Goal: Transaction & Acquisition: Purchase product/service

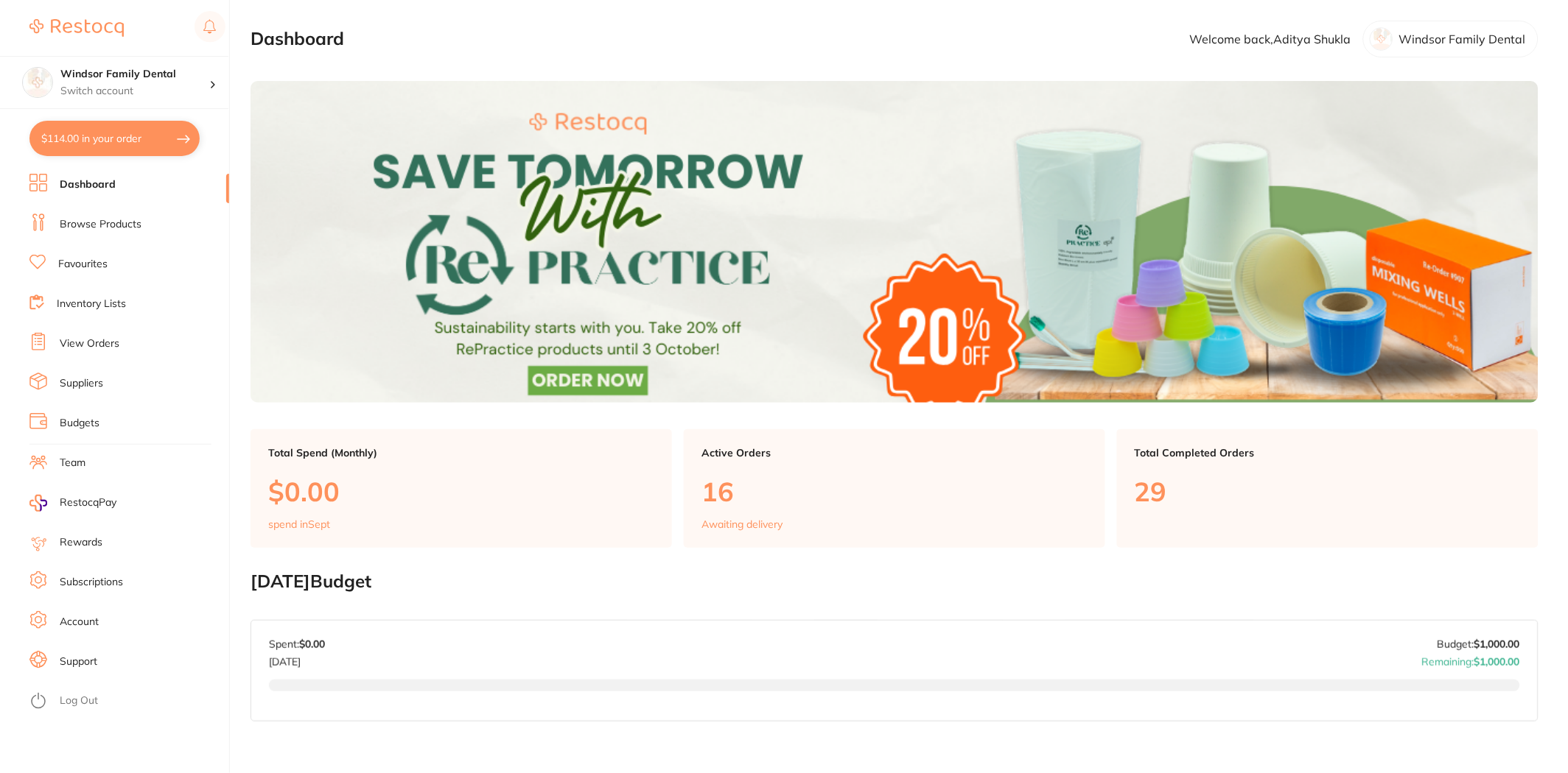
click at [118, 138] on button "$114.00 in your order" at bounding box center [114, 138] width 170 height 35
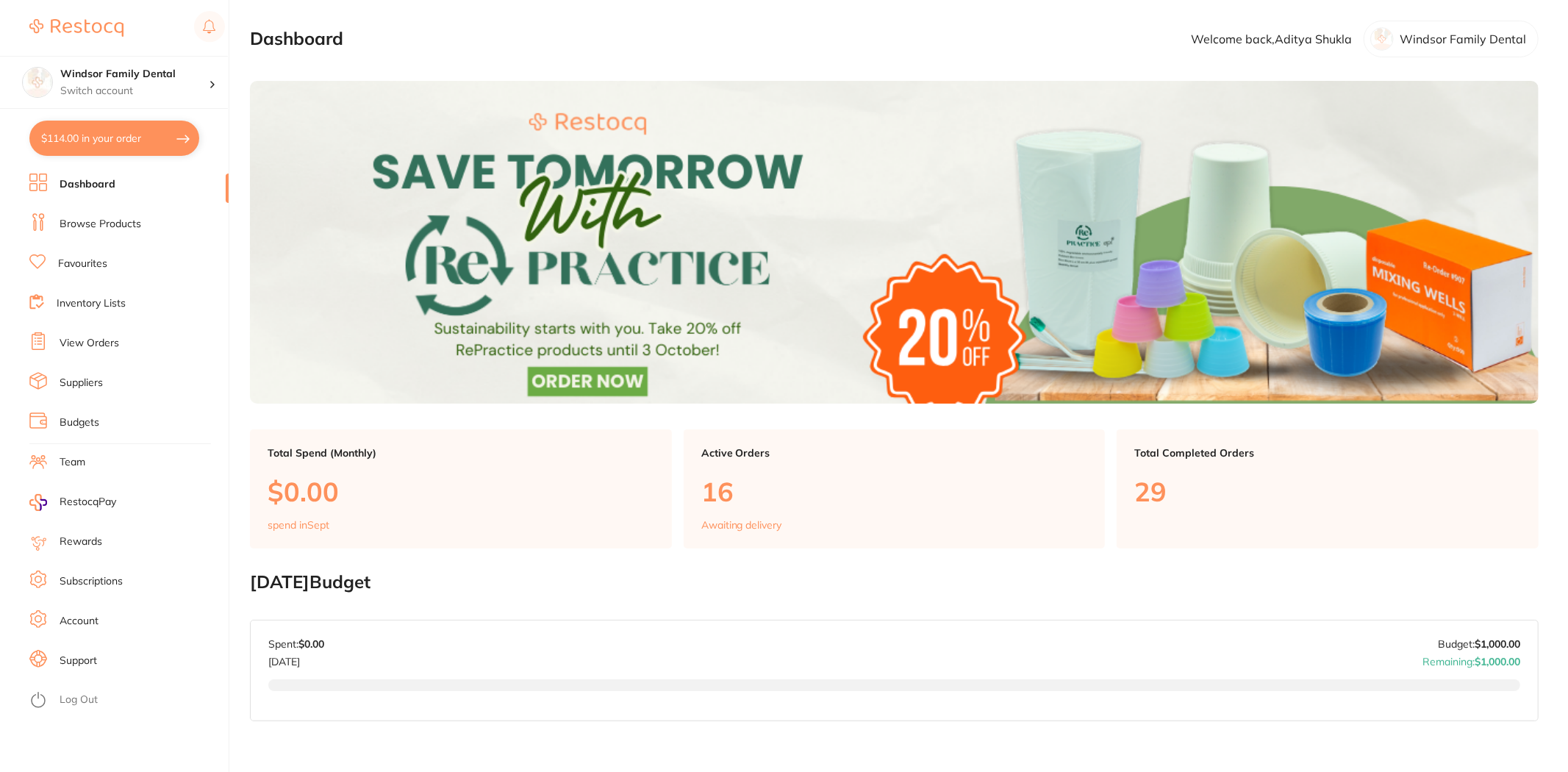
checkbox input "true"
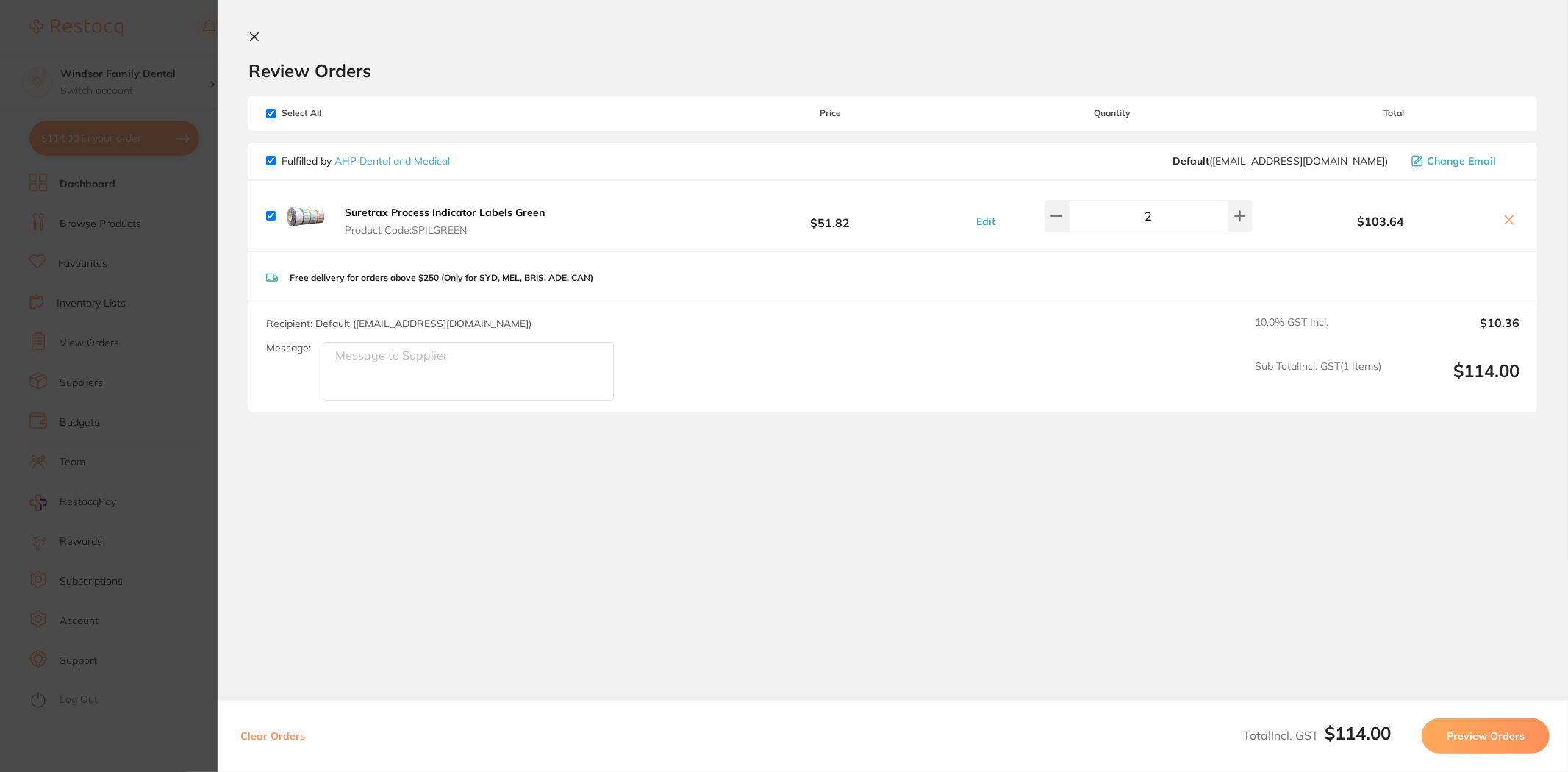
click at [142, 35] on section "Update RRP Set your pre negotiated price for this item. Item Agreed RRP (excl. …" at bounding box center [784, 386] width 1568 height 772
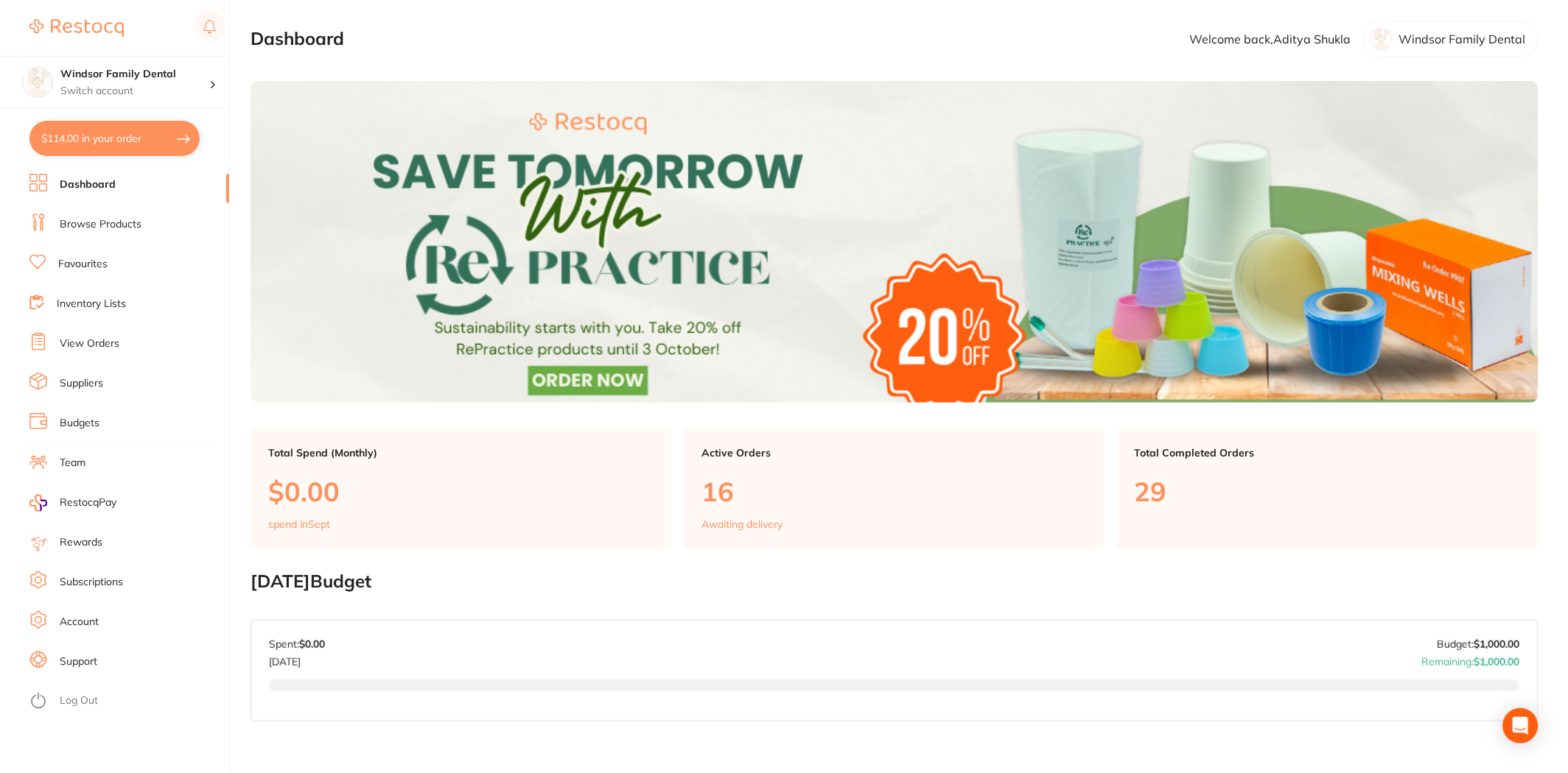
click at [113, 226] on link "Browse Products" at bounding box center [100, 224] width 82 height 15
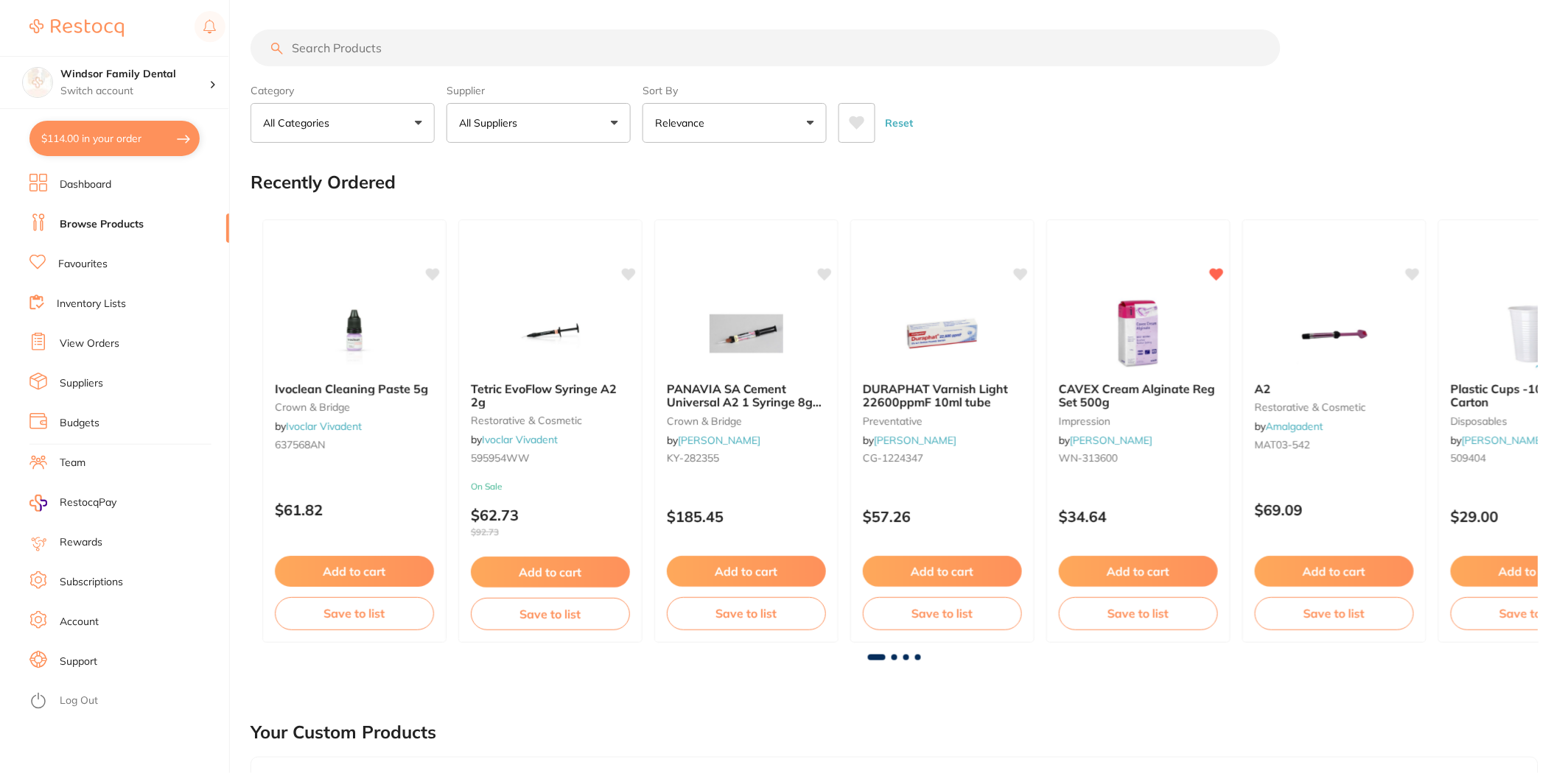
click at [384, 34] on input "search" at bounding box center [766, 47] width 1030 height 37
click at [381, 50] on input "search" at bounding box center [766, 47] width 1030 height 37
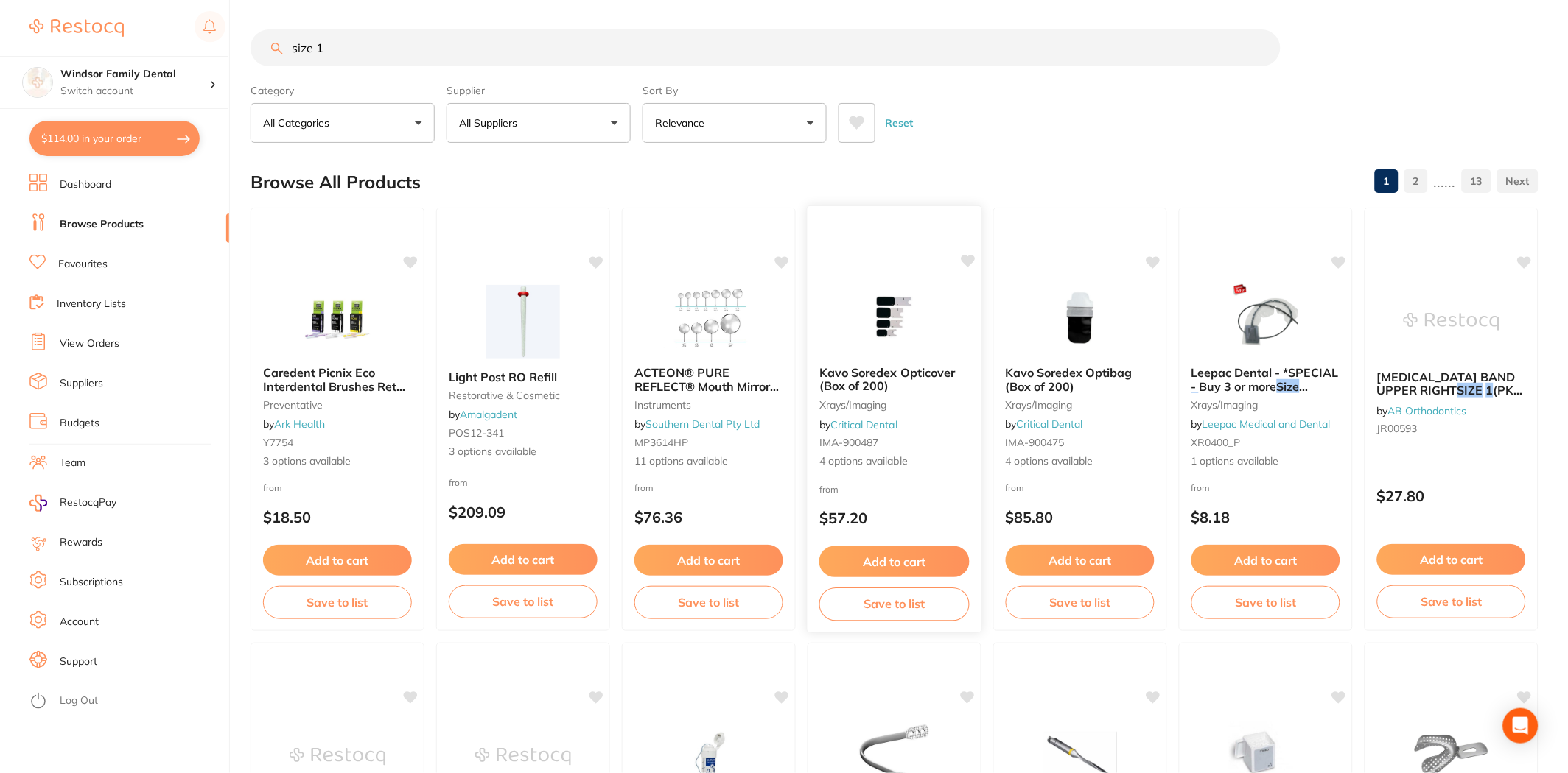
click at [940, 320] on img at bounding box center [894, 317] width 97 height 74
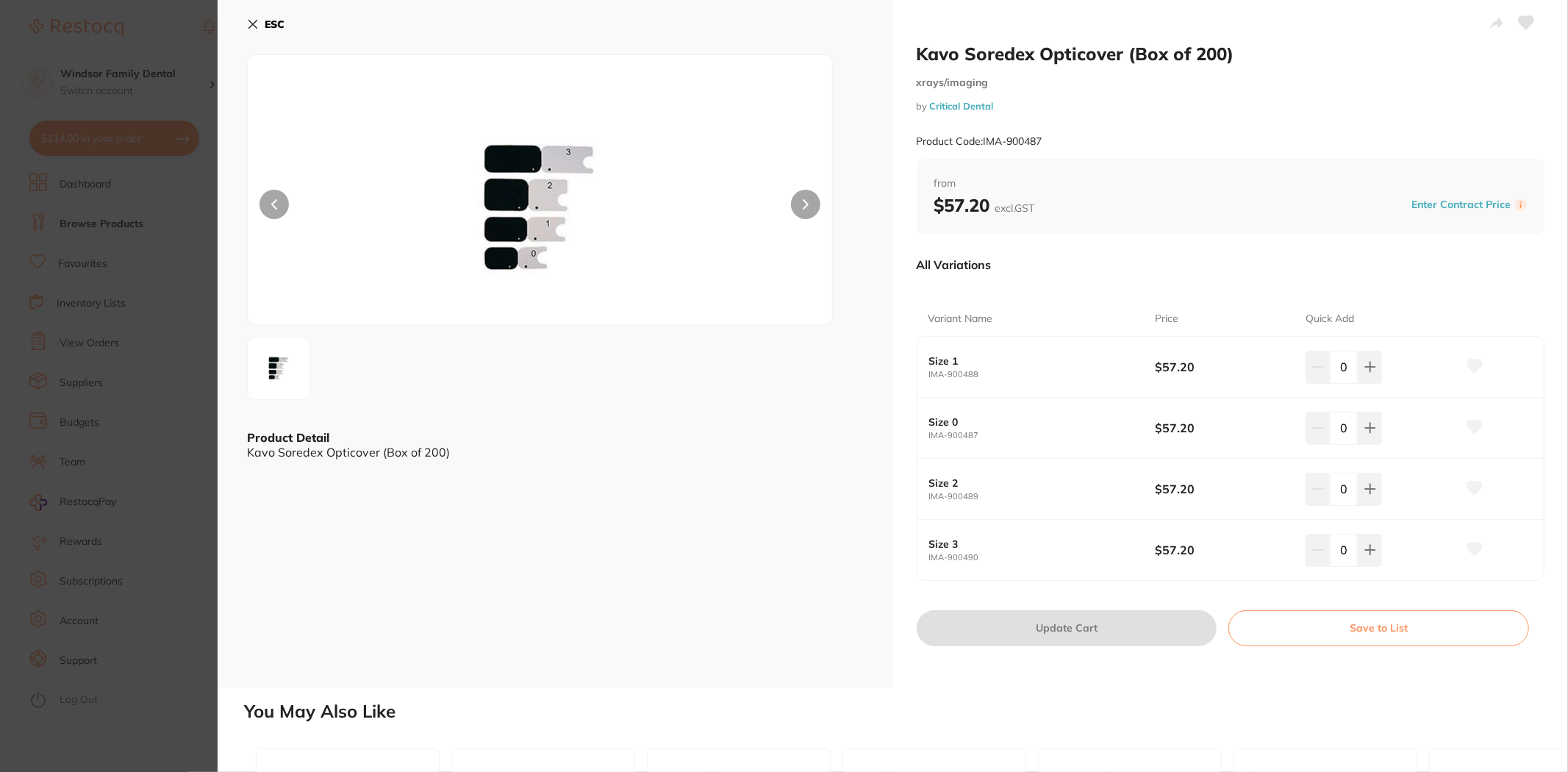
click at [801, 195] on button at bounding box center [805, 204] width 29 height 29
click at [265, 9] on div "ESC Product Detail Kavo Soredex Opticover (Box of 200)" at bounding box center [555, 343] width 676 height 687
click at [254, 19] on icon at bounding box center [253, 25] width 12 height 12
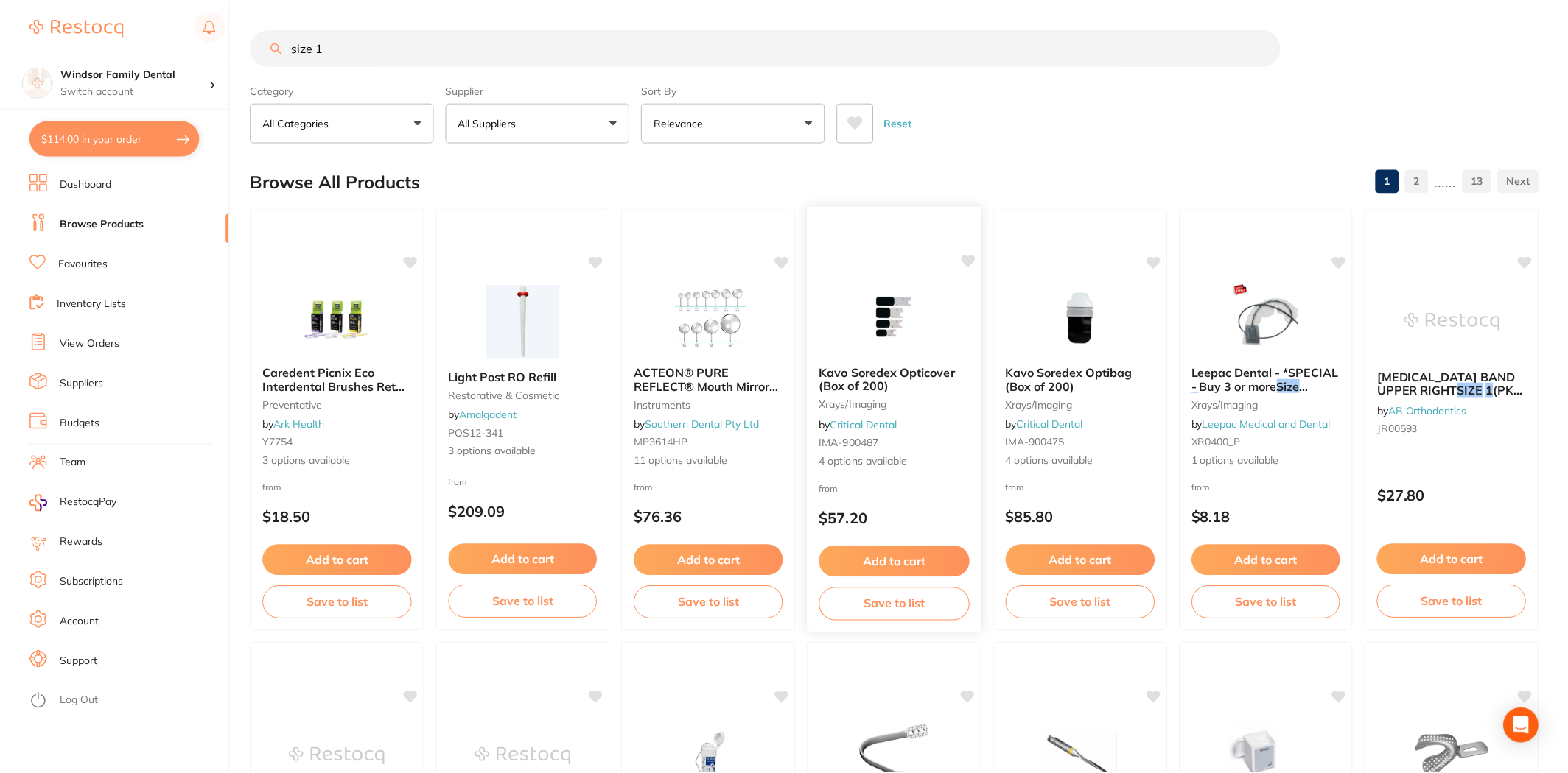
scroll to position [1, 0]
click at [544, 127] on button "All Suppliers" at bounding box center [538, 122] width 184 height 40
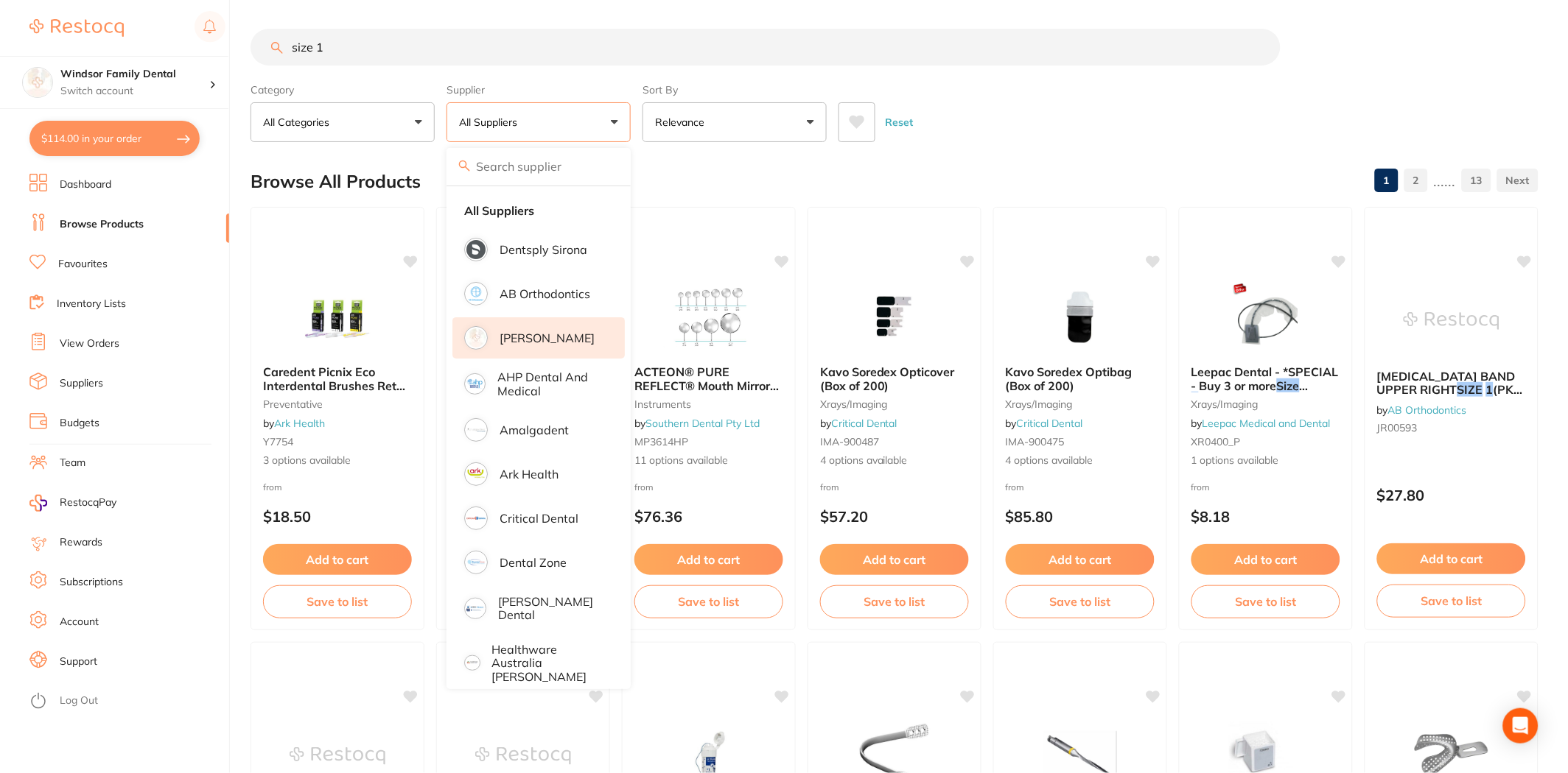
click at [541, 333] on p "[PERSON_NAME]" at bounding box center [547, 338] width 95 height 14
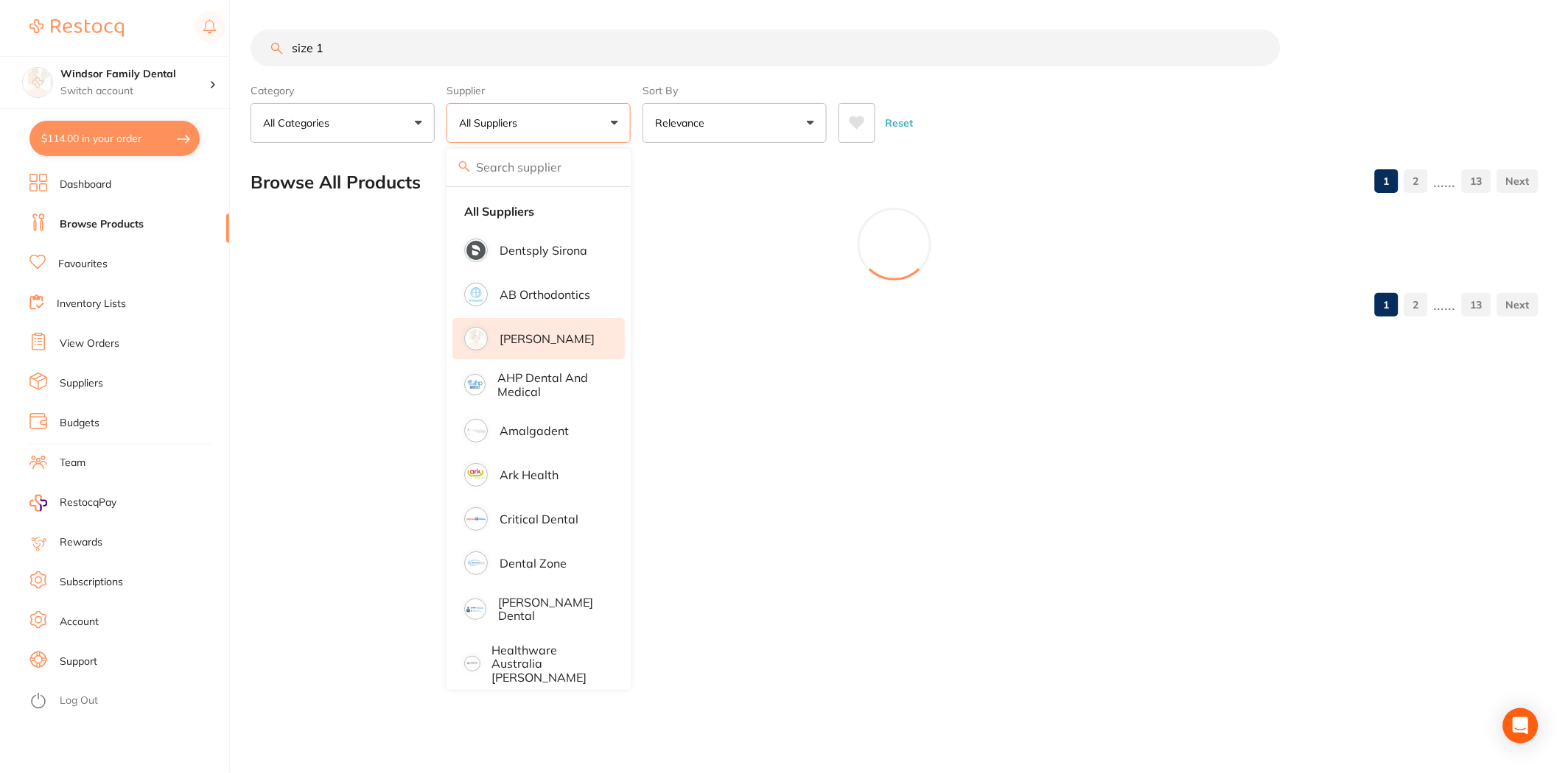
scroll to position [0, 0]
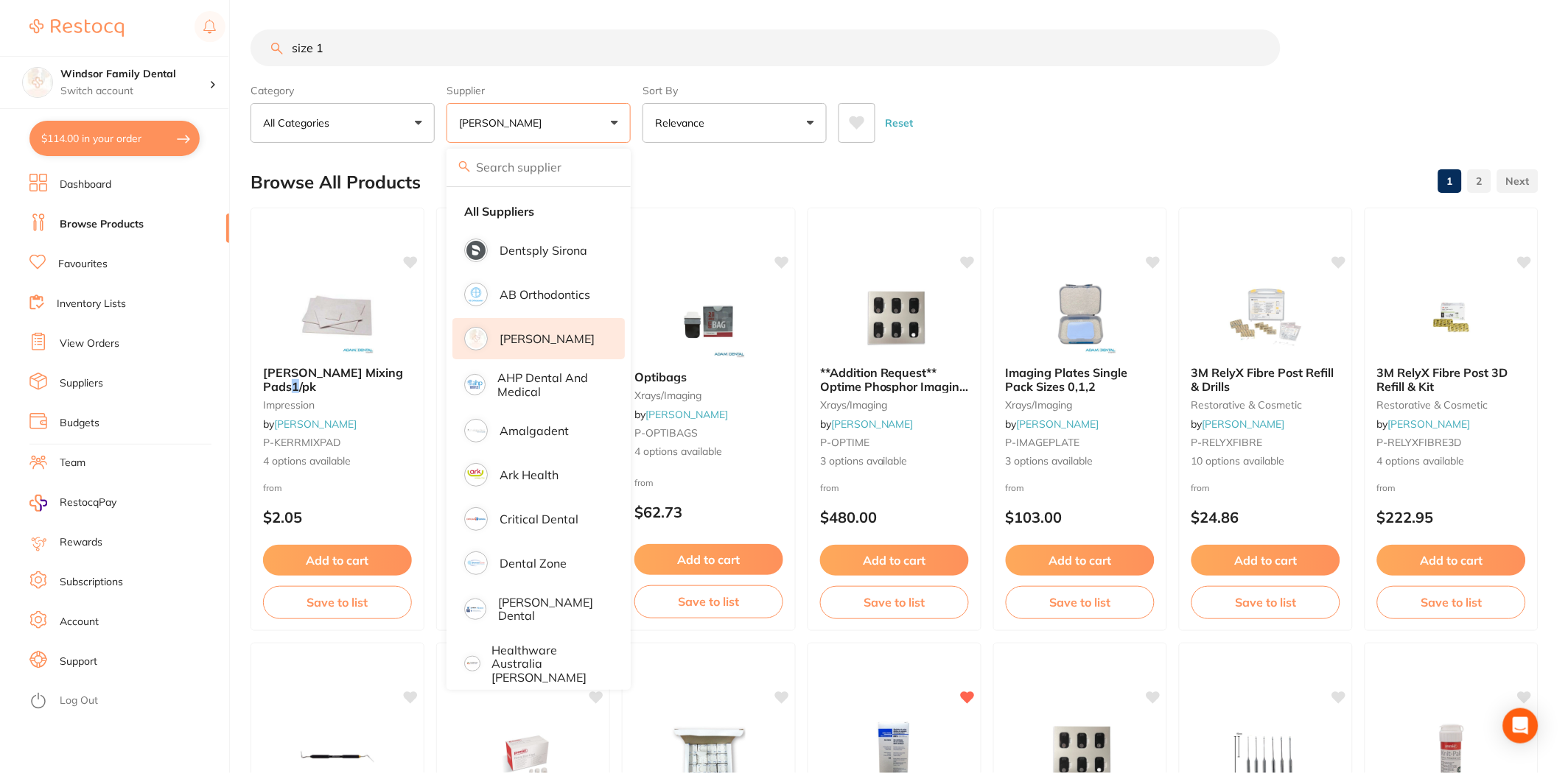
click at [994, 116] on div "Reset" at bounding box center [1183, 117] width 688 height 52
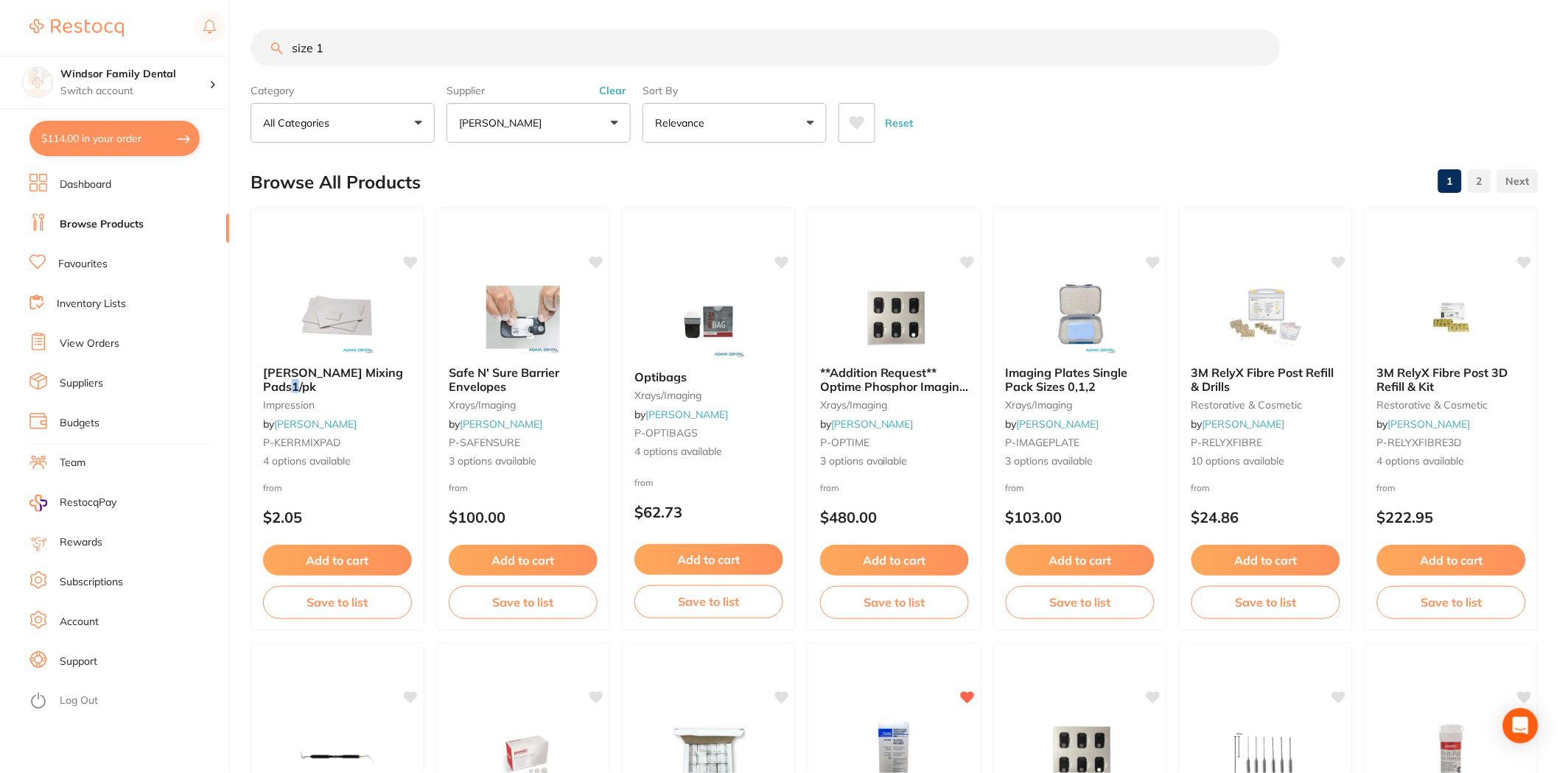
click at [345, 53] on input "size 1" at bounding box center [766, 47] width 1030 height 37
drag, startPoint x: 433, startPoint y: 58, endPoint x: 336, endPoint y: 62, distance: 97.1
click at [336, 62] on input "size 1 cardboard" at bounding box center [766, 47] width 1030 height 37
drag, startPoint x: 389, startPoint y: 53, endPoint x: 152, endPoint y: 33, distance: 237.8
click at [152, 33] on div "$114.00 Windsor Family Dental Switch account Windsor Family Dental $114.00 in y…" at bounding box center [784, 386] width 1568 height 773
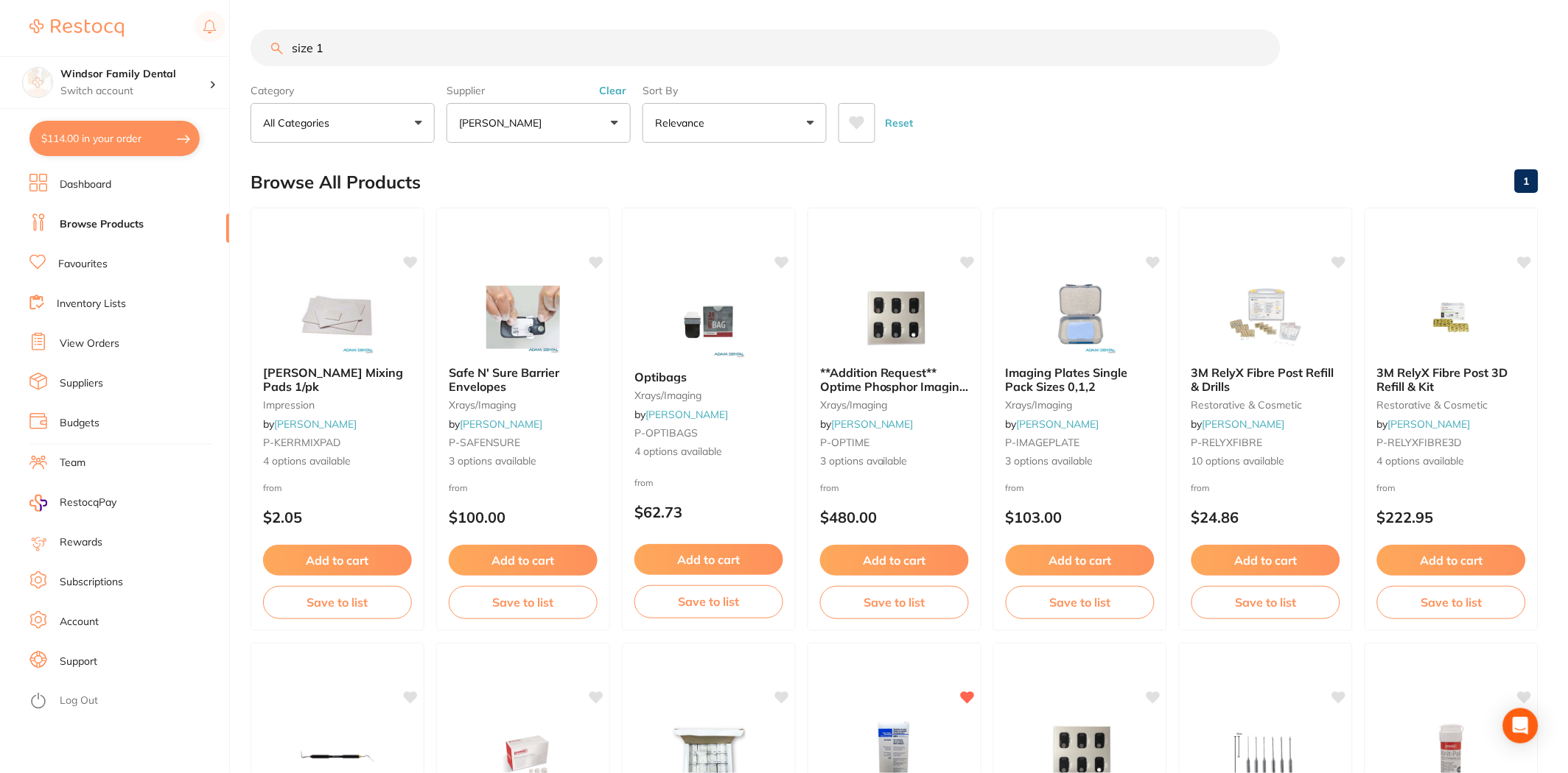
type input "size 1"
click at [577, 128] on button "[PERSON_NAME]" at bounding box center [538, 122] width 184 height 40
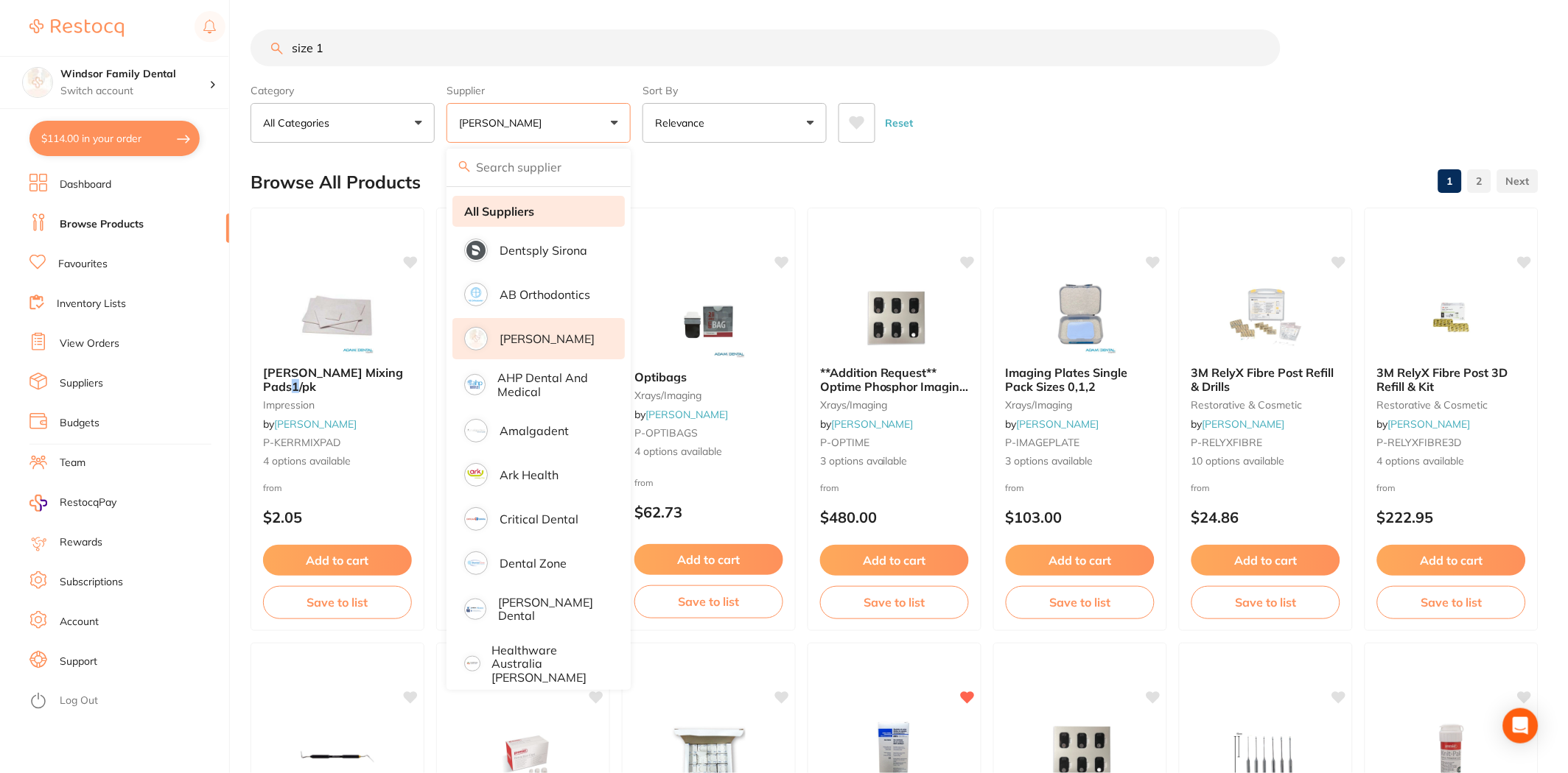
click at [529, 218] on li "All Suppliers" at bounding box center [538, 211] width 173 height 31
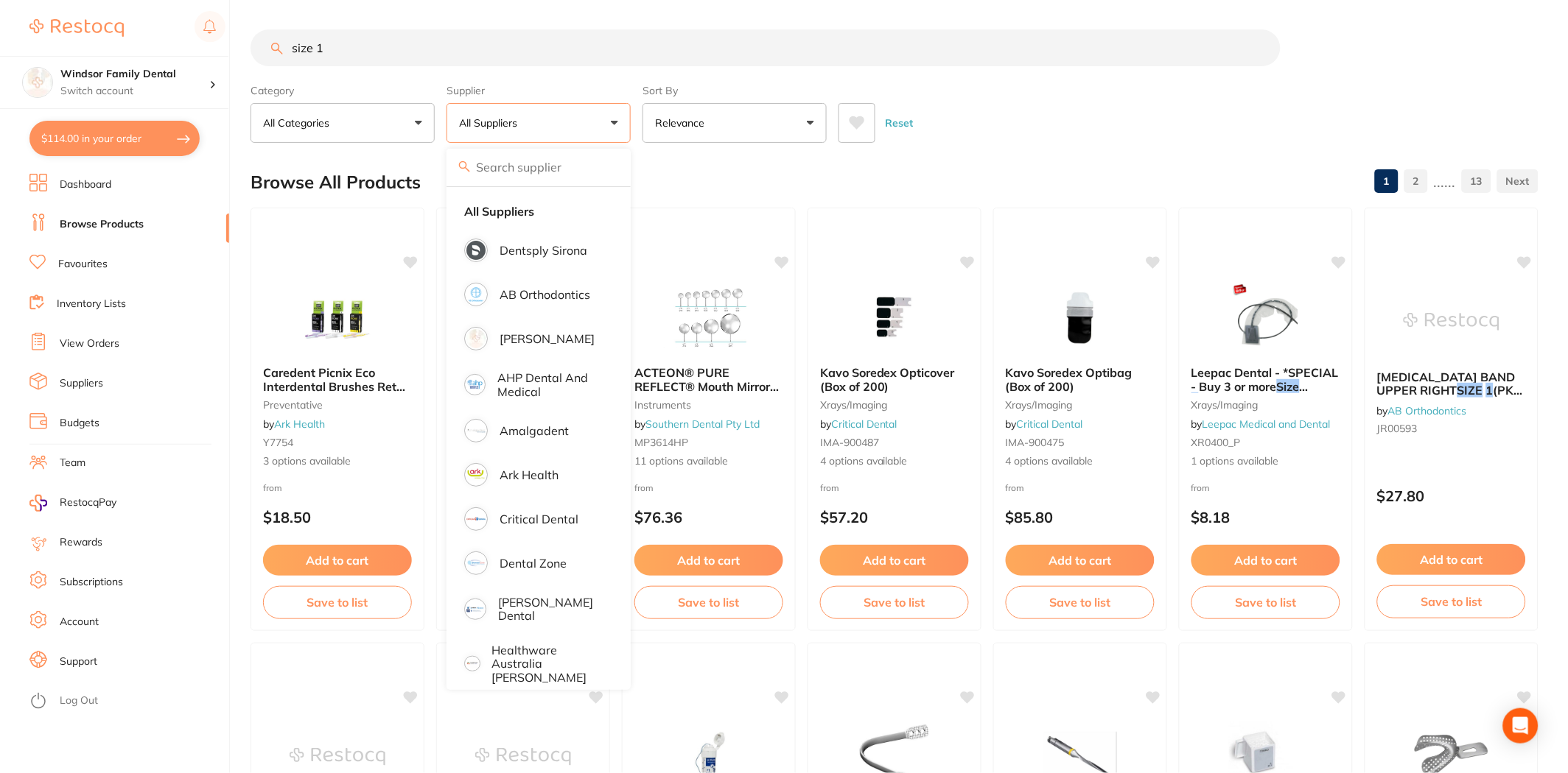
click at [1177, 103] on div "Reset" at bounding box center [1183, 117] width 688 height 52
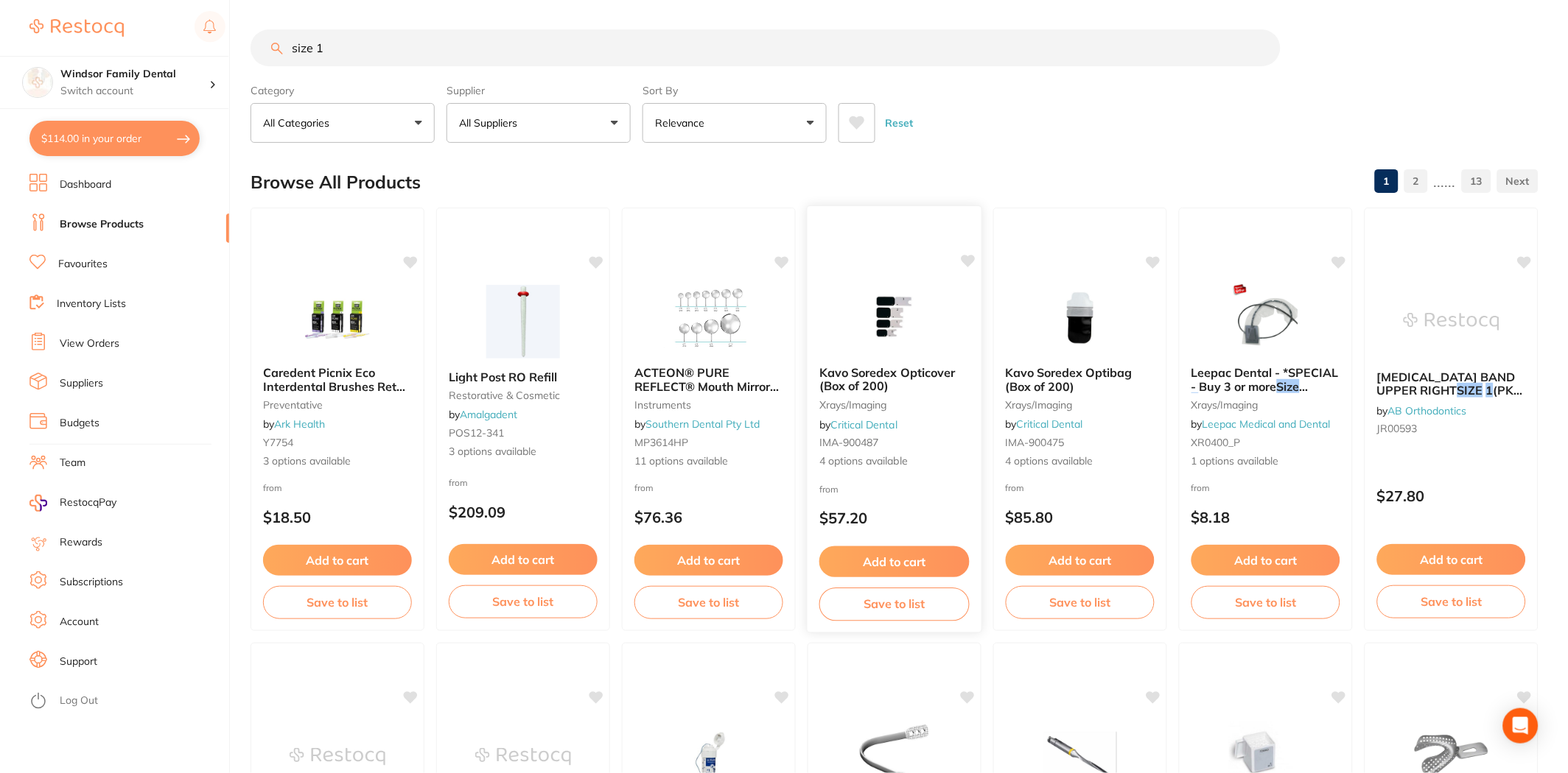
click at [903, 563] on button "Add to cart" at bounding box center [894, 562] width 150 height 32
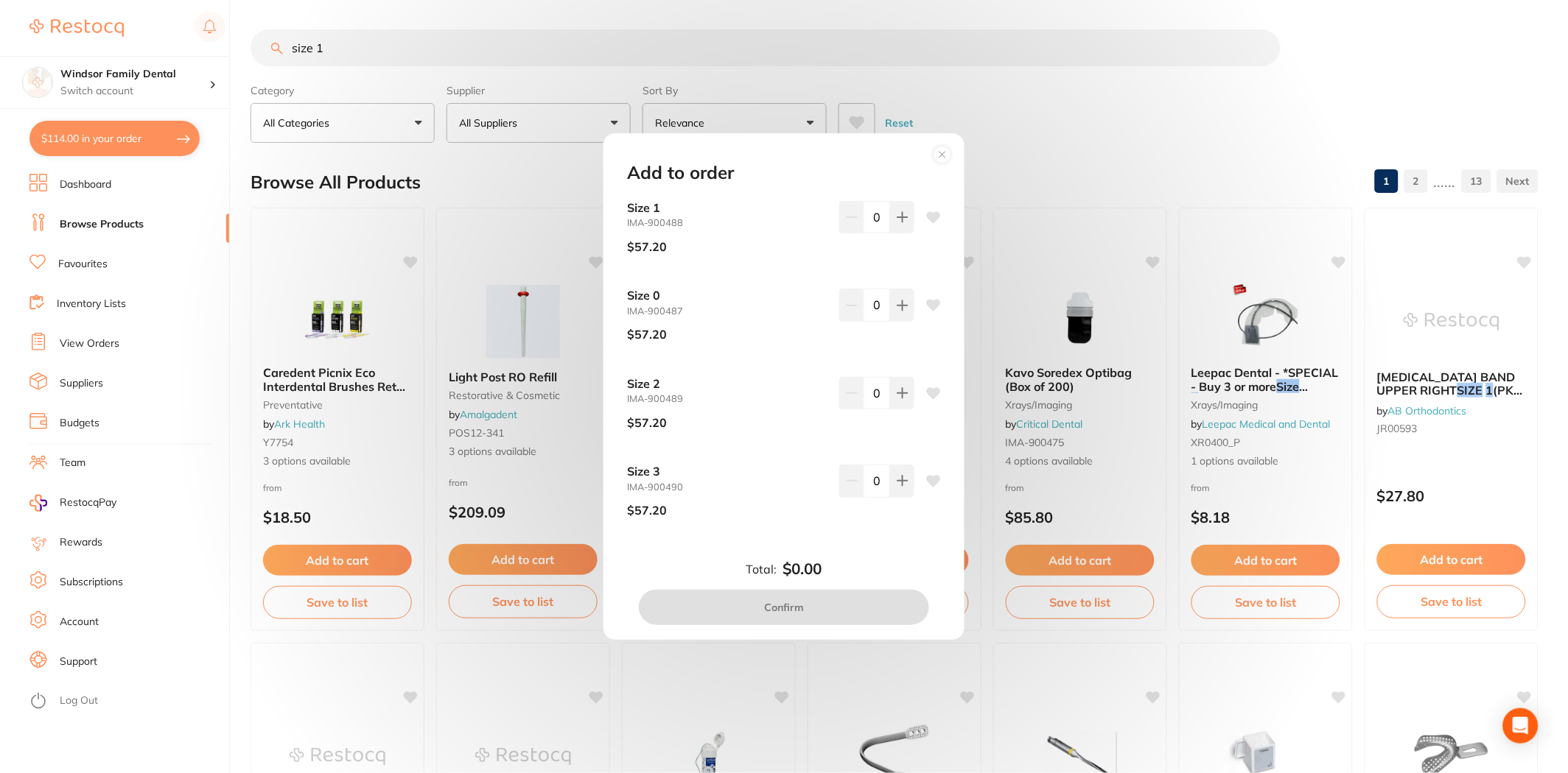
drag, startPoint x: 900, startPoint y: 218, endPoint x: 900, endPoint y: 236, distance: 18.0
click at [900, 218] on icon at bounding box center [903, 218] width 12 height 12
type input "1"
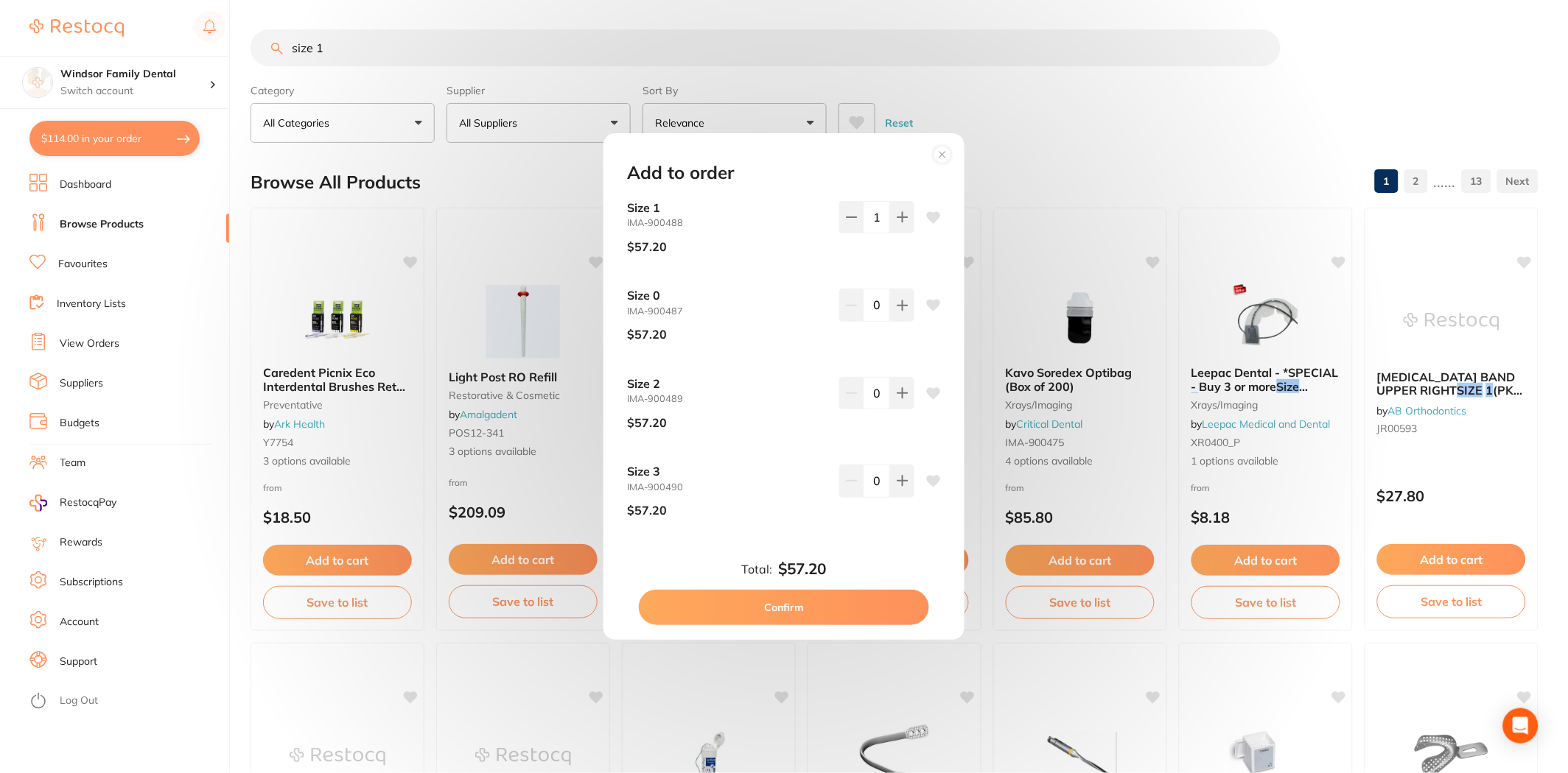
click at [806, 612] on button "Confirm" at bounding box center [784, 607] width 291 height 35
checkbox input "false"
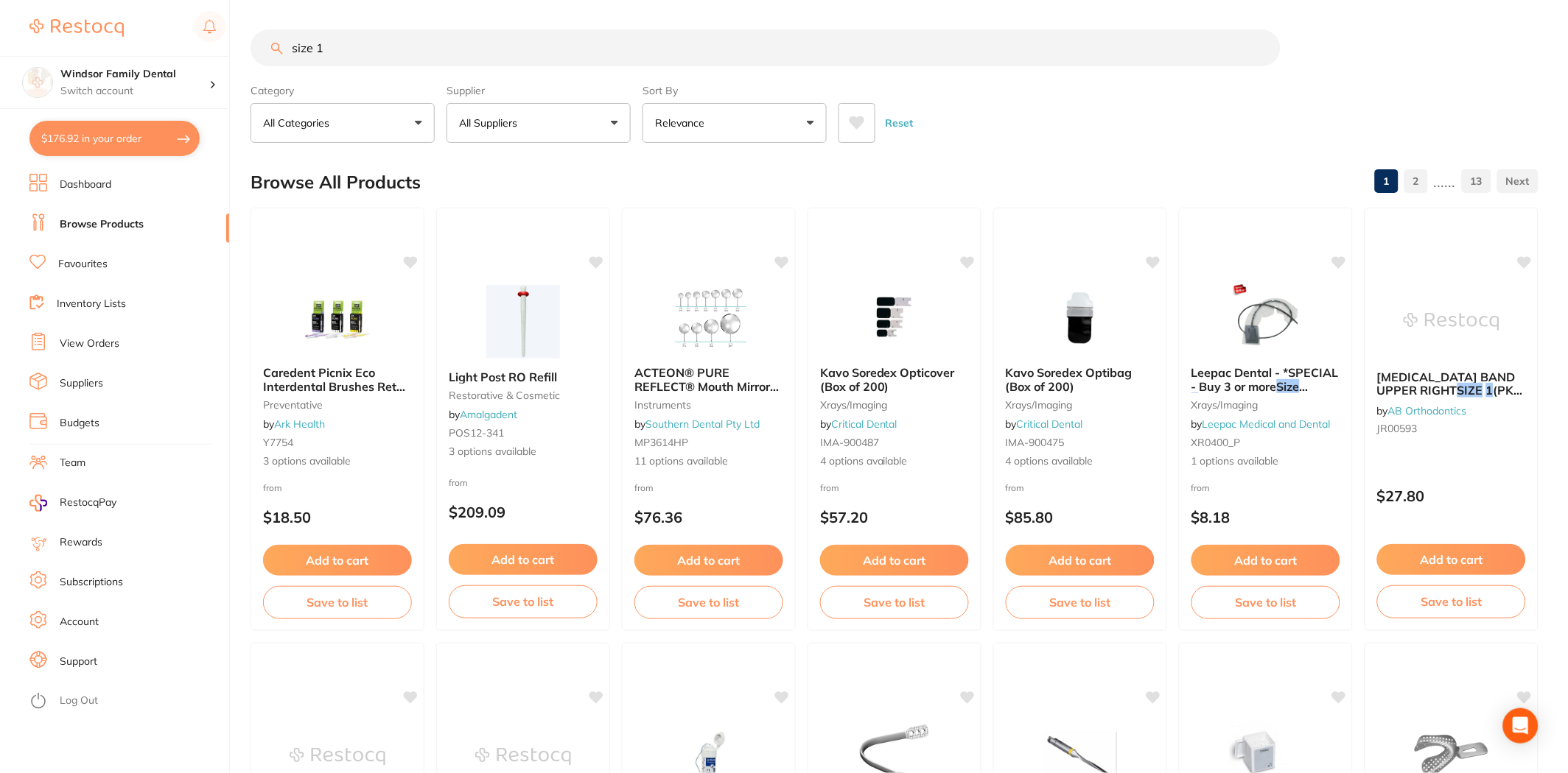
drag, startPoint x: 359, startPoint y: 45, endPoint x: 210, endPoint y: 8, distance: 153.5
click at [222, 19] on div "$176.92 Windsor Family Dental Switch account Windsor Family Dental $176.92 in y…" at bounding box center [784, 386] width 1568 height 773
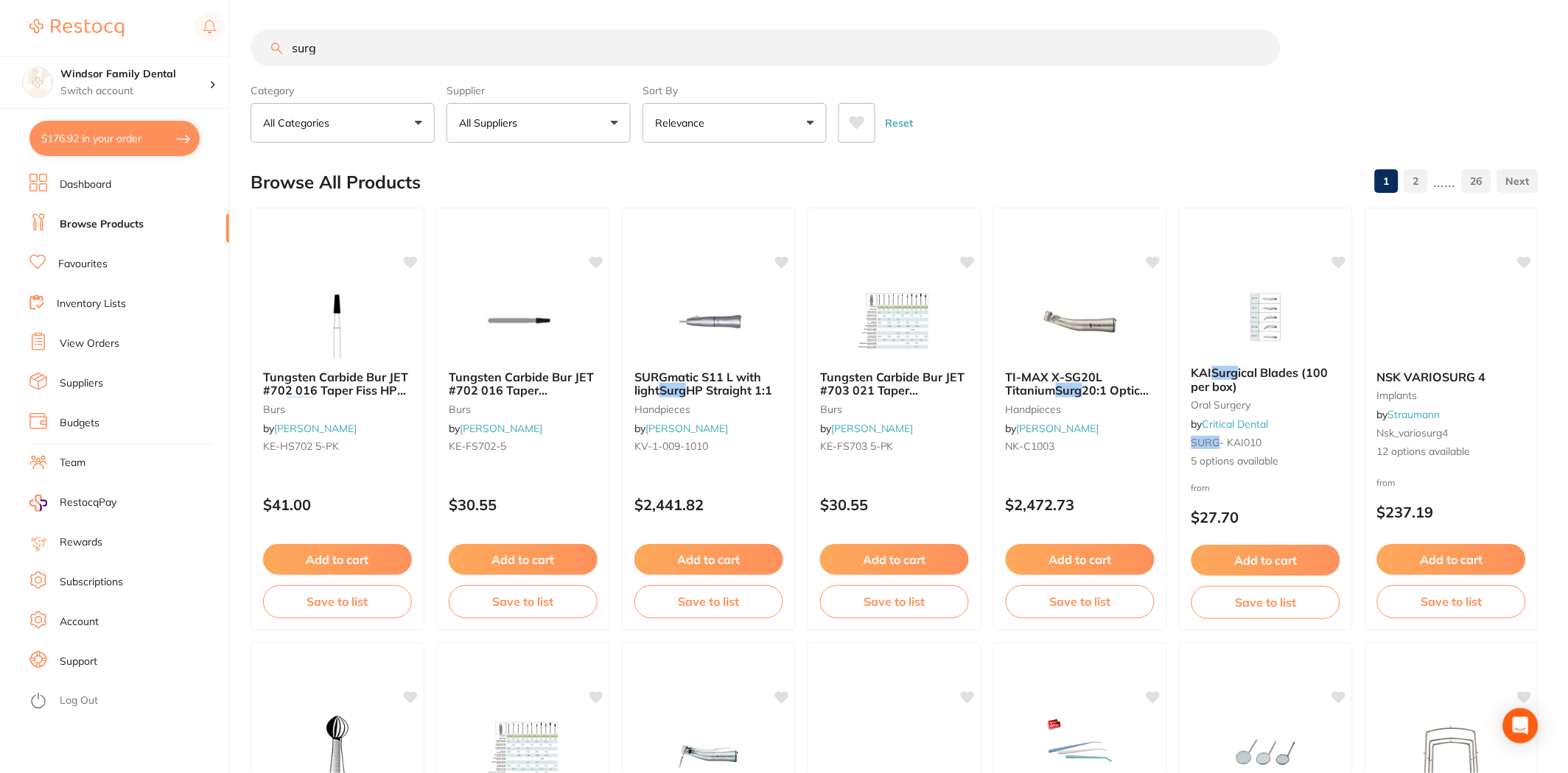
click at [610, 136] on button "All Suppliers" at bounding box center [538, 122] width 184 height 40
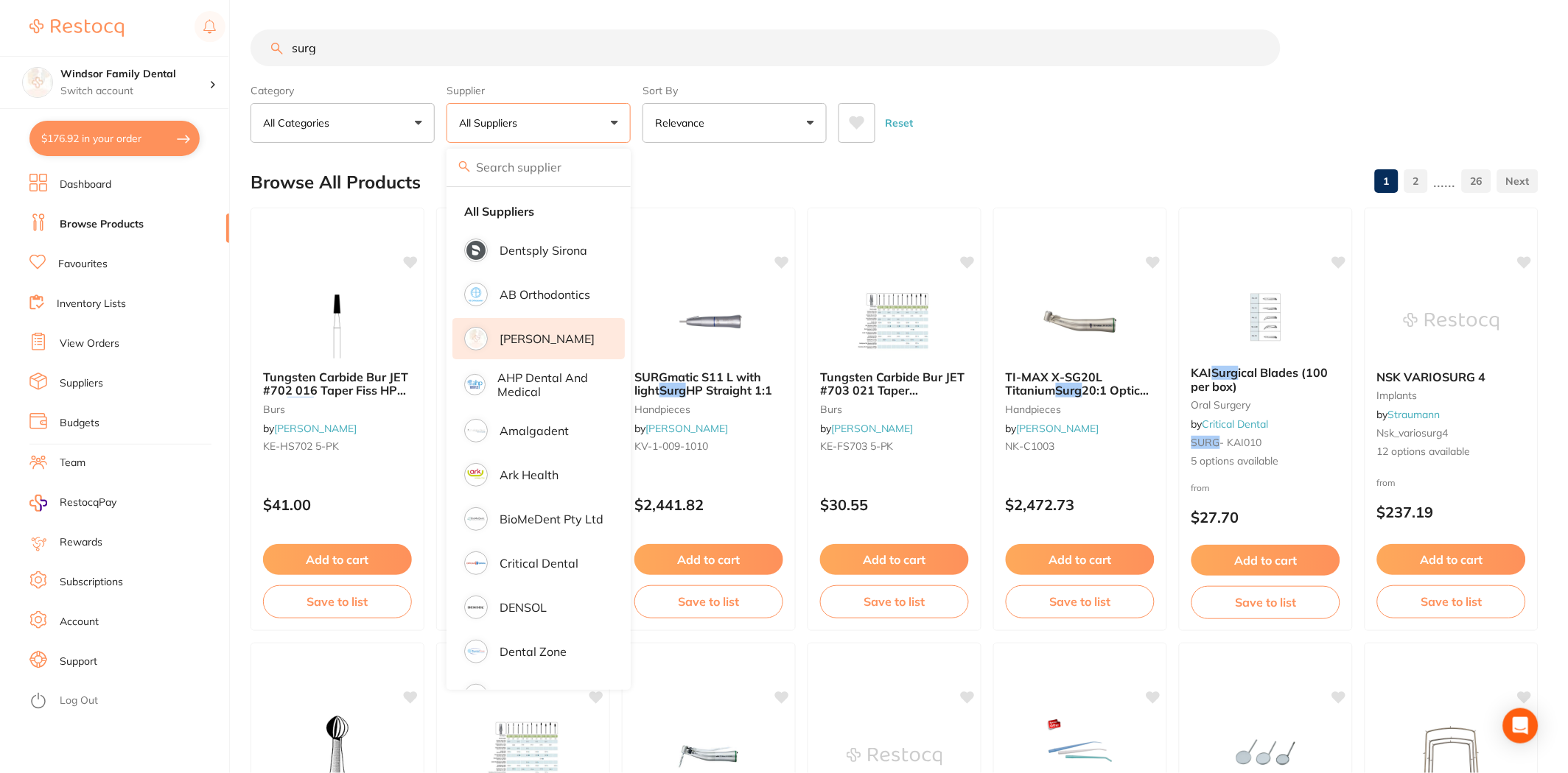
click at [549, 344] on p "[PERSON_NAME]" at bounding box center [547, 339] width 95 height 14
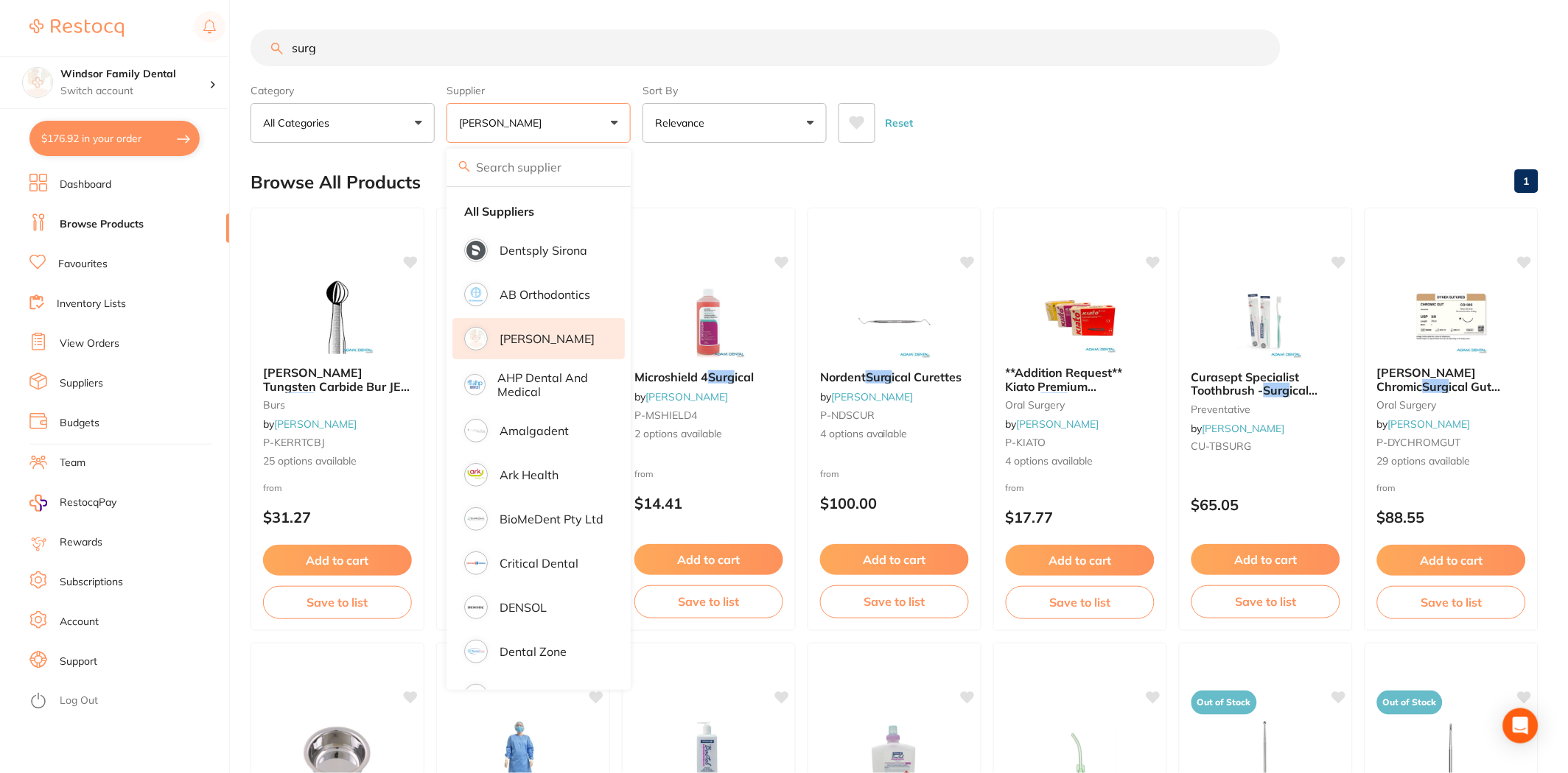
click at [1099, 57] on input "surg" at bounding box center [766, 47] width 1030 height 37
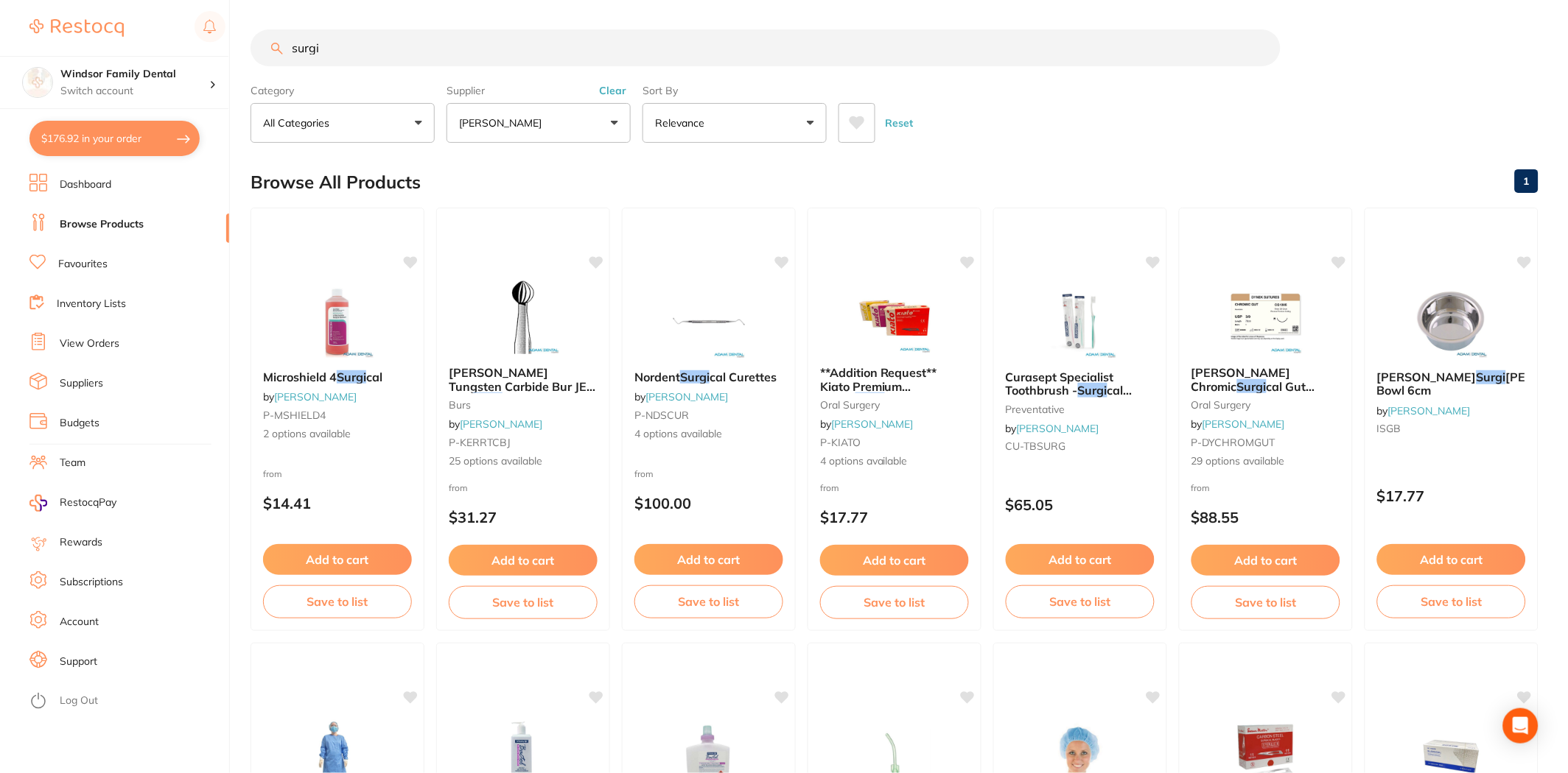
drag, startPoint x: 134, startPoint y: 19, endPoint x: 0, endPoint y: -14, distance: 138.0
click at [0, 0] on html "$176.92 Windsor Family Dental Switch account Windsor Family Dental $176.92 in y…" at bounding box center [784, 386] width 1568 height 773
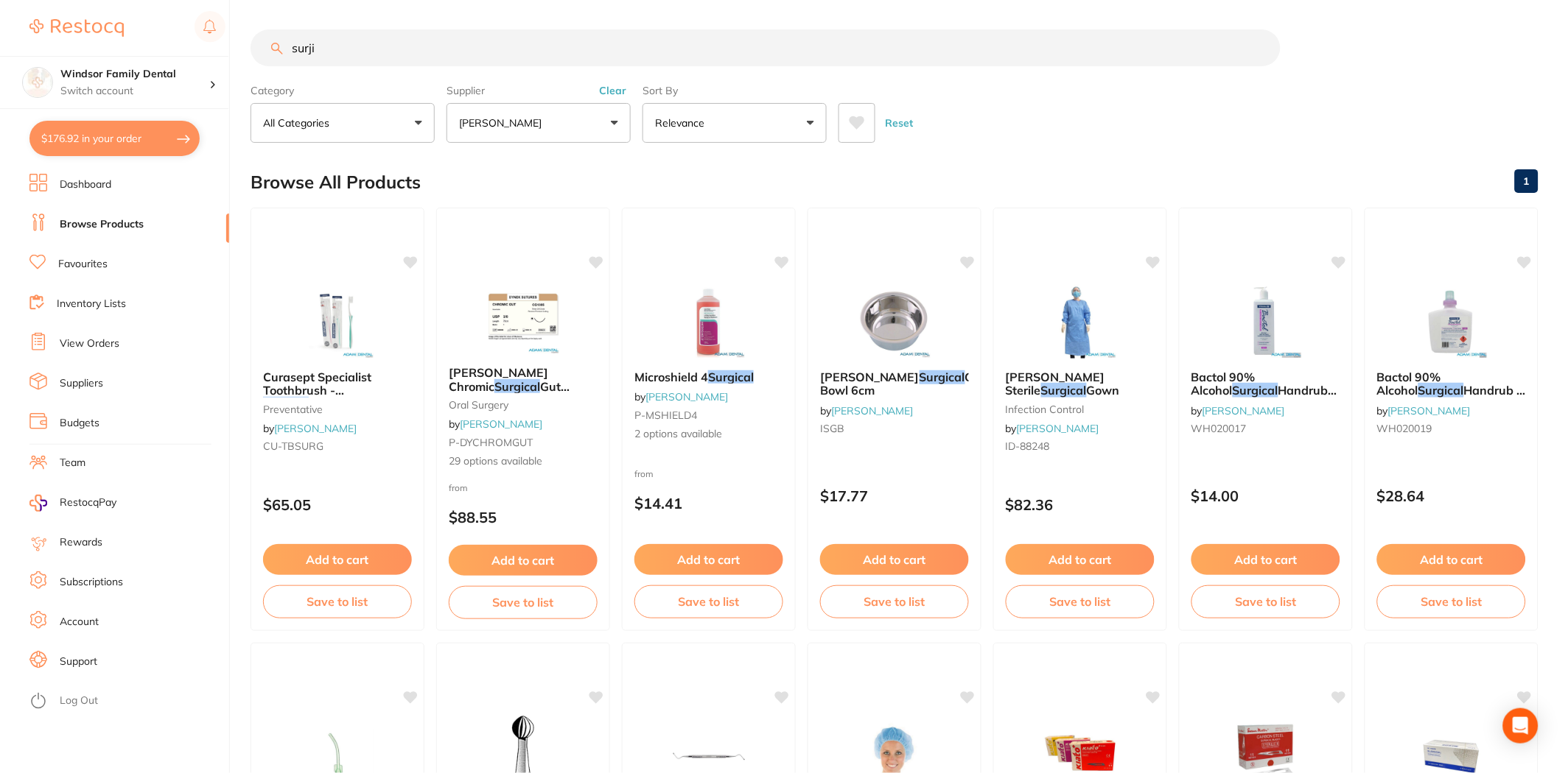
drag, startPoint x: 348, startPoint y: 48, endPoint x: 268, endPoint y: 61, distance: 81.0
click at [268, 61] on input "surji" at bounding box center [766, 47] width 1030 height 37
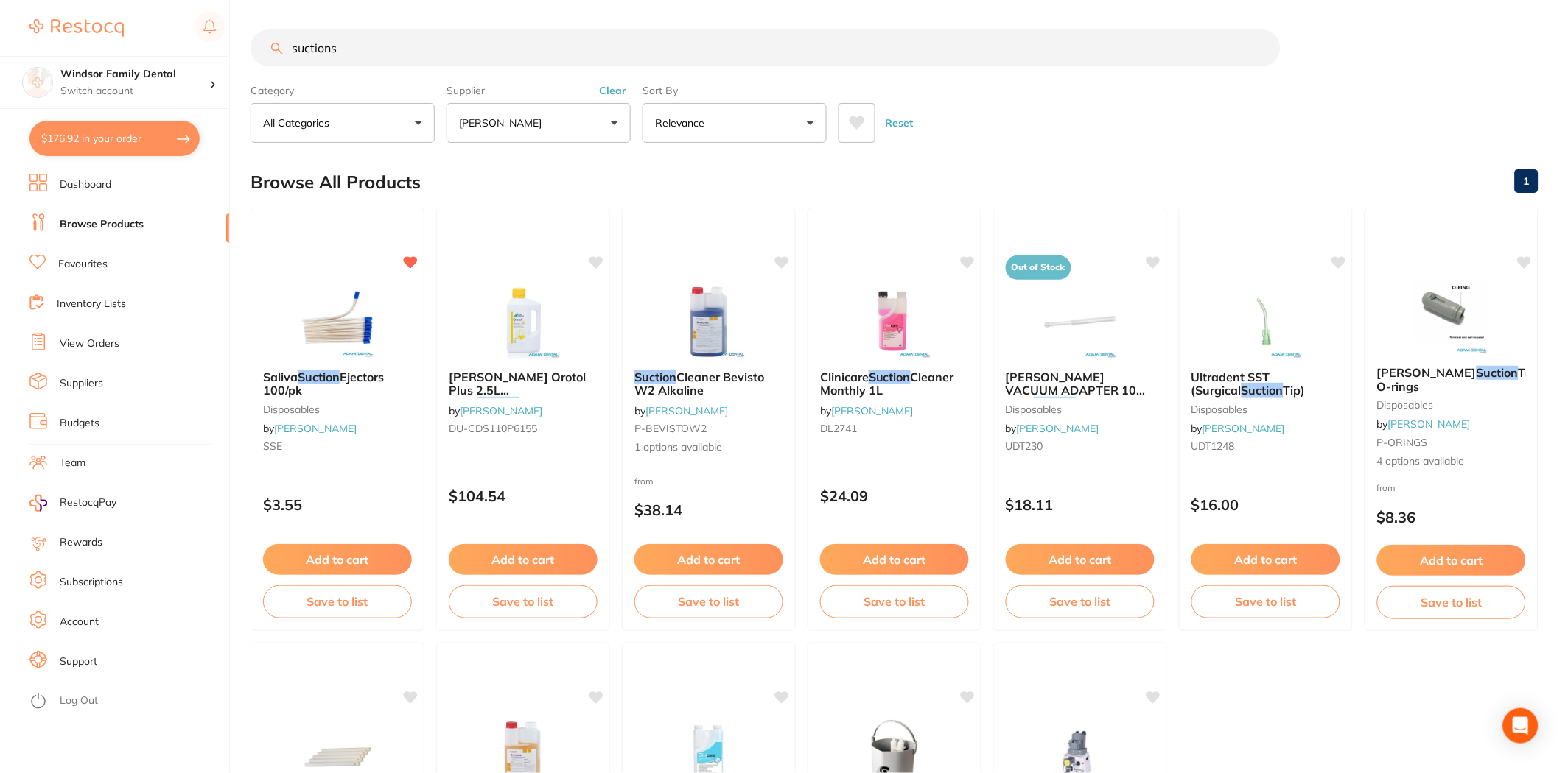
drag, startPoint x: 370, startPoint y: 34, endPoint x: 150, endPoint y: 49, distance: 220.5
click at [150, 49] on div "$176.92 Windsor Family Dental Switch account Windsor Family Dental $176.92 in y…" at bounding box center [784, 386] width 1568 height 773
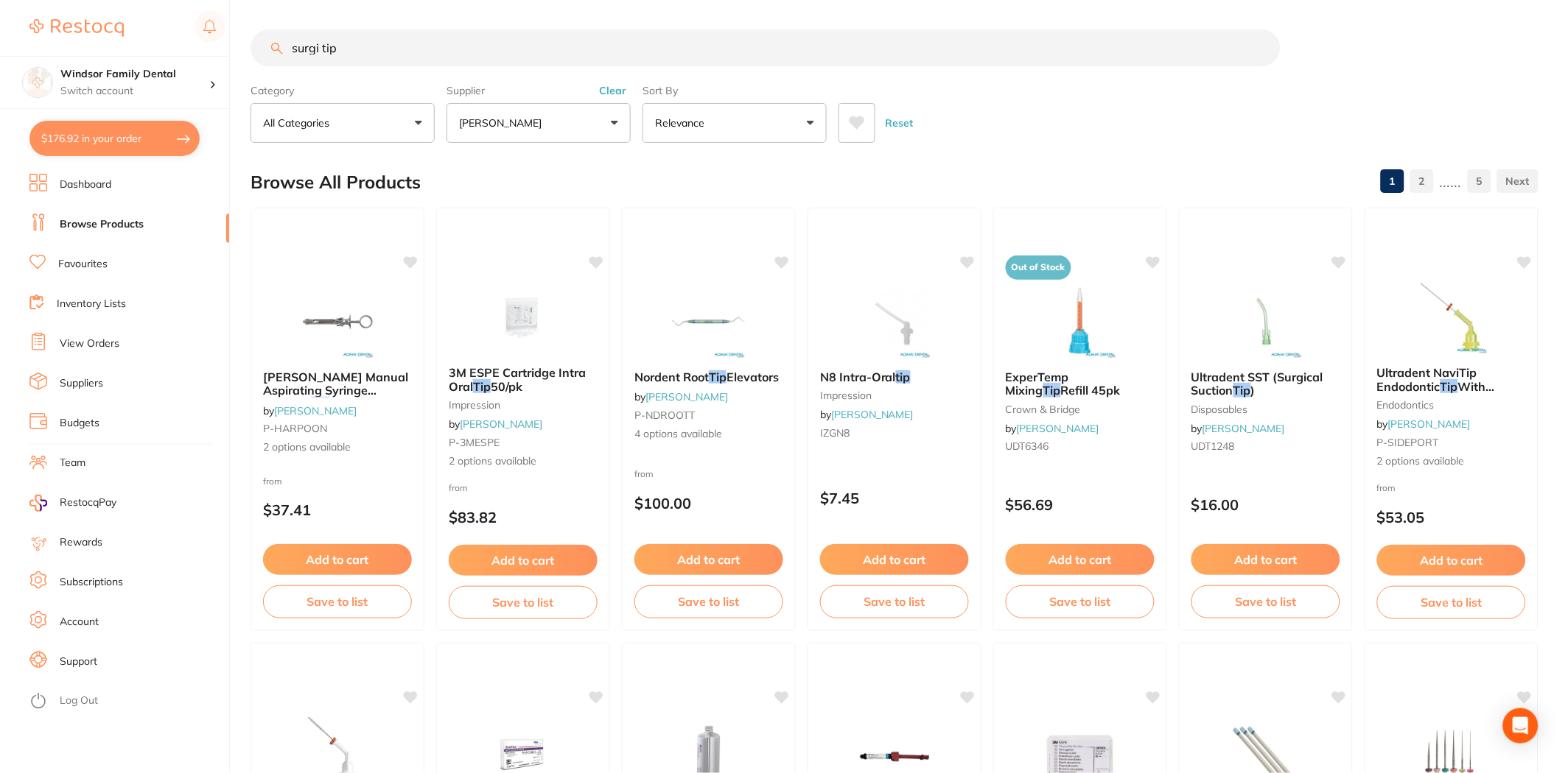
click at [533, 135] on button "[PERSON_NAME]" at bounding box center [538, 122] width 184 height 40
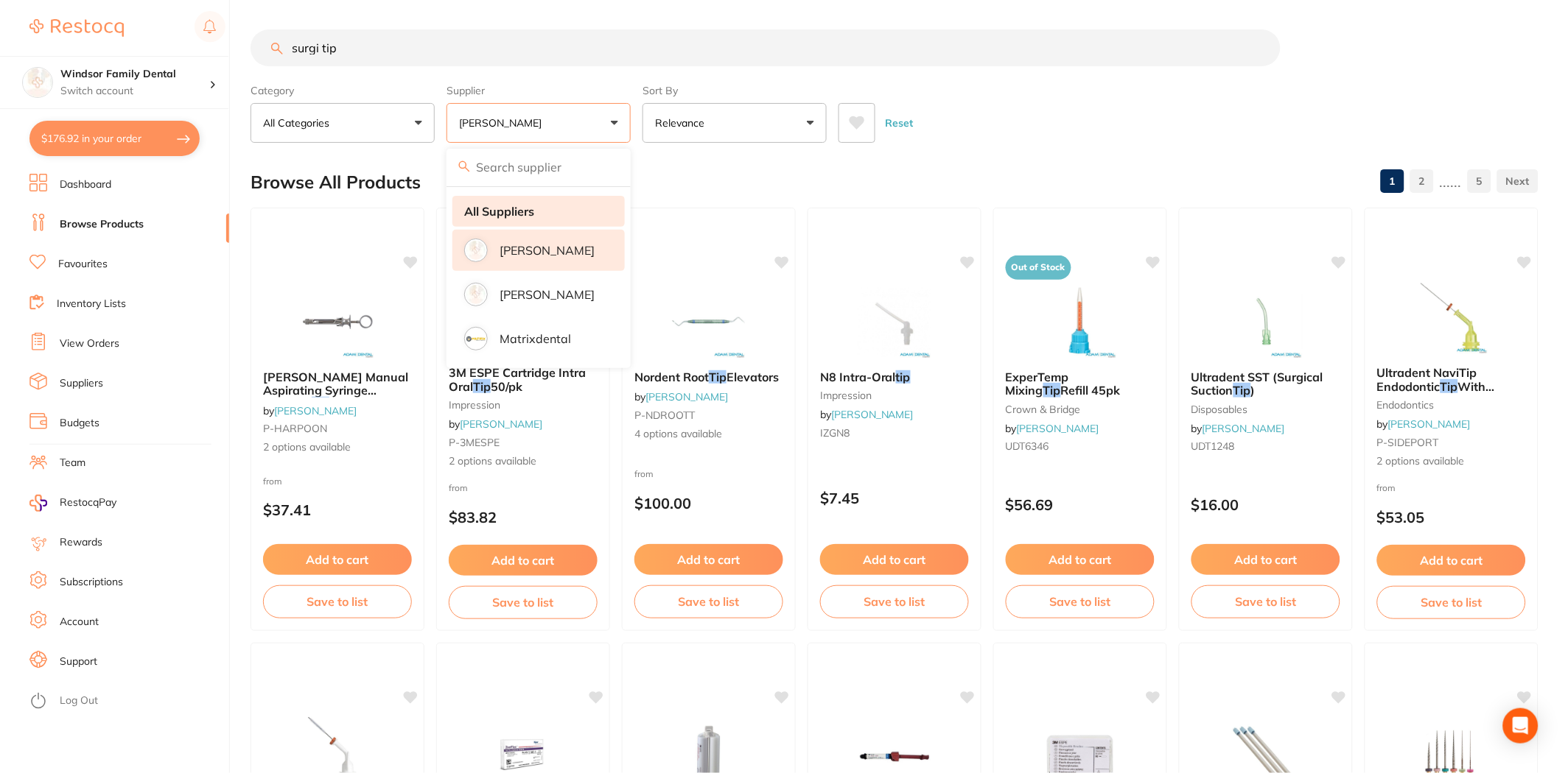
click at [522, 226] on li "All Suppliers" at bounding box center [538, 211] width 173 height 31
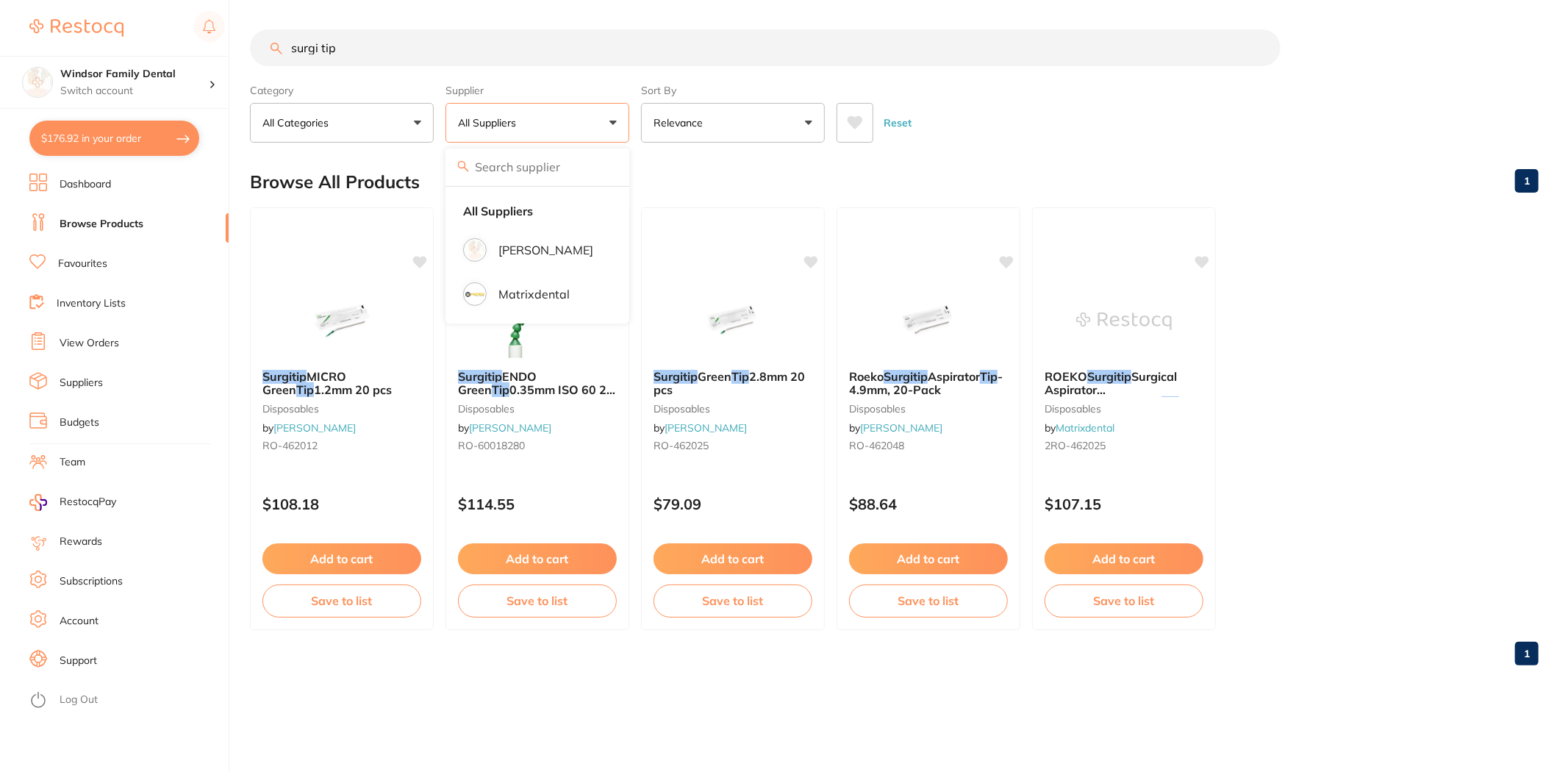
drag, startPoint x: 1284, startPoint y: 62, endPoint x: 1269, endPoint y: 70, distance: 17.0
click at [1284, 66] on div "surgi tip" at bounding box center [895, 47] width 1289 height 37
click at [318, 40] on input "surgi tip" at bounding box center [766, 47] width 1031 height 37
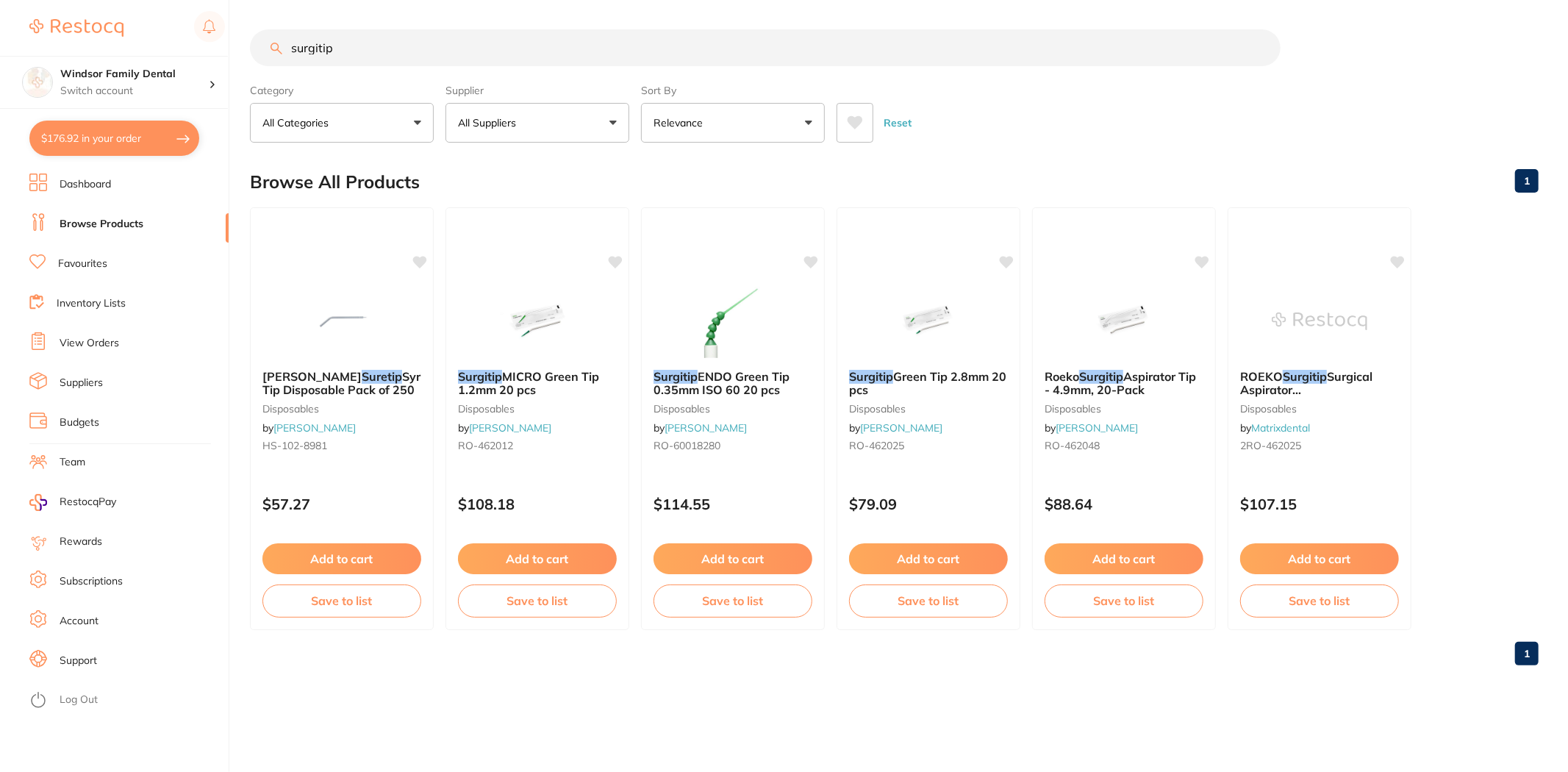
type input "surgitip"
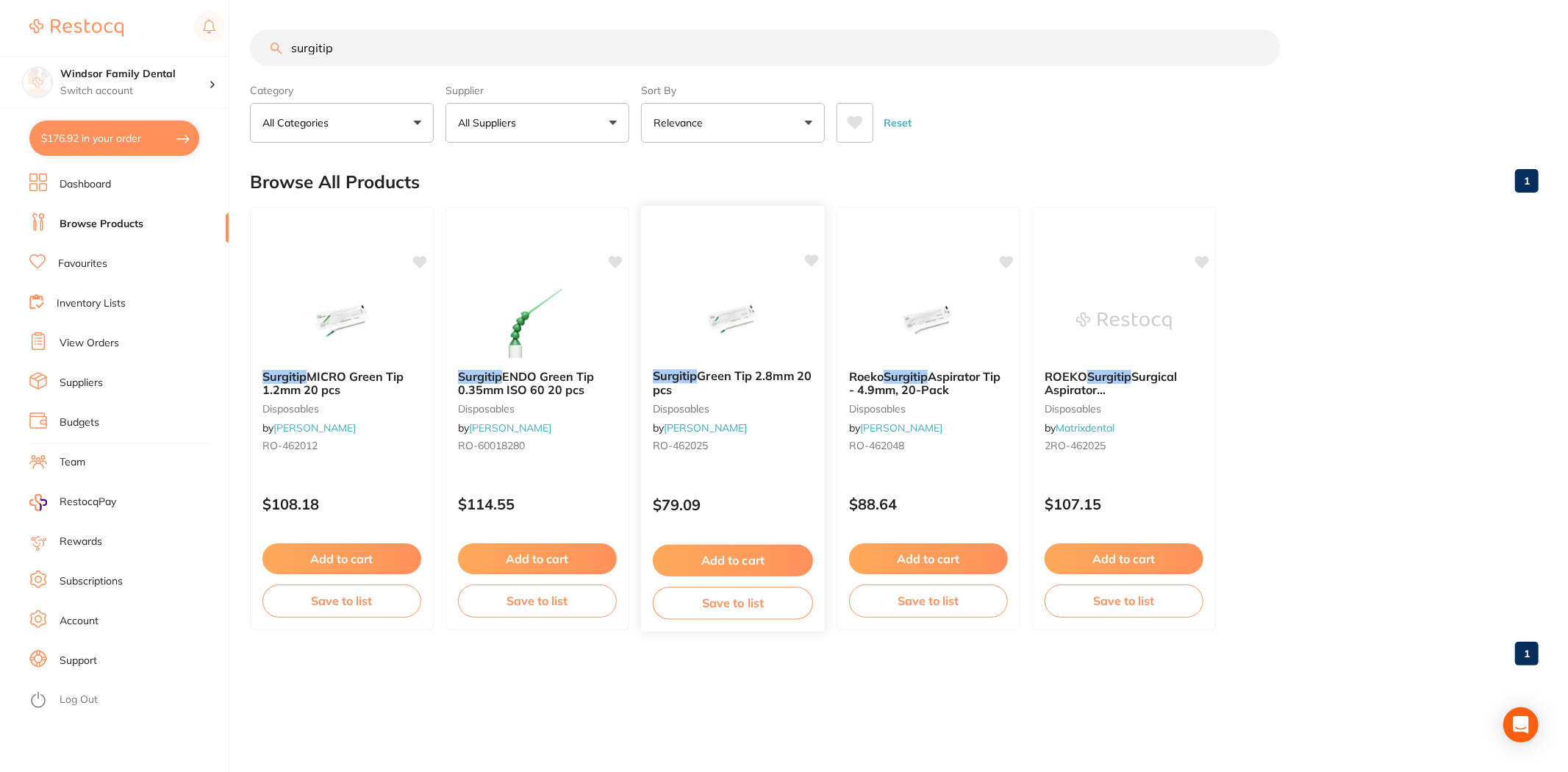
click at [774, 567] on button "Add to cart" at bounding box center [733, 561] width 160 height 31
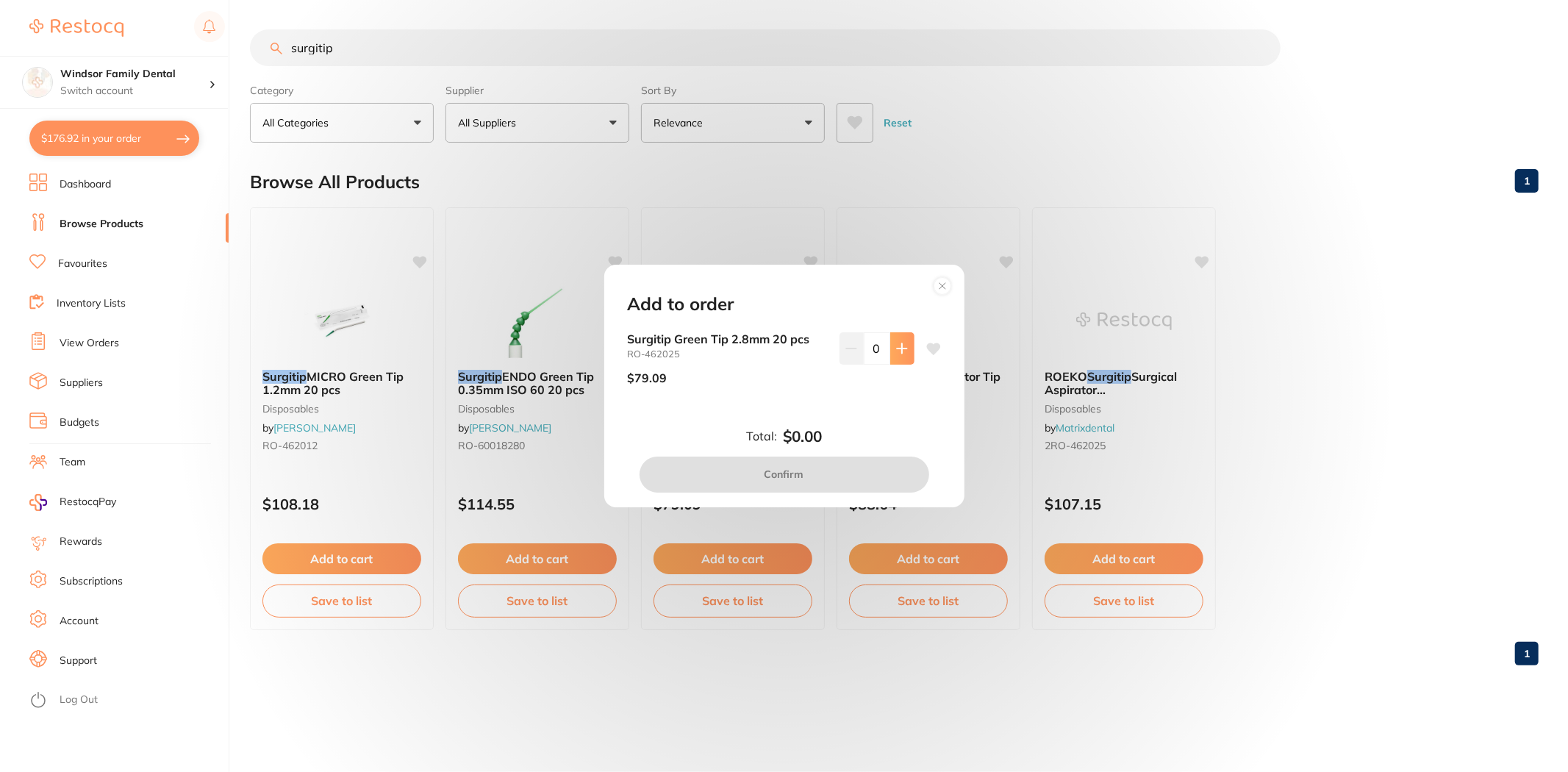
click at [904, 355] on icon at bounding box center [902, 349] width 12 height 12
type input "1"
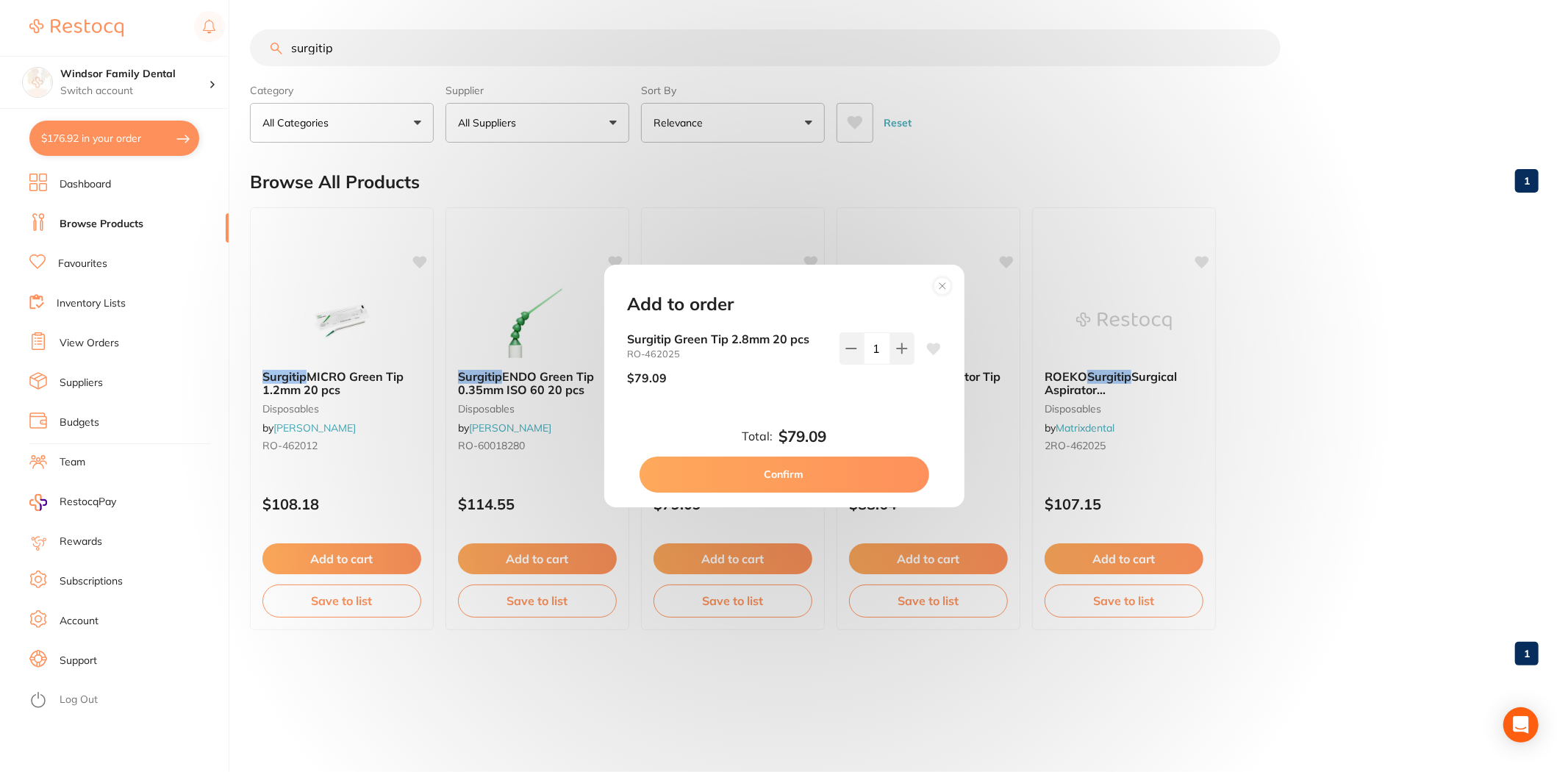
click at [831, 482] on button "Confirm" at bounding box center [784, 474] width 290 height 35
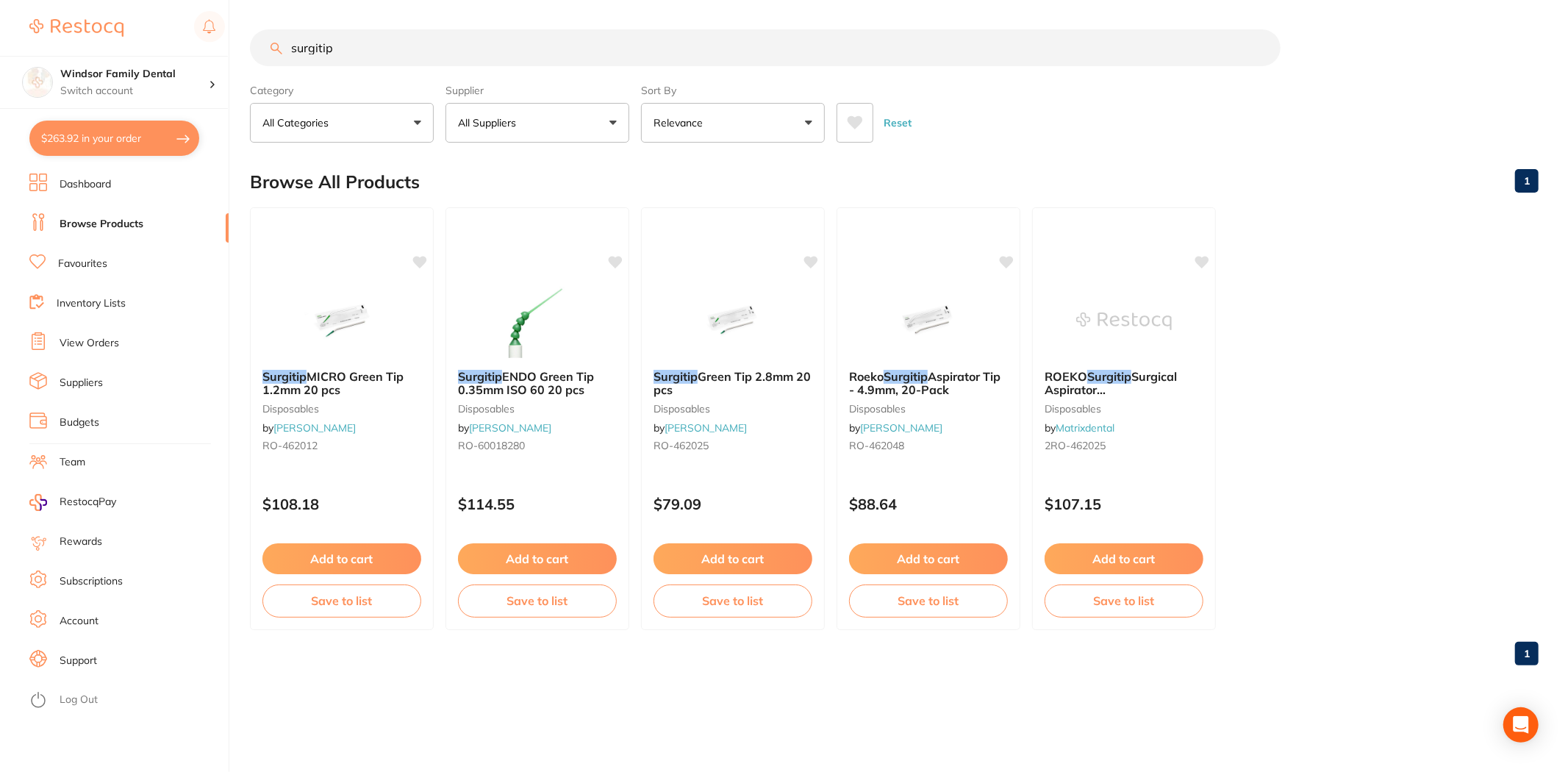
drag, startPoint x: 343, startPoint y: 49, endPoint x: 0, endPoint y: 49, distance: 343.0
click at [118, 46] on div "$263.92 Windsor Family Dental Switch account Windsor Family Dental $263.92 in y…" at bounding box center [784, 386] width 1568 height 772
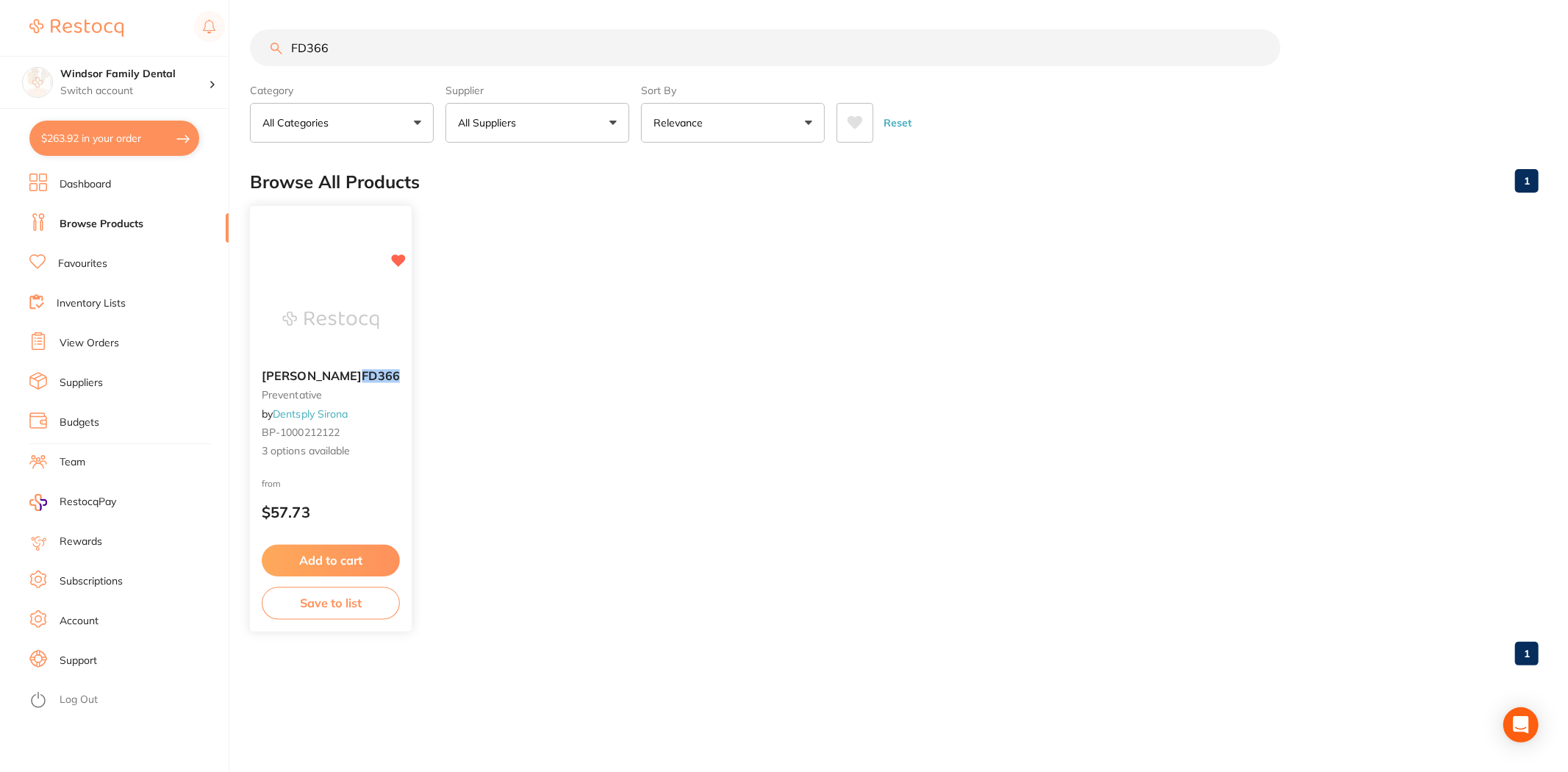
type input "FD366"
click at [351, 555] on button "Add to cart" at bounding box center [330, 561] width 138 height 31
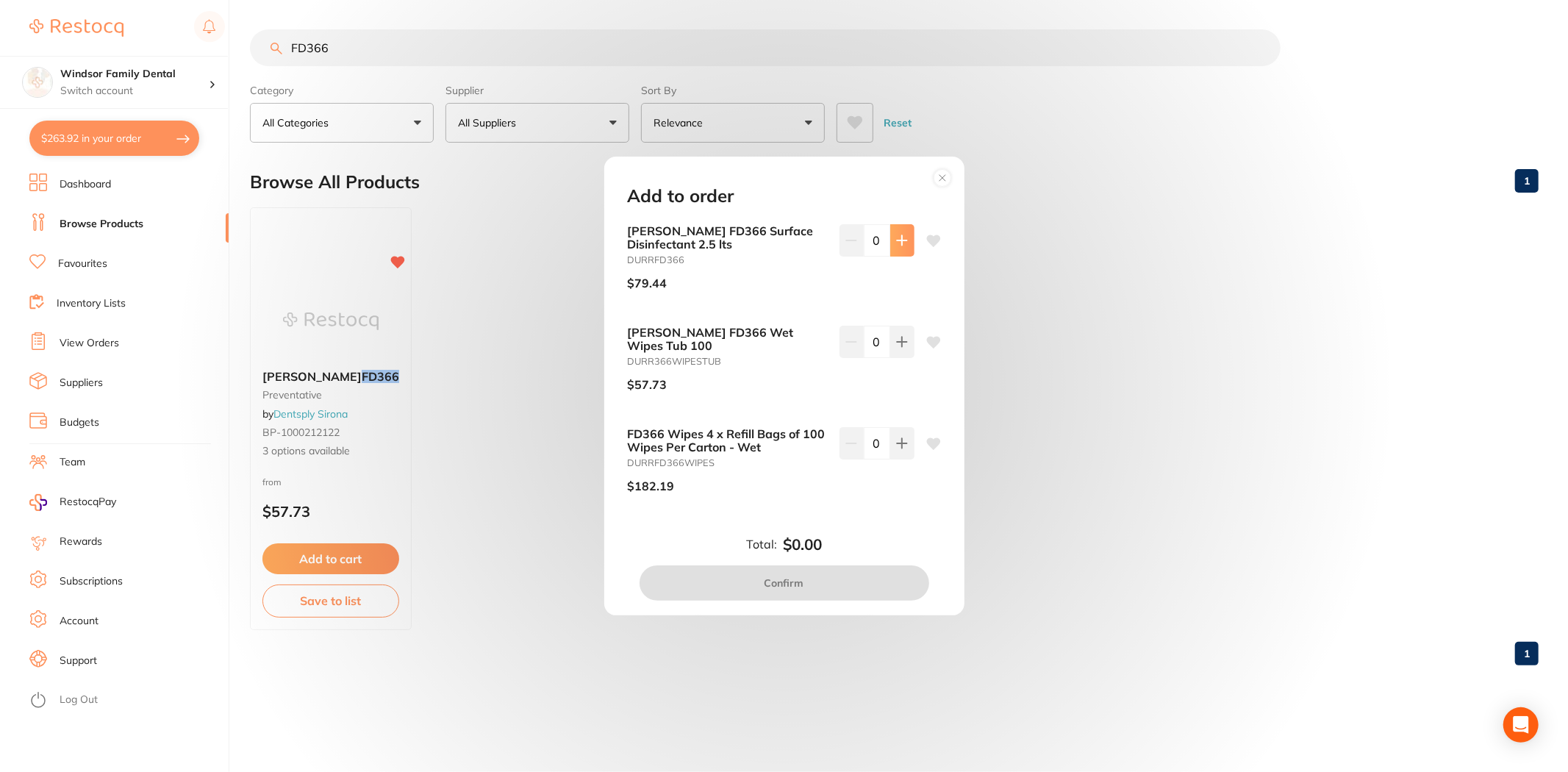
click at [895, 256] on button at bounding box center [902, 240] width 24 height 32
type input "1"
click at [796, 578] on button "Confirm" at bounding box center [784, 583] width 290 height 35
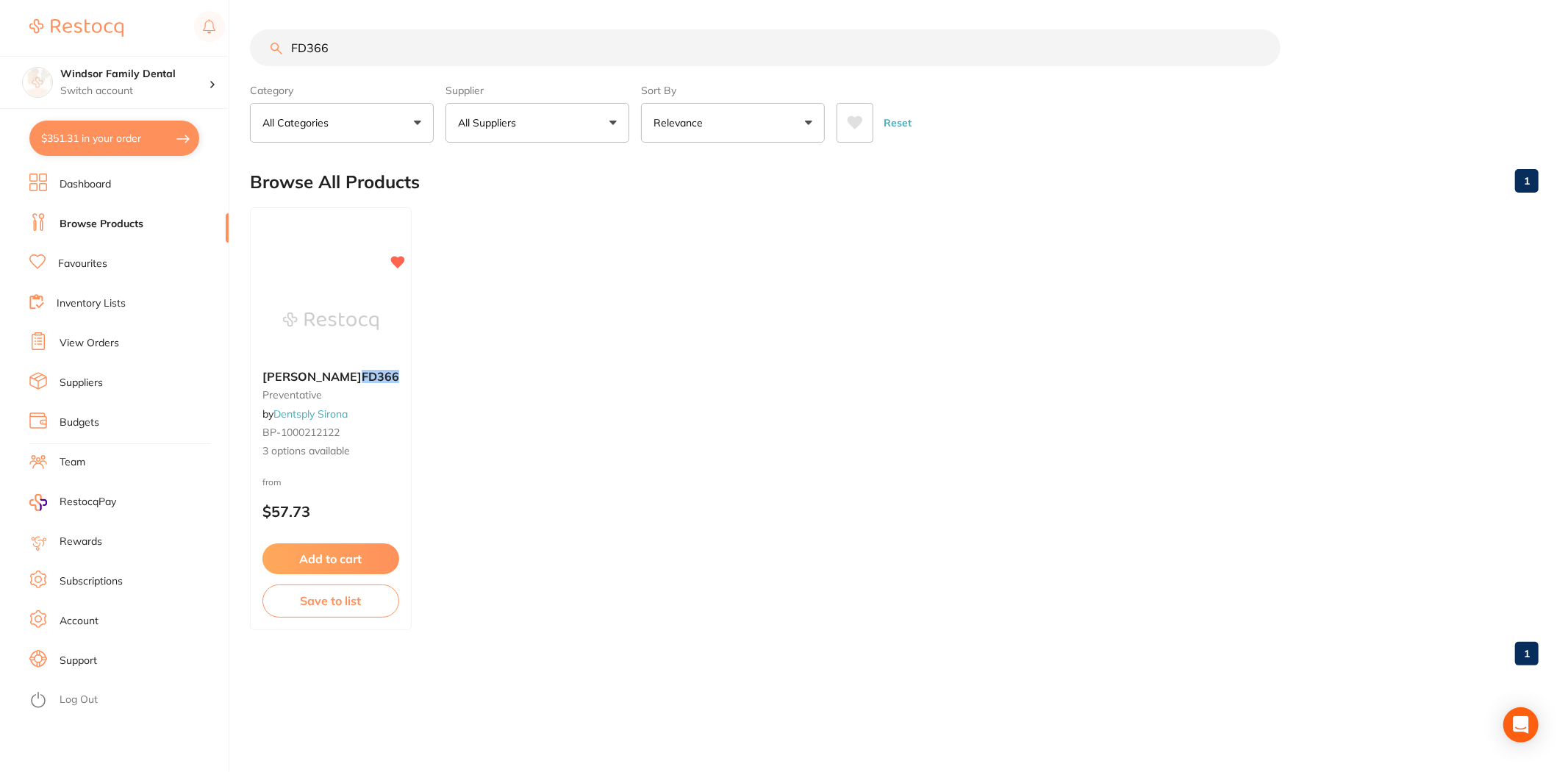
click at [121, 142] on button "$351.31 in your order" at bounding box center [114, 138] width 170 height 35
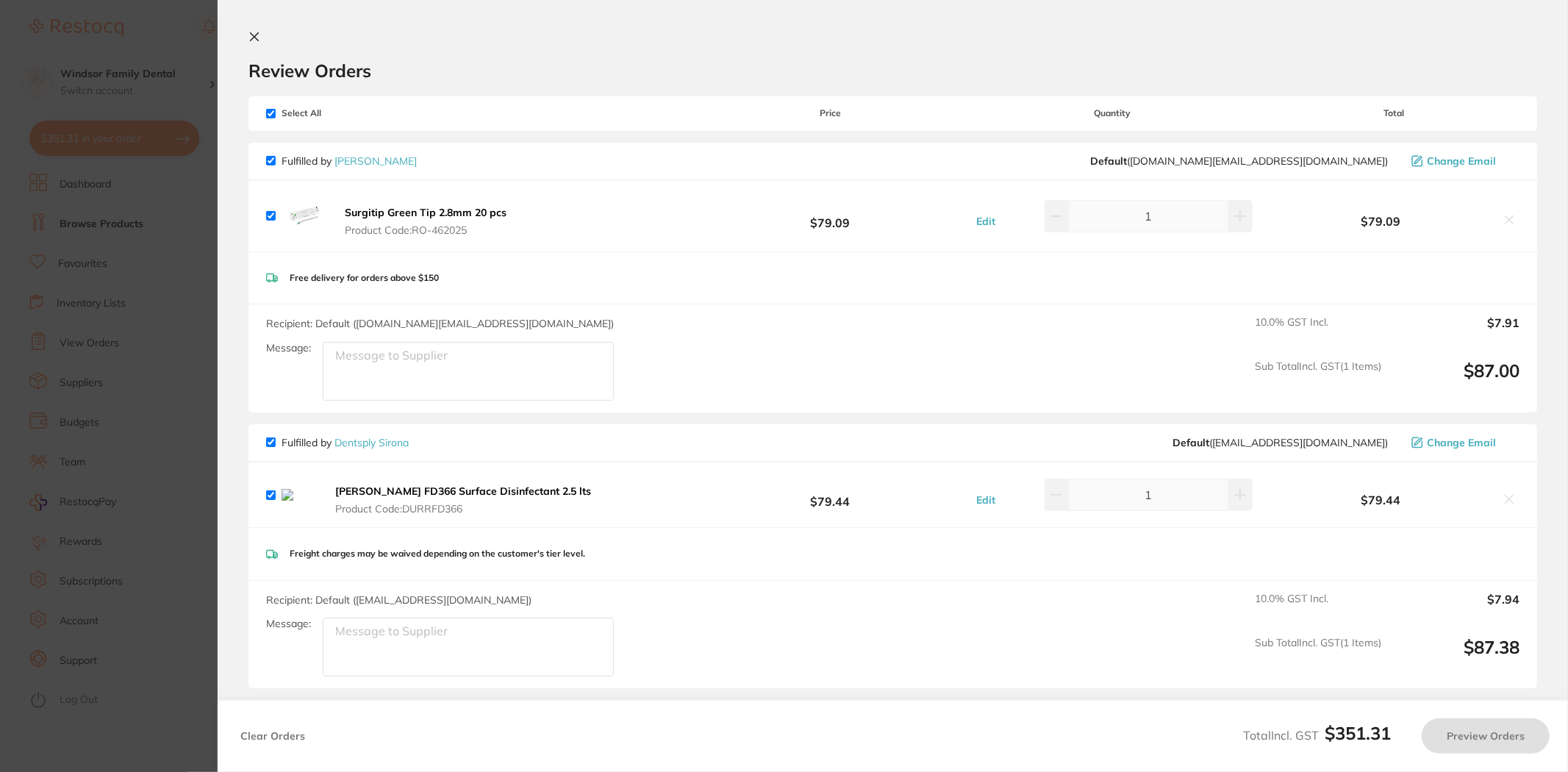
checkbox input "true"
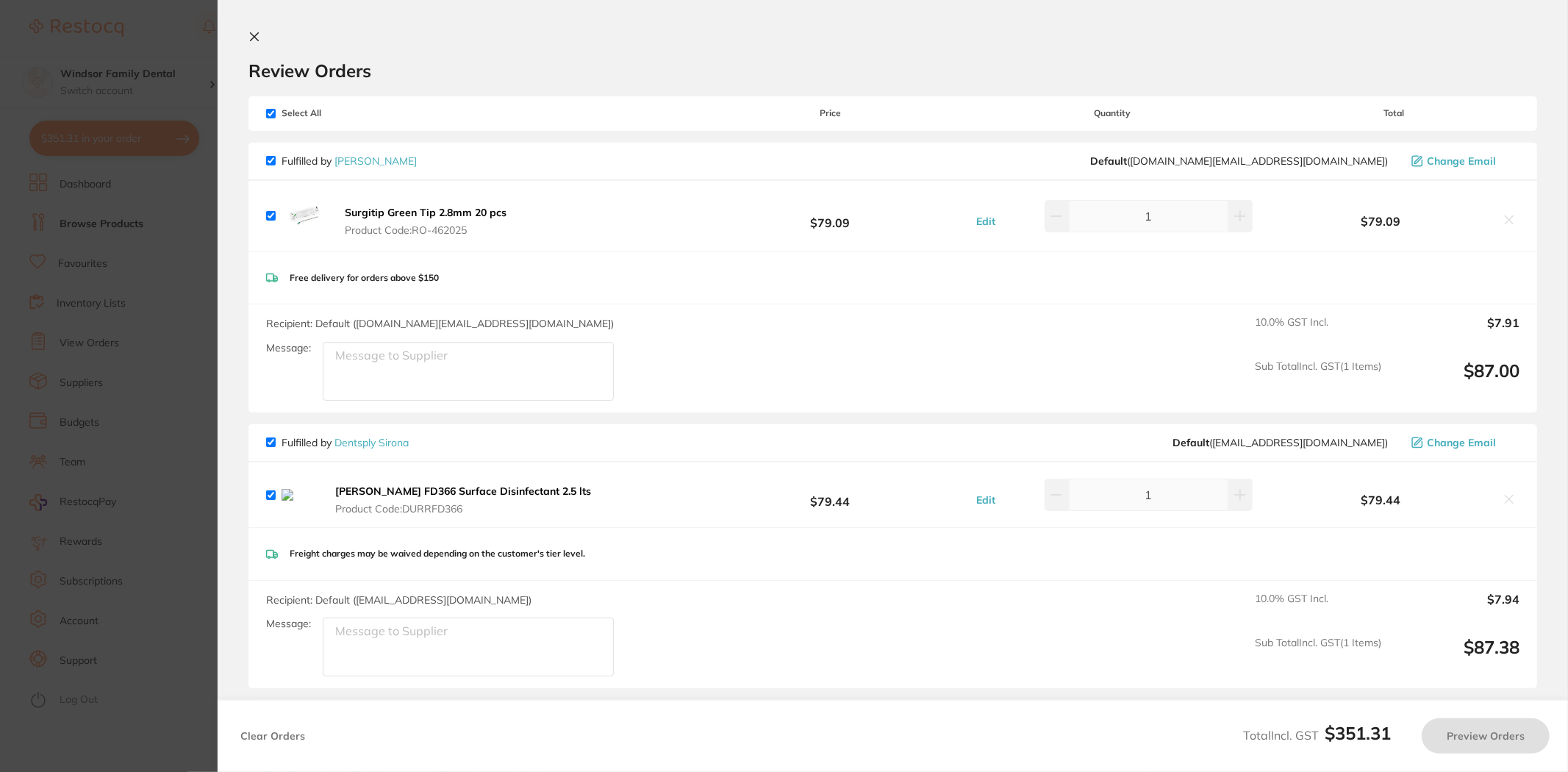
checkbox input "true"
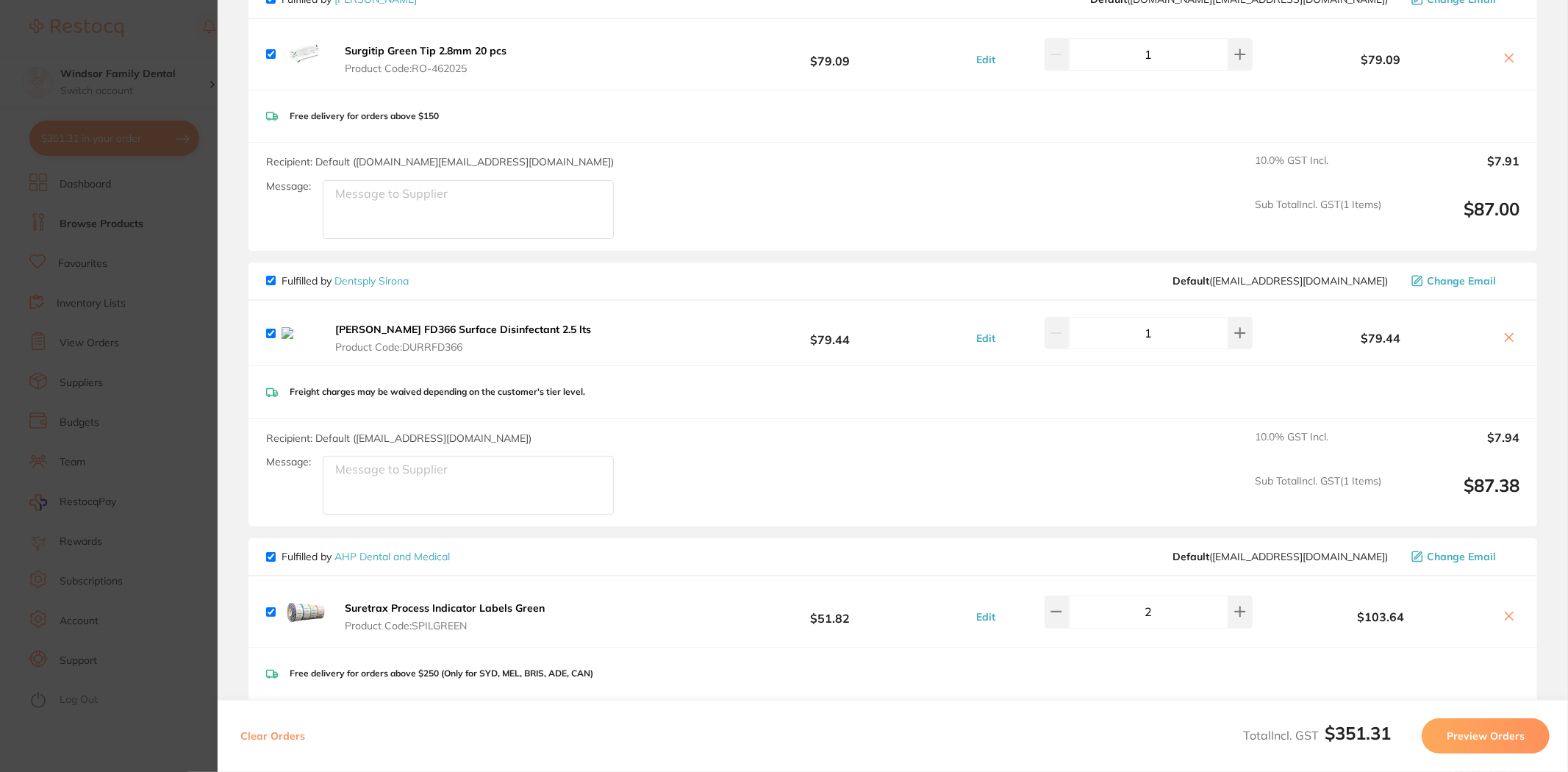
scroll to position [163, 0]
click at [145, 40] on section "Update RRP Set your pre negotiated price for this item. Item Agreed RRP (excl. …" at bounding box center [784, 386] width 1568 height 772
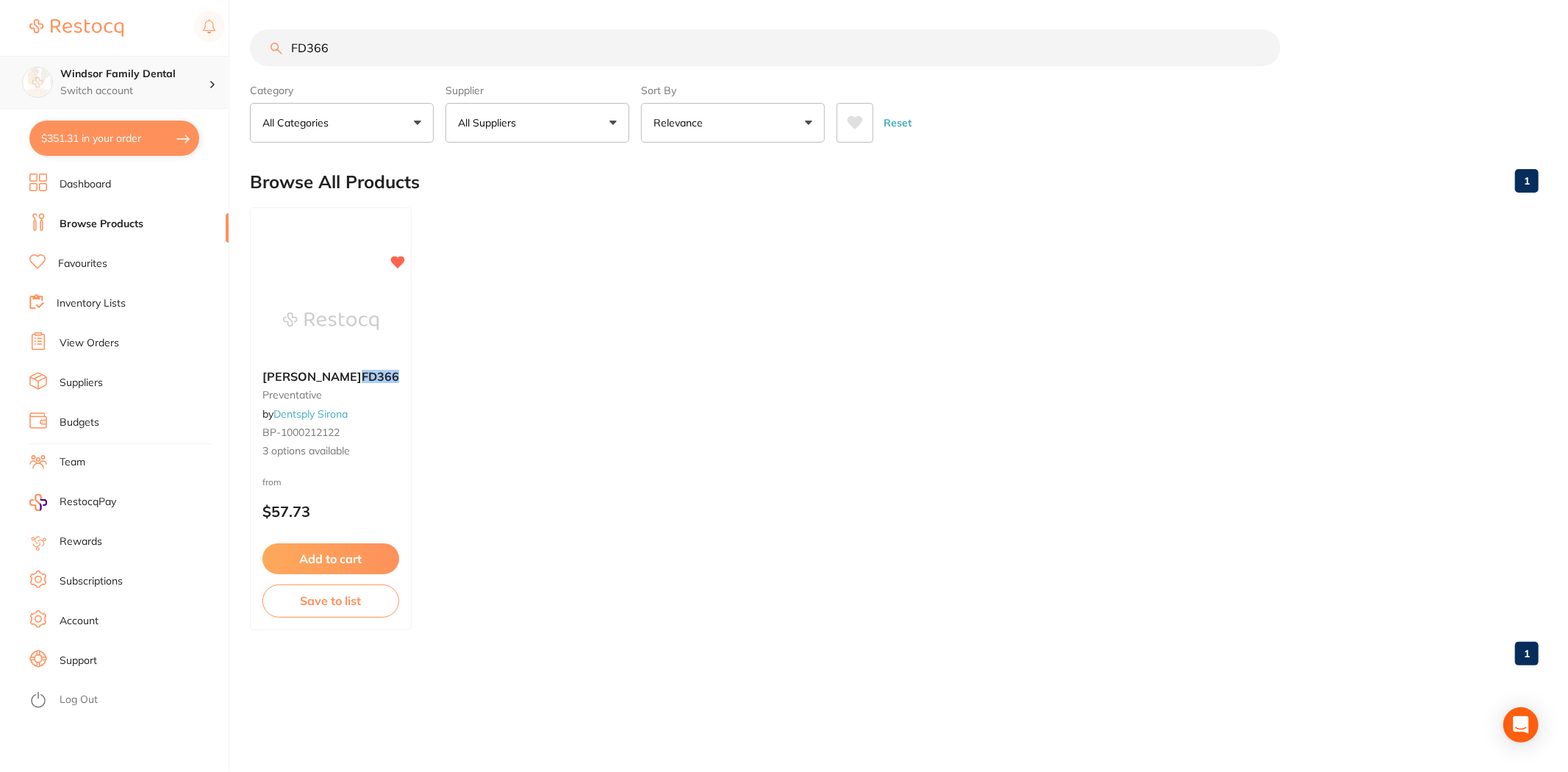
drag, startPoint x: 279, startPoint y: 57, endPoint x: 0, endPoint y: 82, distance: 280.1
click at [0, 94] on div "$351.31 Windsor Family Dental Switch account Windsor Family Dental $351.31 in y…" at bounding box center [784, 386] width 1568 height 772
type input "Masks"
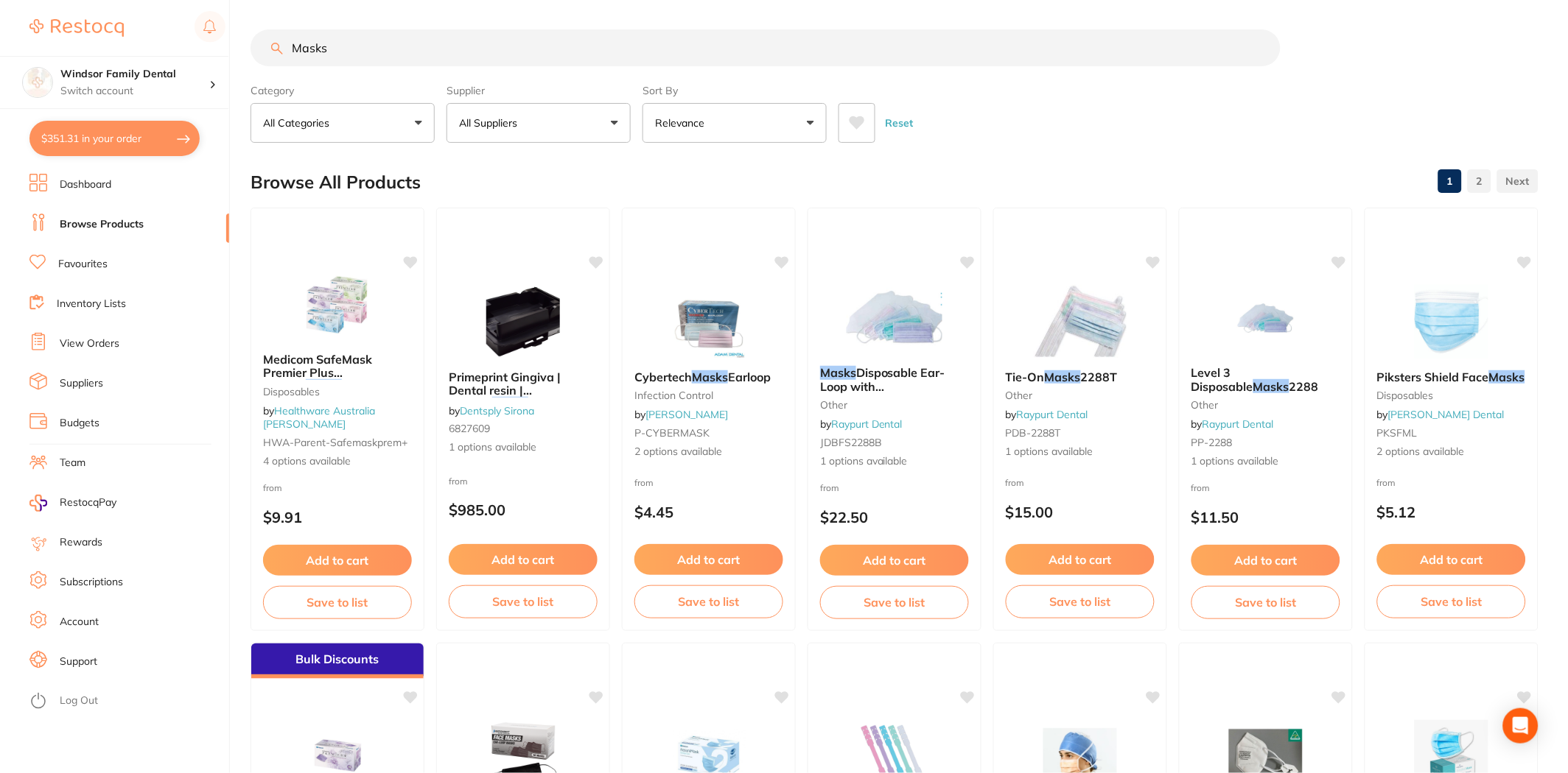
click at [857, 122] on icon at bounding box center [857, 123] width 16 height 14
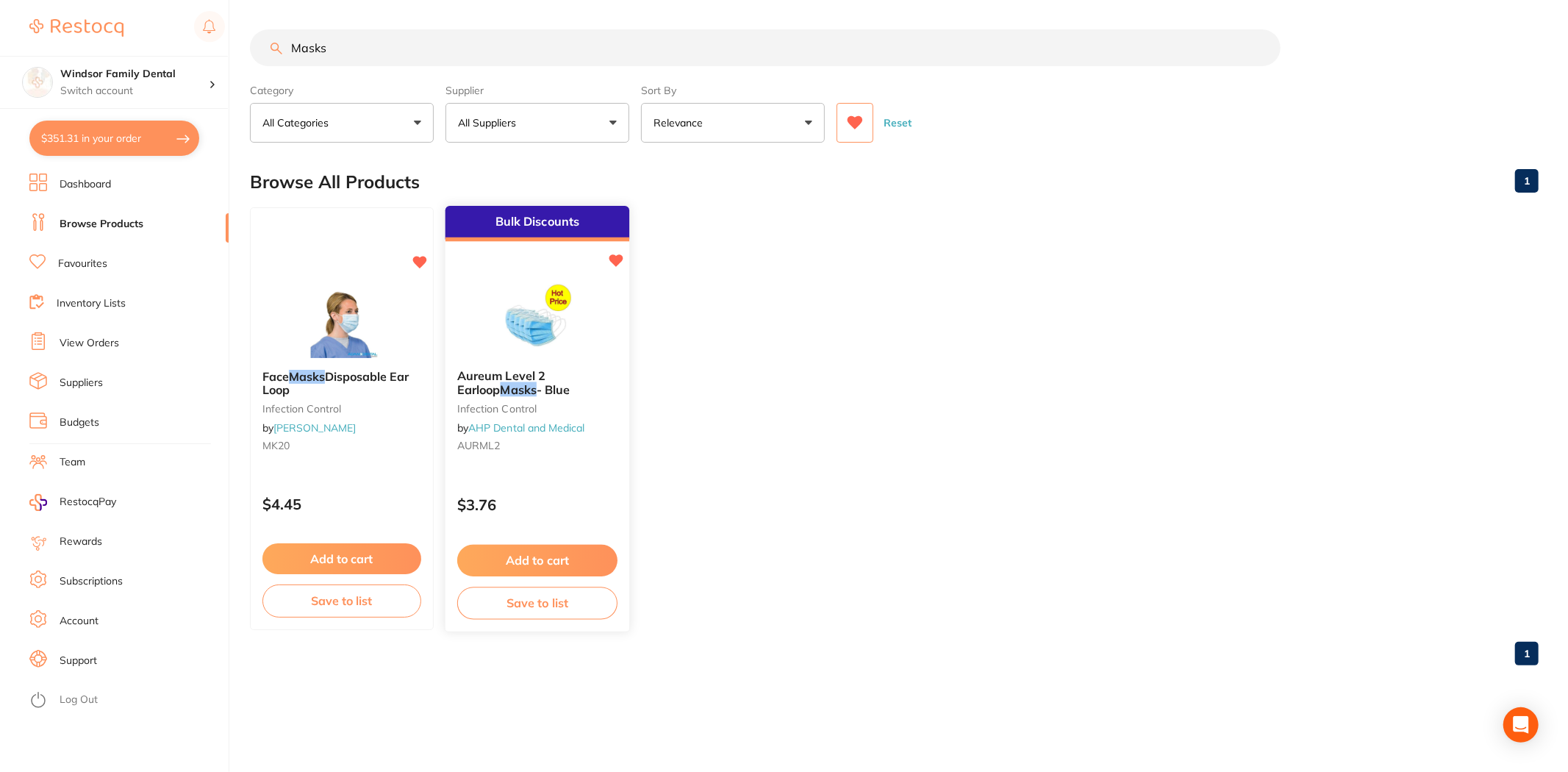
click at [530, 555] on button "Add to cart" at bounding box center [537, 561] width 160 height 31
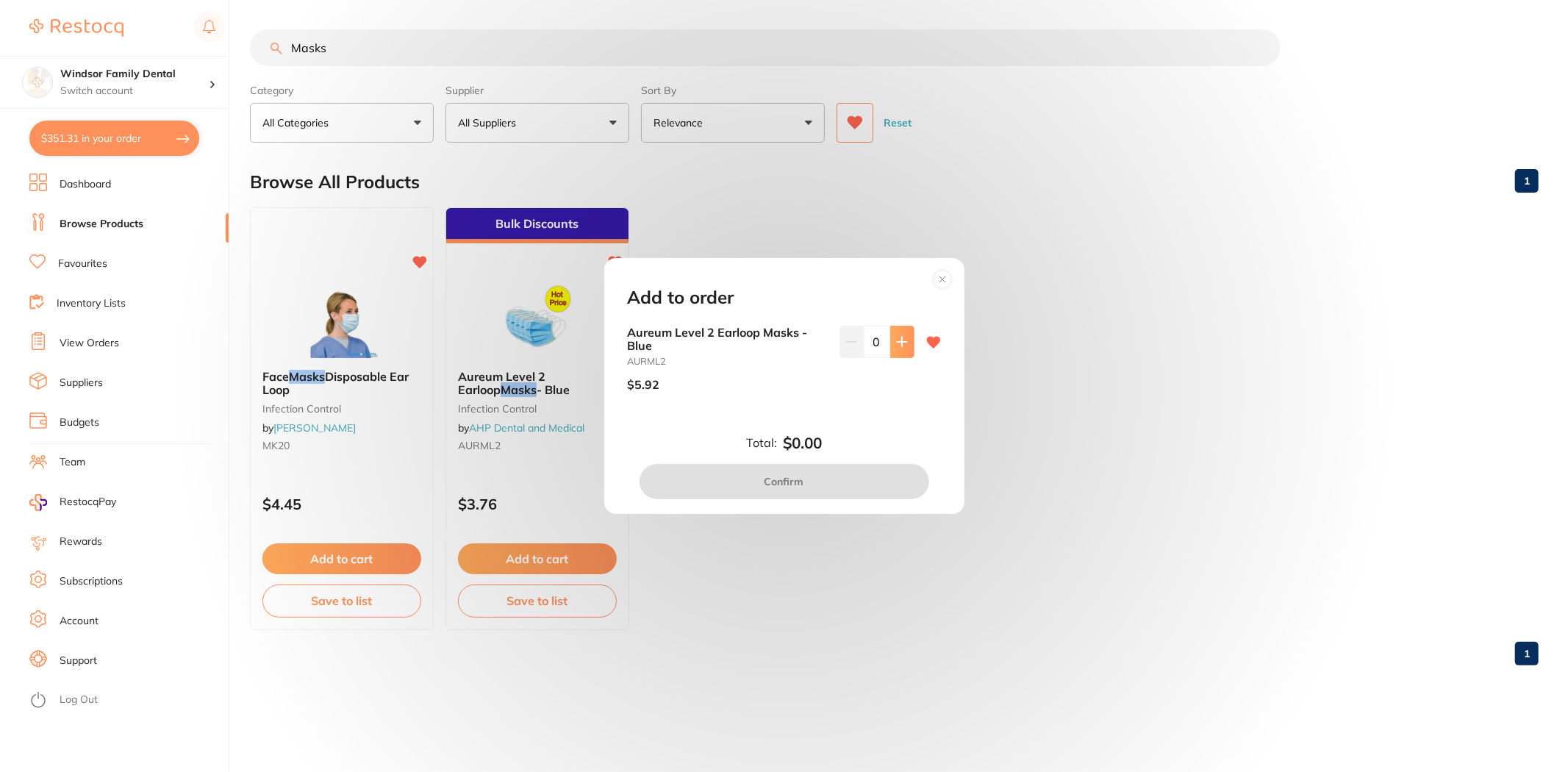
click at [904, 336] on button at bounding box center [902, 342] width 24 height 32
click at [901, 350] on button at bounding box center [902, 342] width 24 height 32
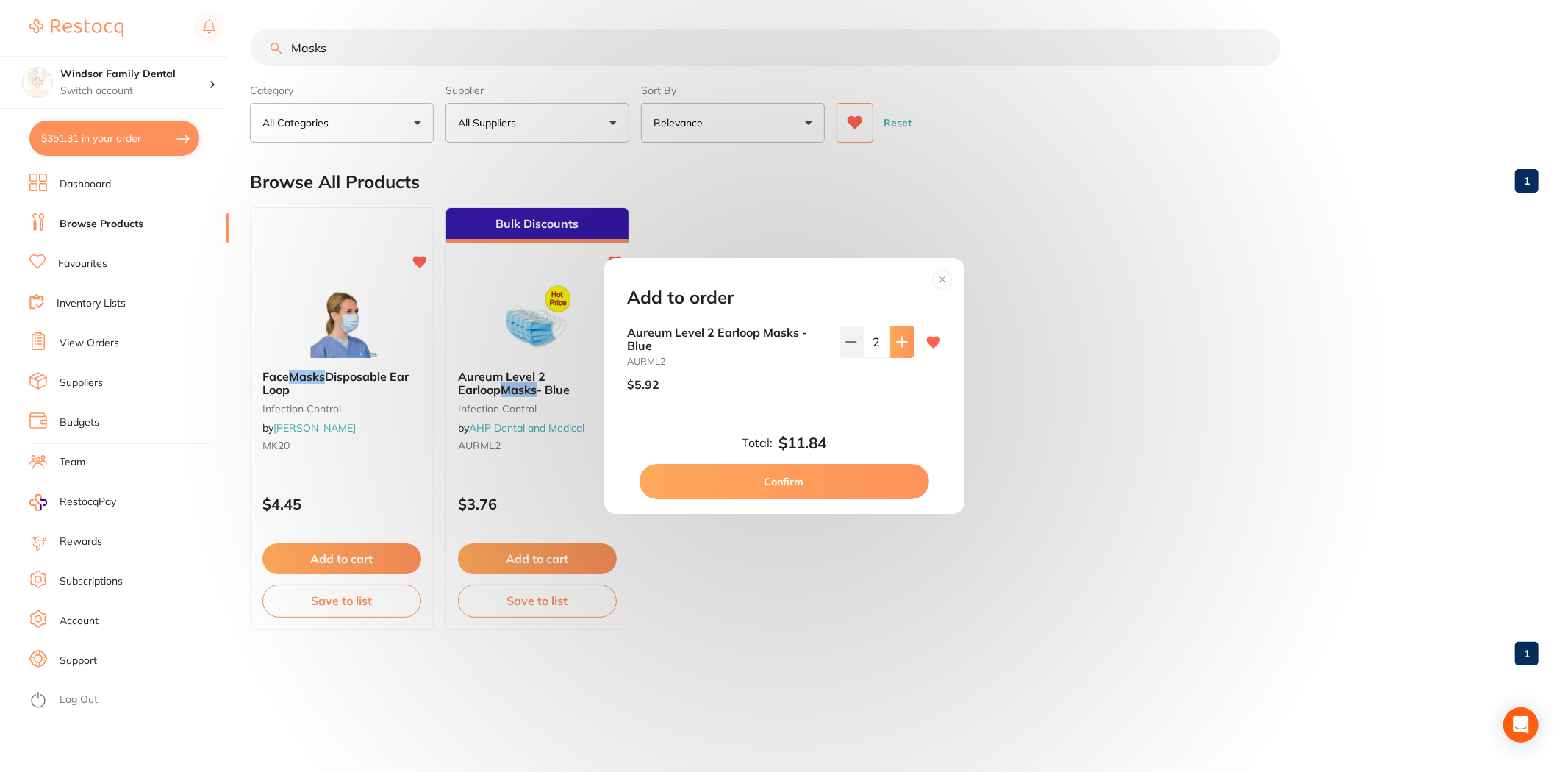
click at [900, 344] on icon at bounding box center [902, 342] width 12 height 12
type input "3"
drag, startPoint x: 1307, startPoint y: 447, endPoint x: 760, endPoint y: 425, distance: 547.4
click at [1308, 446] on div "Add to order Aureum Level 2 Earloop Masks - Blue AURML2 $5.92 3 Total: $17.76 C…" at bounding box center [784, 386] width 1568 height 772
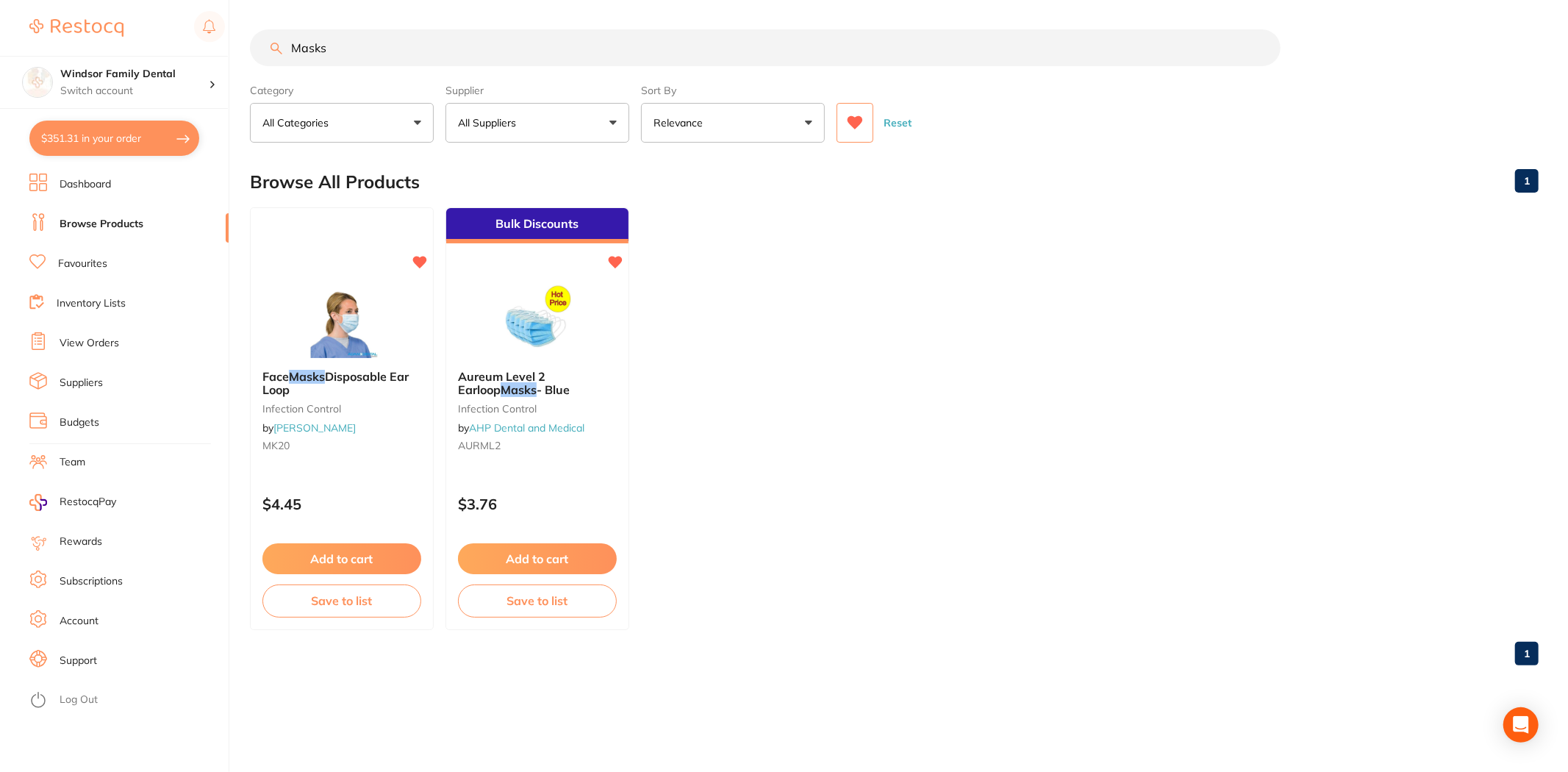
click at [517, 336] on img at bounding box center [537, 322] width 96 height 73
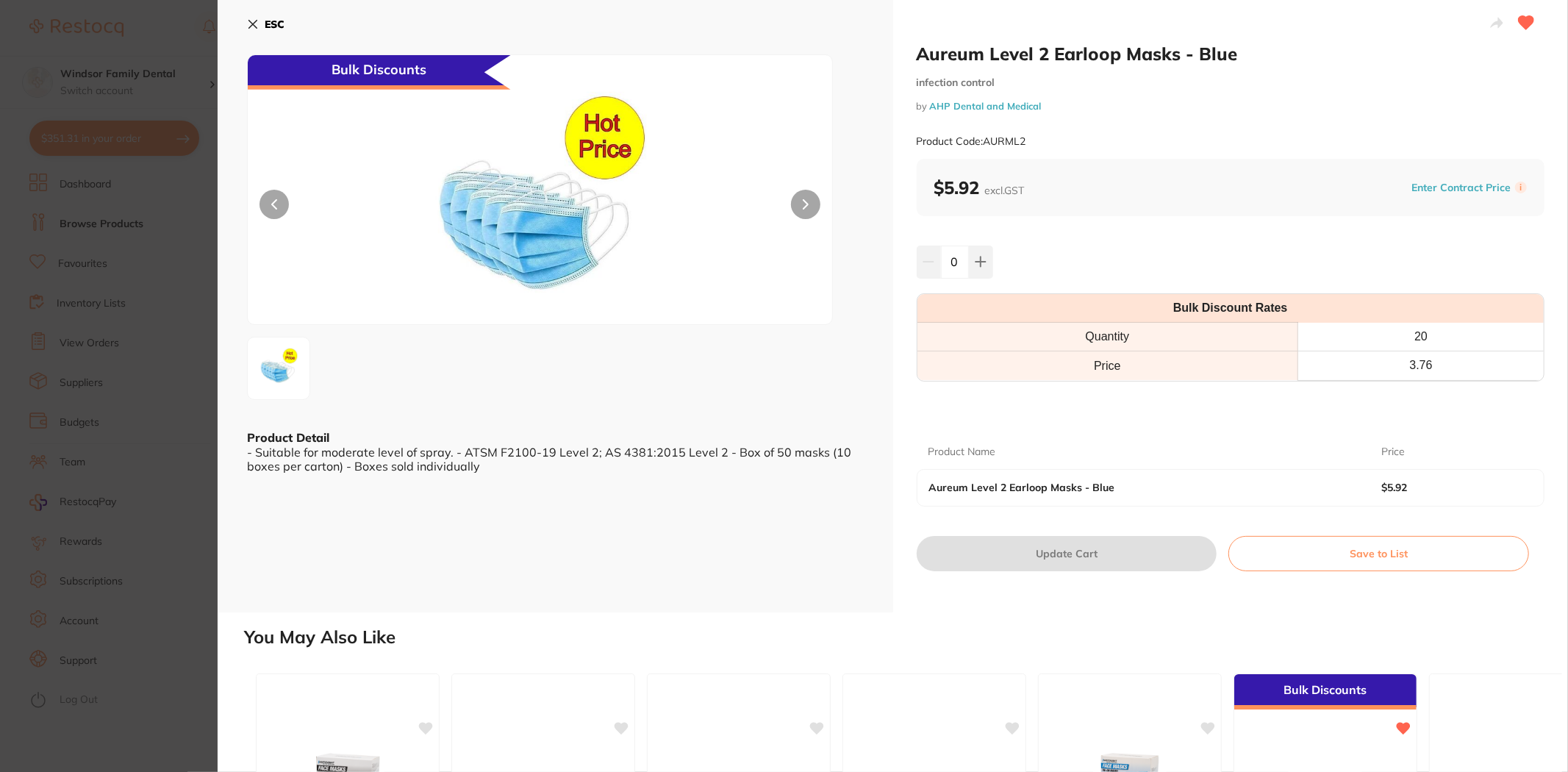
click at [254, 13] on button "ESC" at bounding box center [266, 24] width 37 height 25
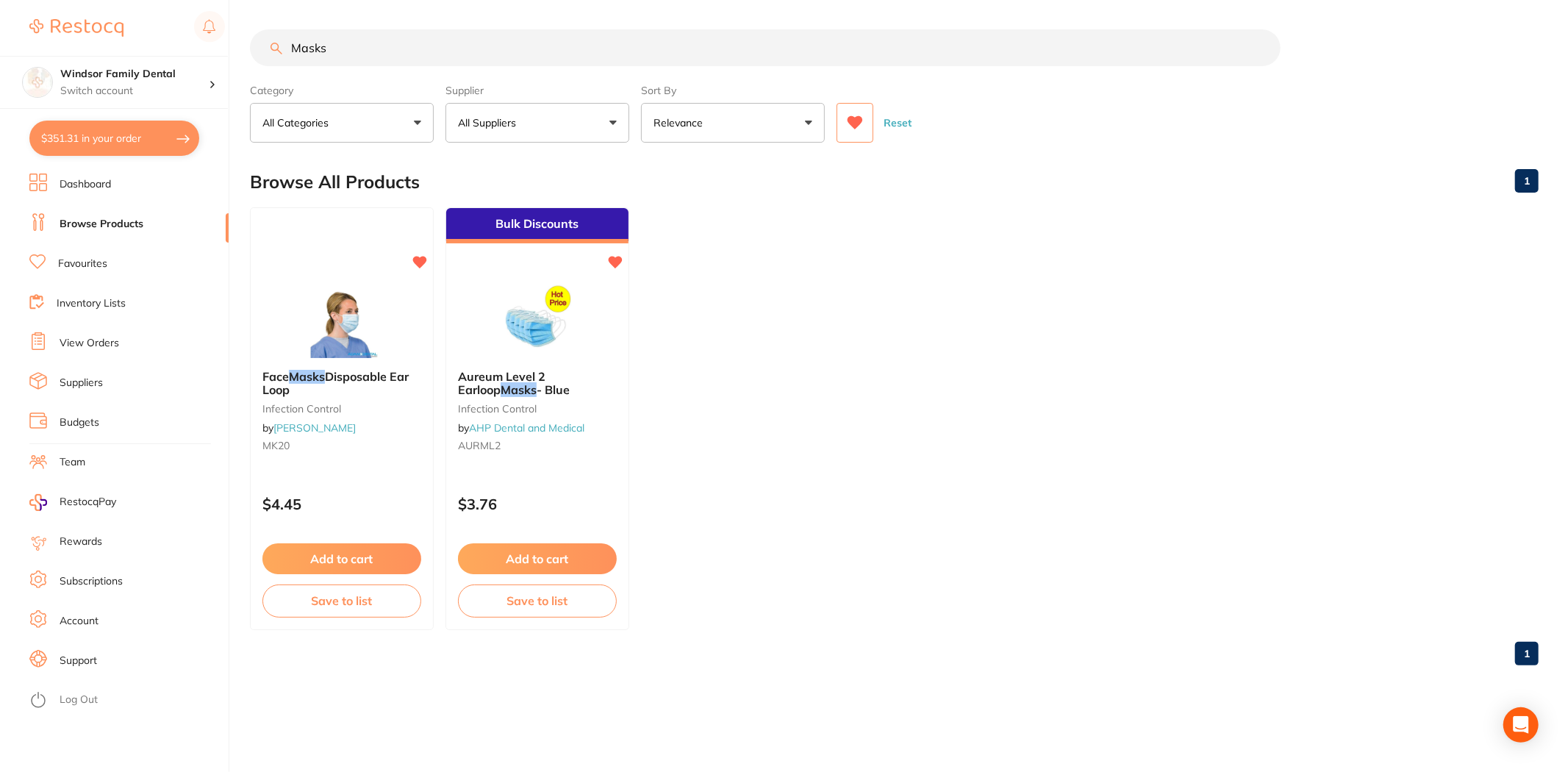
click at [553, 567] on button "Add to cart" at bounding box center [537, 558] width 159 height 31
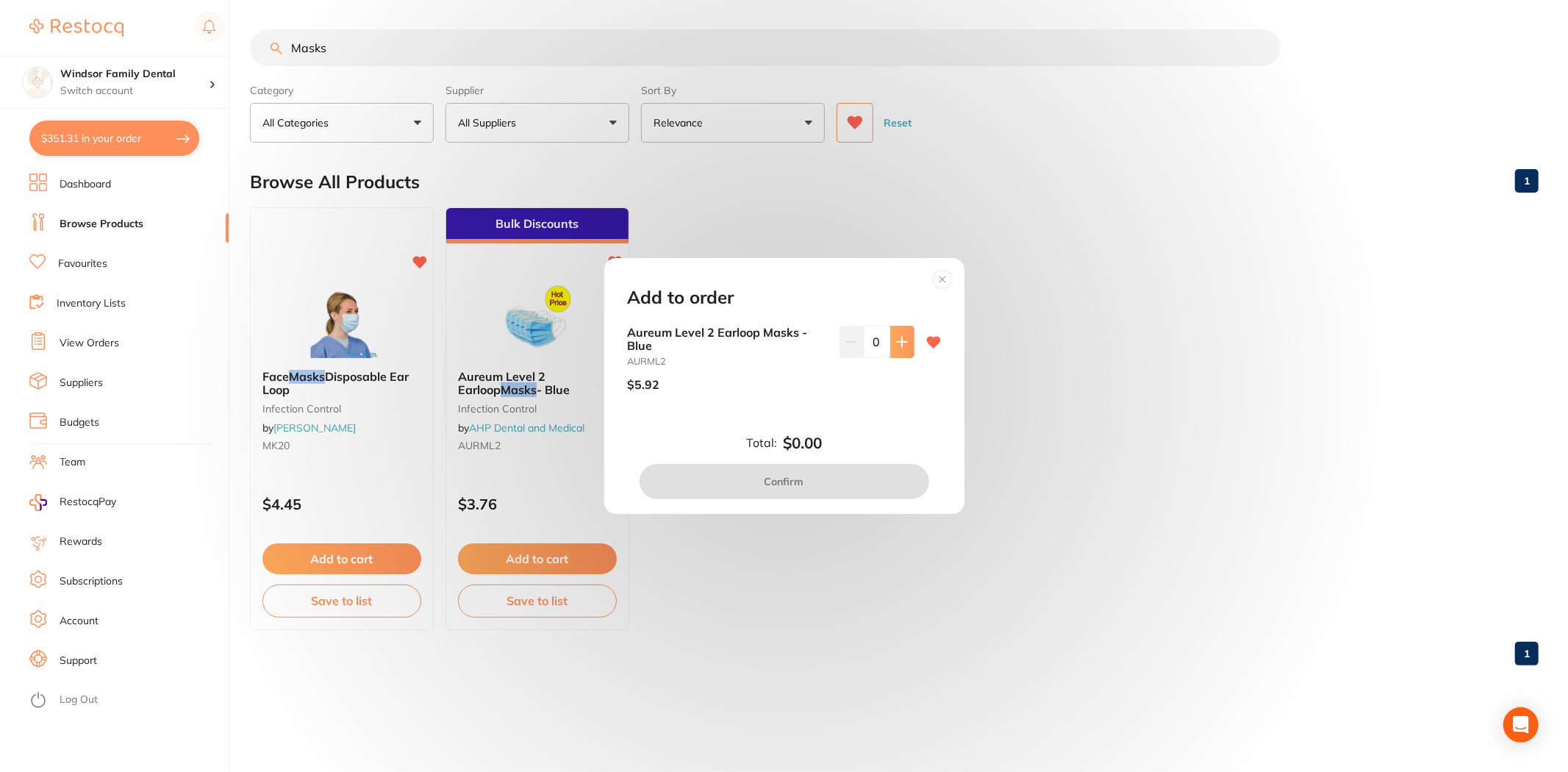
click at [885, 344] on input "0" at bounding box center [877, 342] width 26 height 32
click at [892, 346] on button at bounding box center [902, 342] width 24 height 32
click at [892, 346] on button at bounding box center [902, 342] width 24 height 32
click at [892, 347] on button at bounding box center [902, 342] width 24 height 32
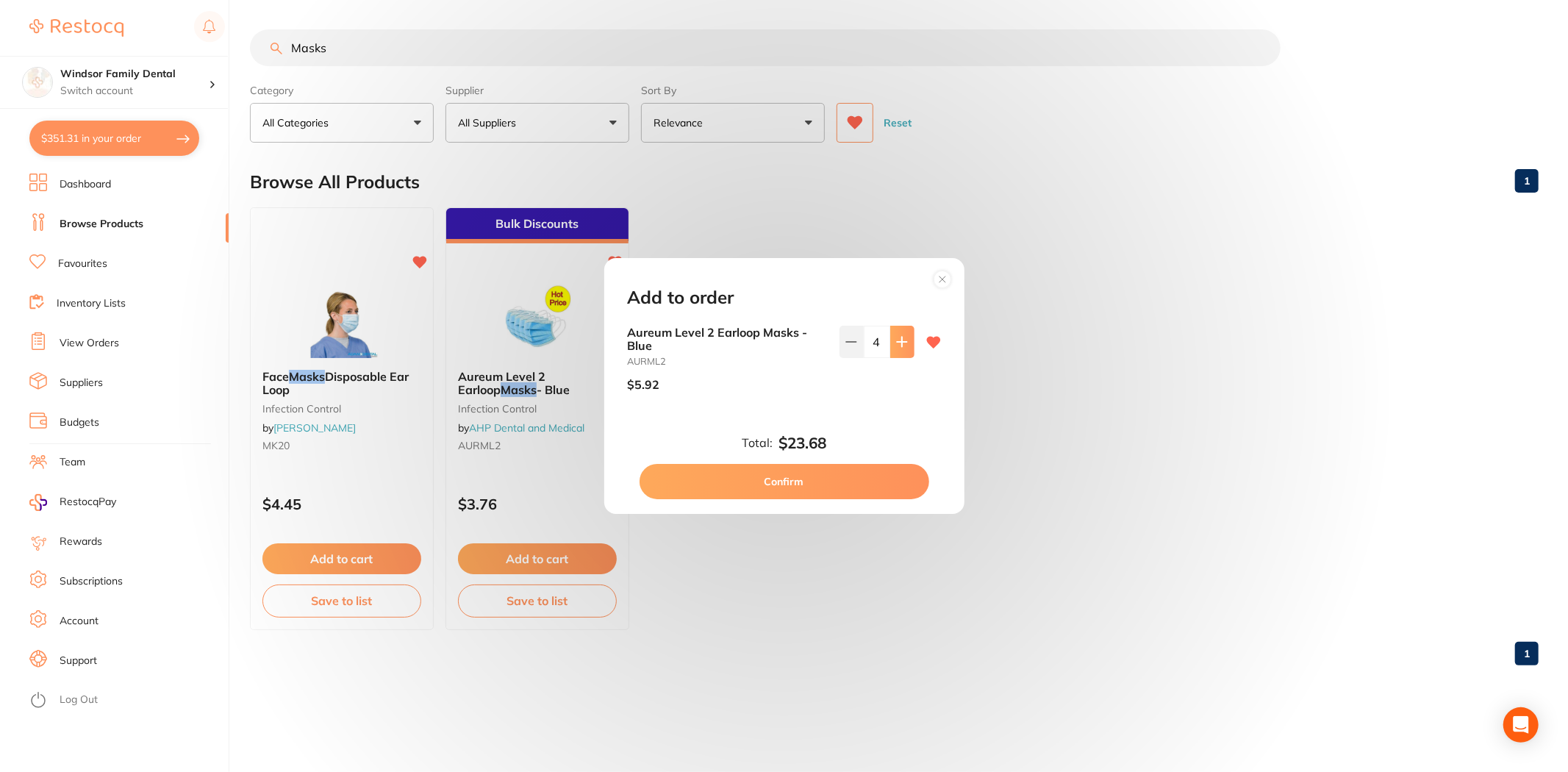
click at [892, 347] on button at bounding box center [902, 342] width 24 height 32
click at [892, 348] on button at bounding box center [902, 342] width 24 height 32
click at [894, 349] on button at bounding box center [902, 342] width 24 height 32
click at [897, 346] on icon at bounding box center [902, 342] width 12 height 12
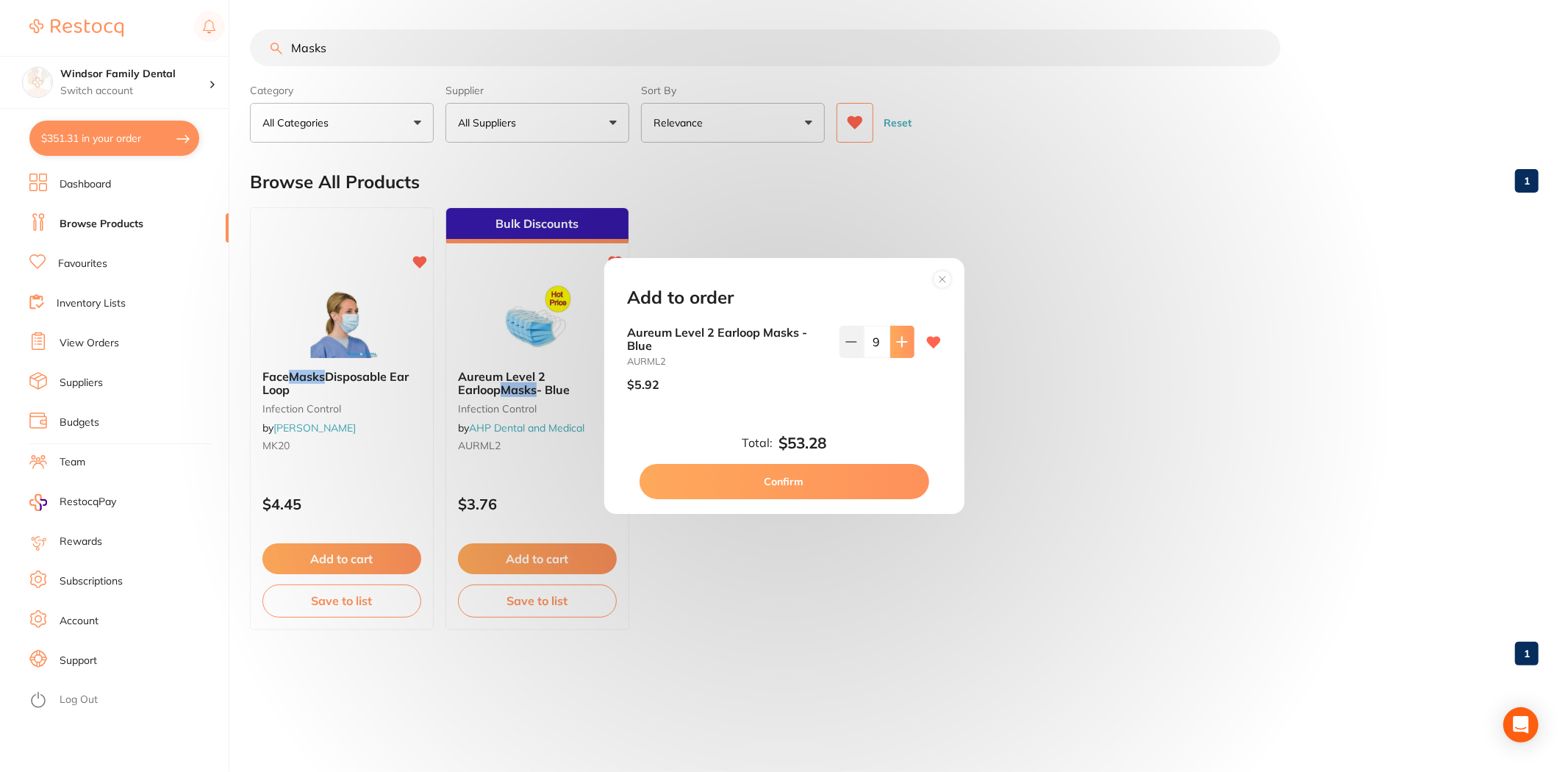
click at [900, 346] on icon at bounding box center [902, 342] width 12 height 12
type input "10"
click at [822, 484] on button "Confirm" at bounding box center [784, 481] width 290 height 35
checkbox input "false"
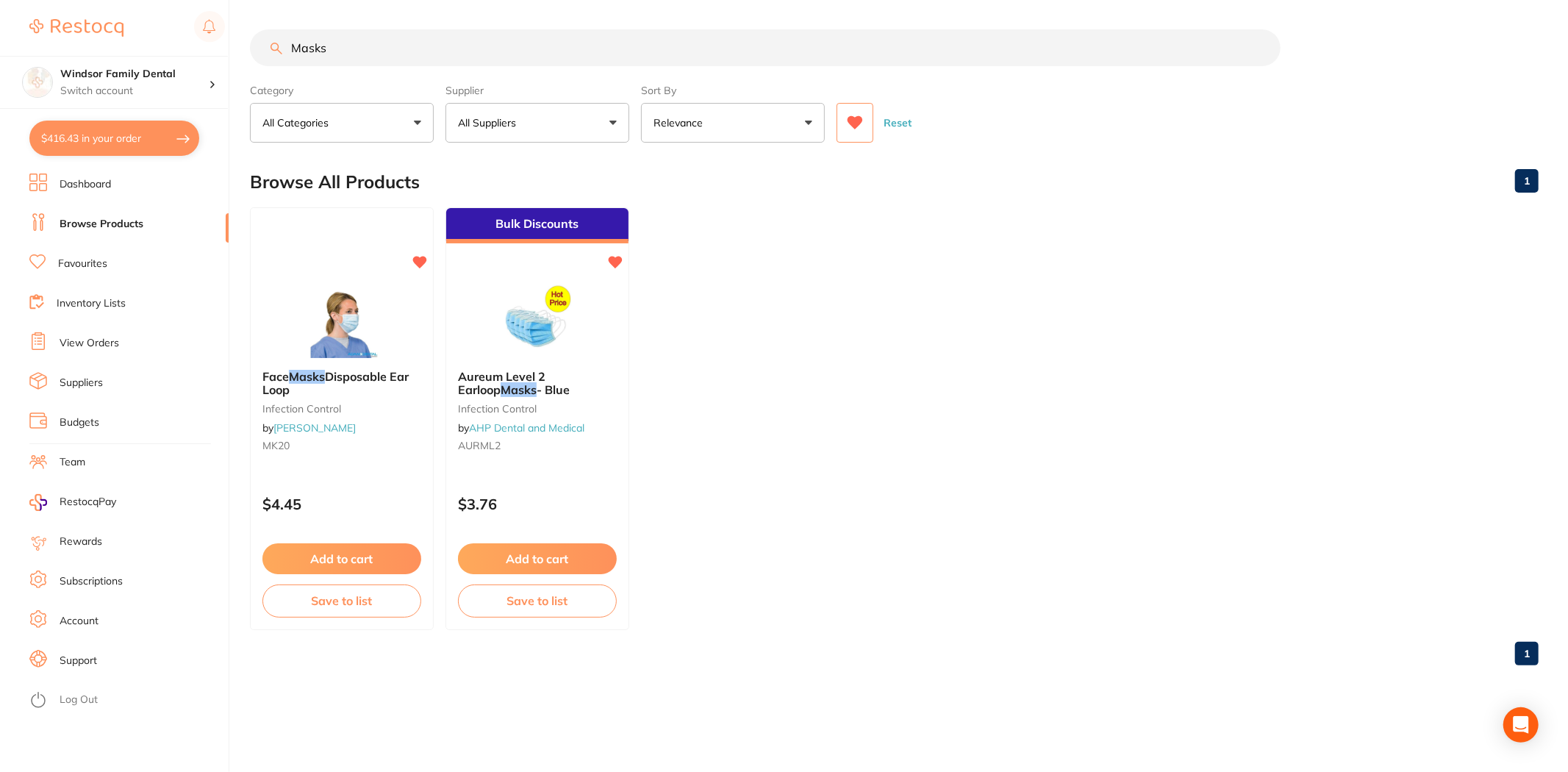
drag, startPoint x: 382, startPoint y: 41, endPoint x: 34, endPoint y: -2, distance: 350.6
click at [34, 0] on html "$416.43 Windsor Family Dental Switch account Windsor Family Dental $416.43 in y…" at bounding box center [784, 386] width 1568 height 772
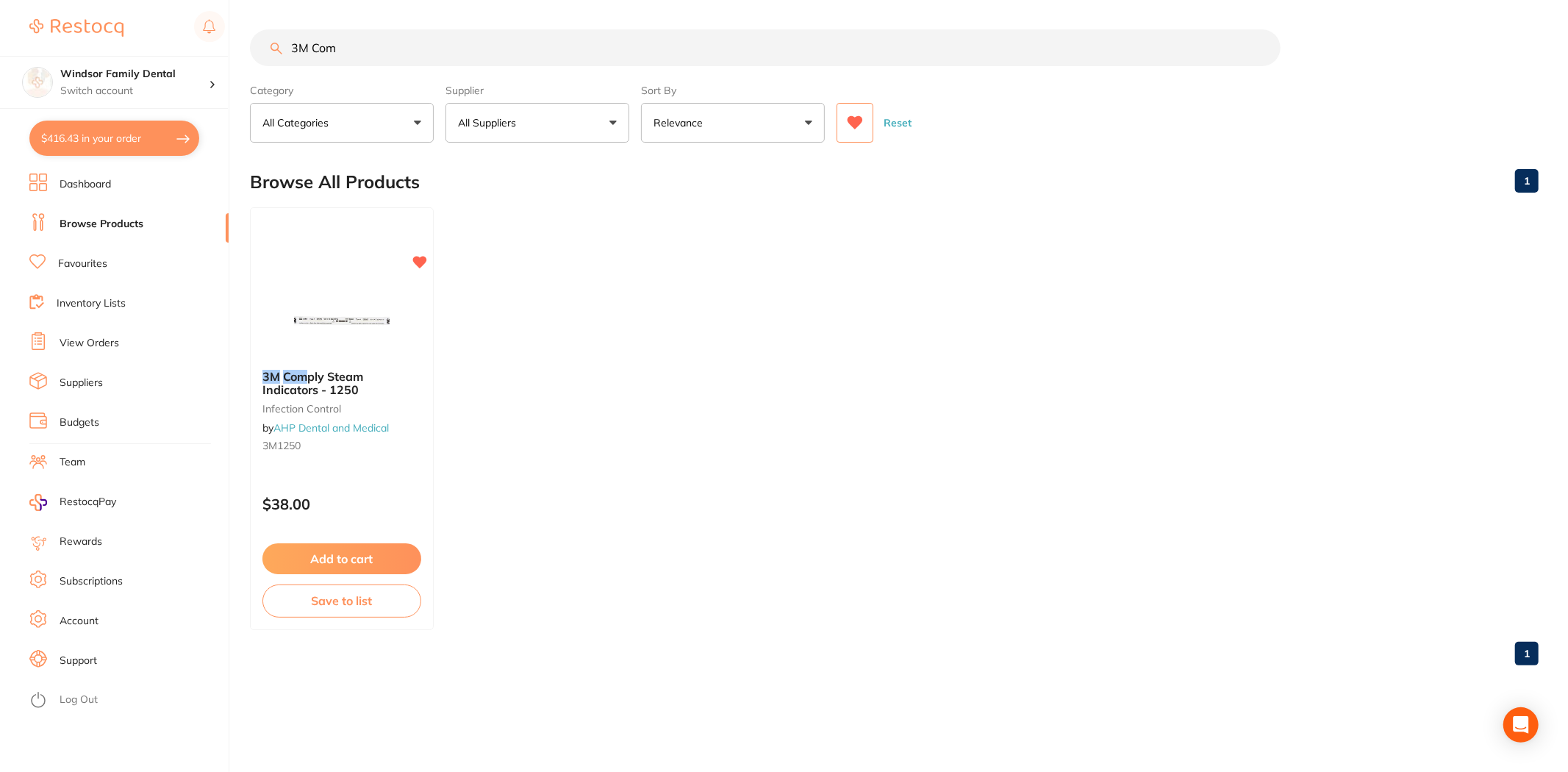
type input "3M Com"
drag, startPoint x: 521, startPoint y: 138, endPoint x: 526, endPoint y: 148, distance: 11.2
click at [520, 138] on button "All Suppliers" at bounding box center [537, 122] width 184 height 40
click at [540, 211] on li "All Suppliers" at bounding box center [537, 211] width 172 height 31
click at [346, 559] on button "Add to cart" at bounding box center [342, 561] width 160 height 31
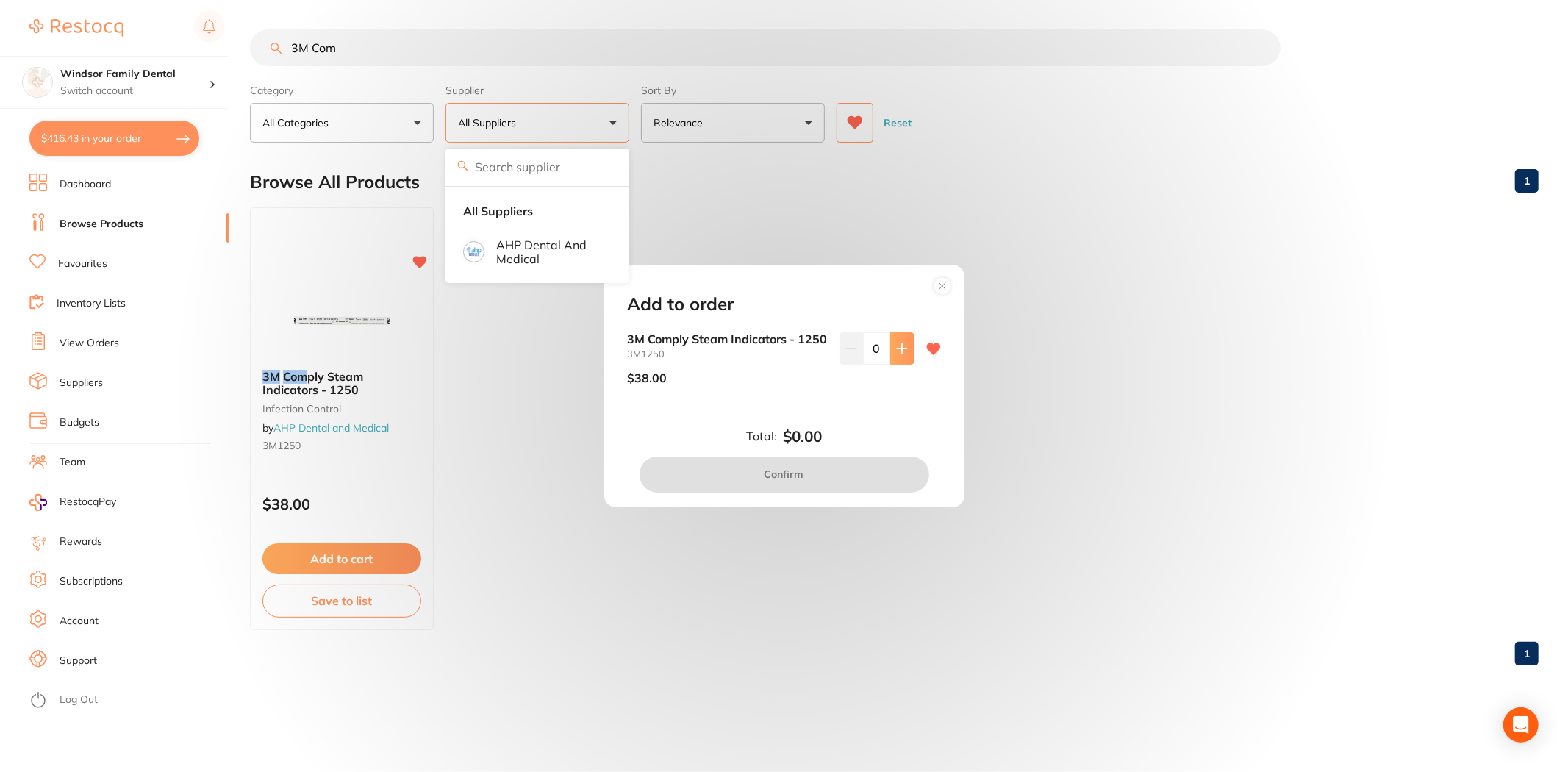
click at [888, 342] on div "0" at bounding box center [877, 348] width 75 height 32
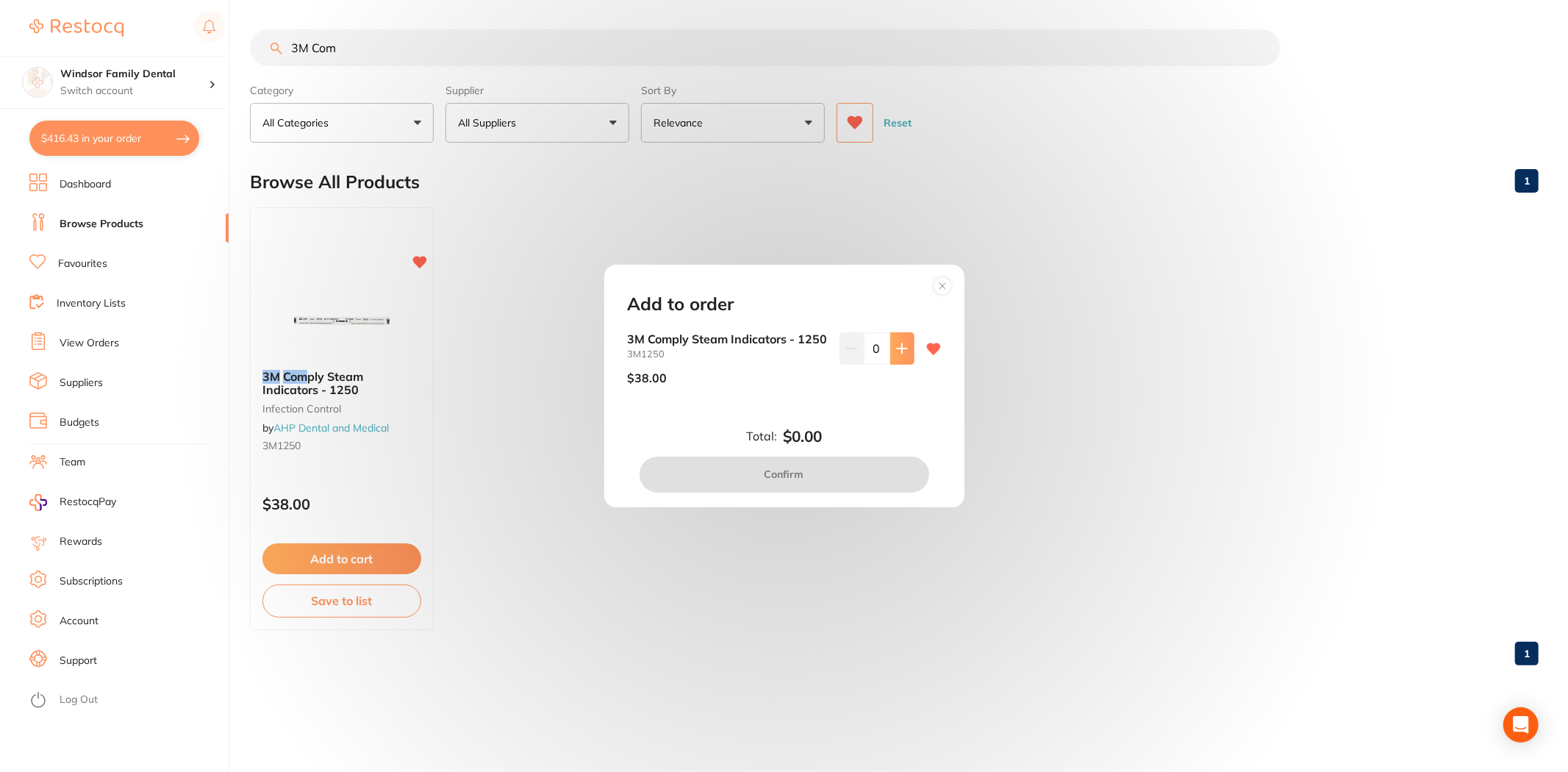
click at [897, 343] on icon at bounding box center [902, 349] width 12 height 12
type input "1"
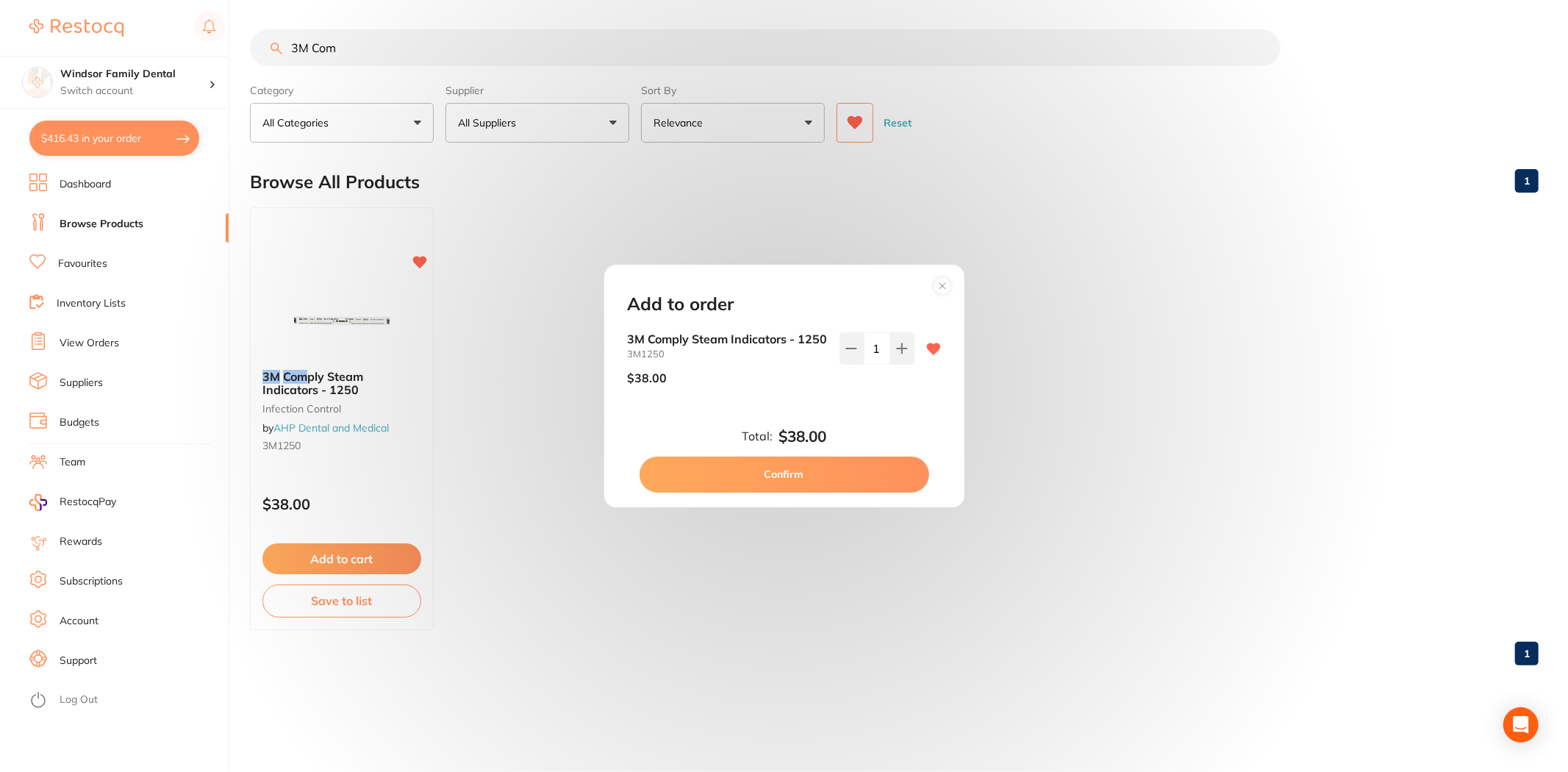
click at [792, 491] on button "Confirm" at bounding box center [784, 474] width 290 height 35
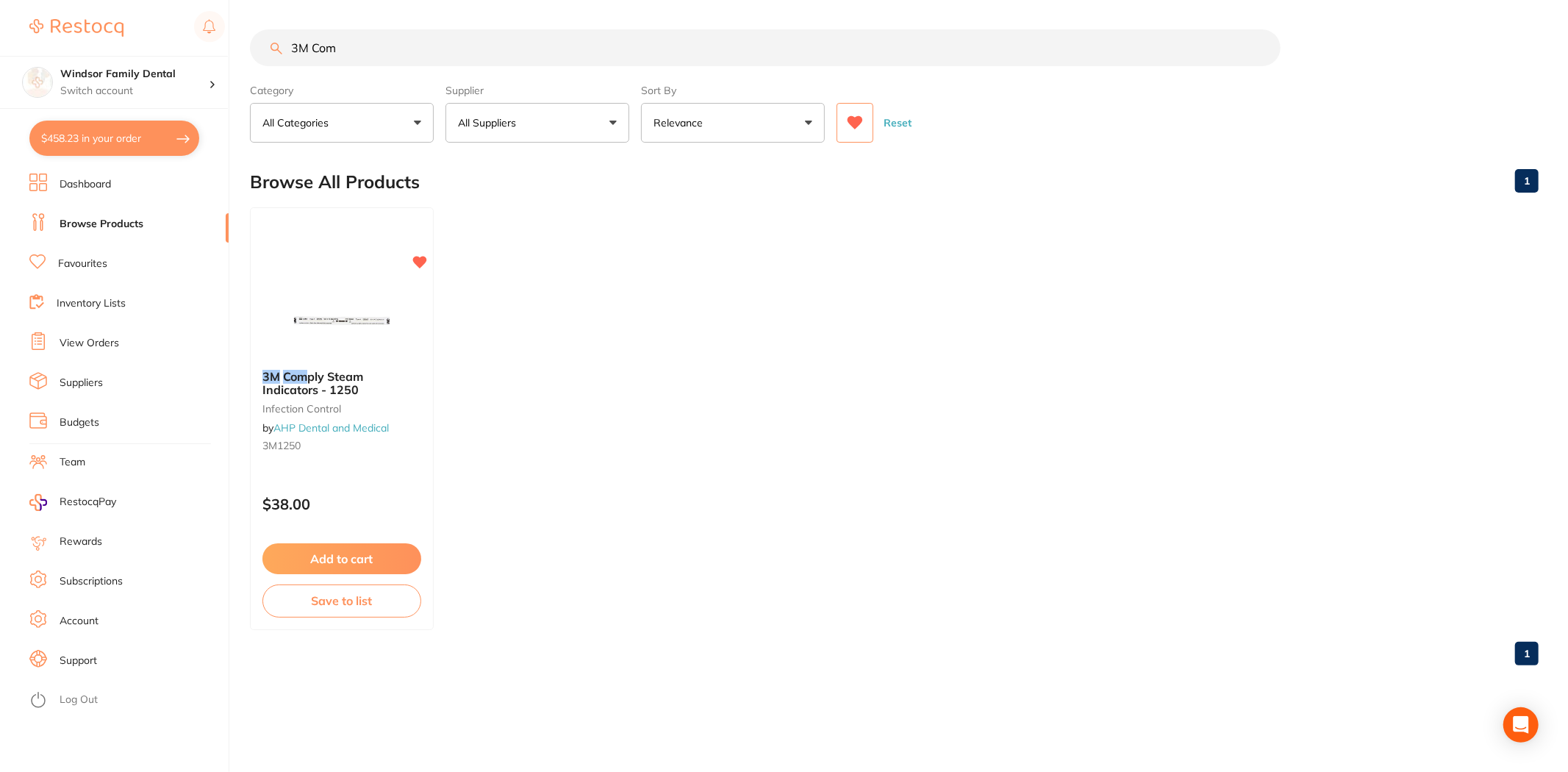
click at [121, 145] on button "$458.23 in your order" at bounding box center [114, 138] width 170 height 35
checkbox input "true"
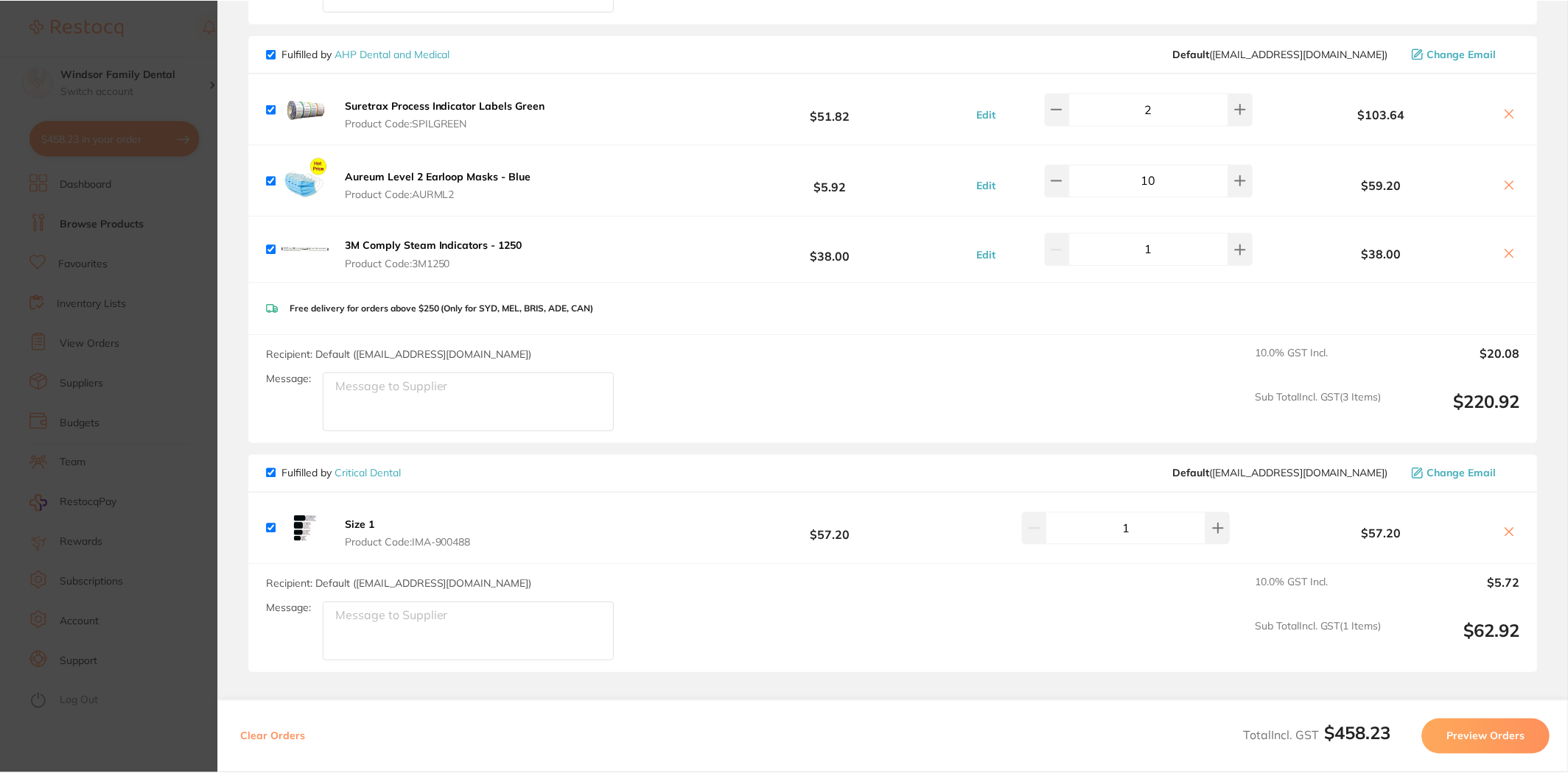
scroll to position [736, 0]
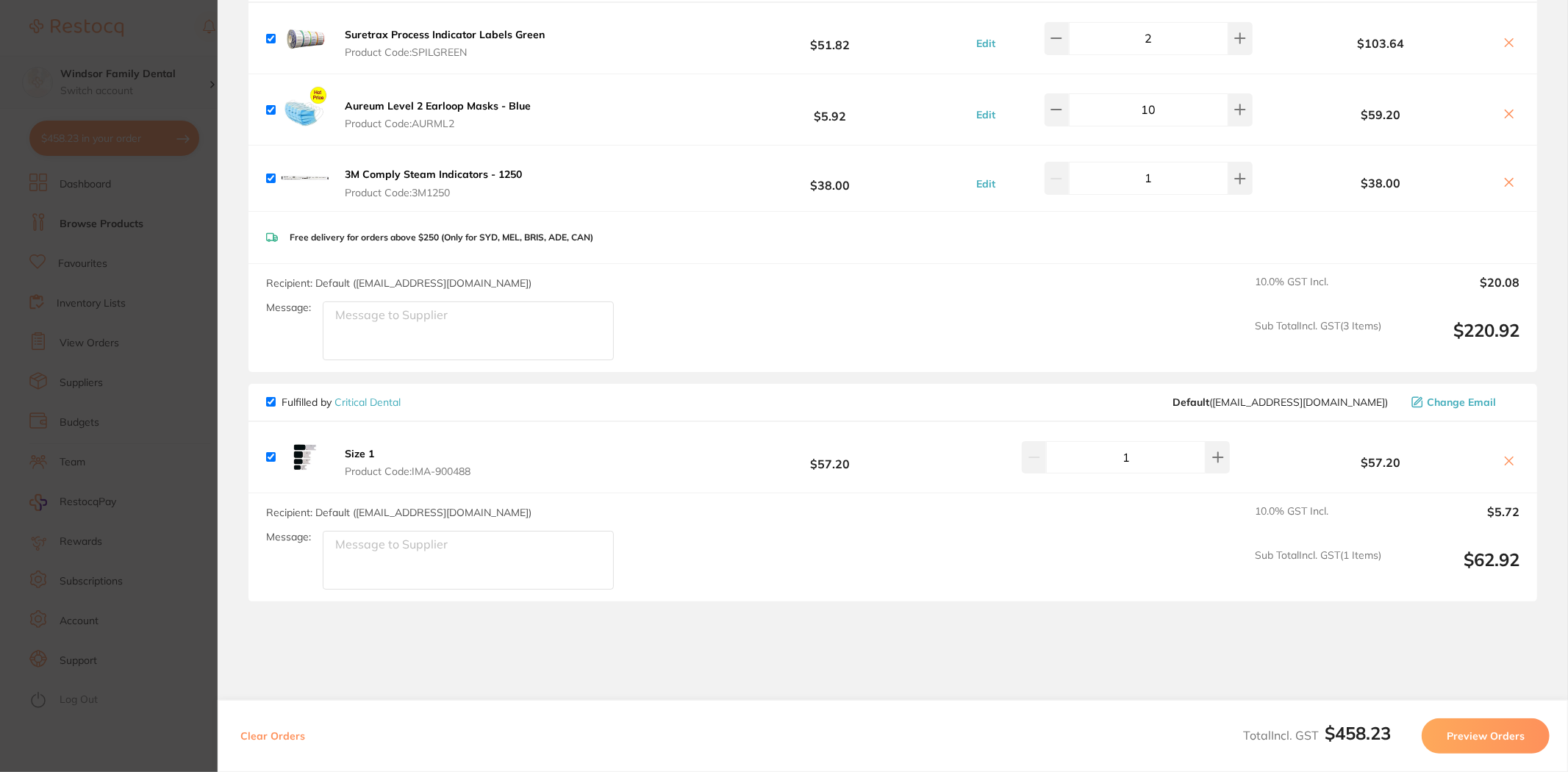
click at [173, 96] on section "Update RRP Set your pre negotiated price for this item. Item Agreed RRP (excl. …" at bounding box center [784, 386] width 1568 height 772
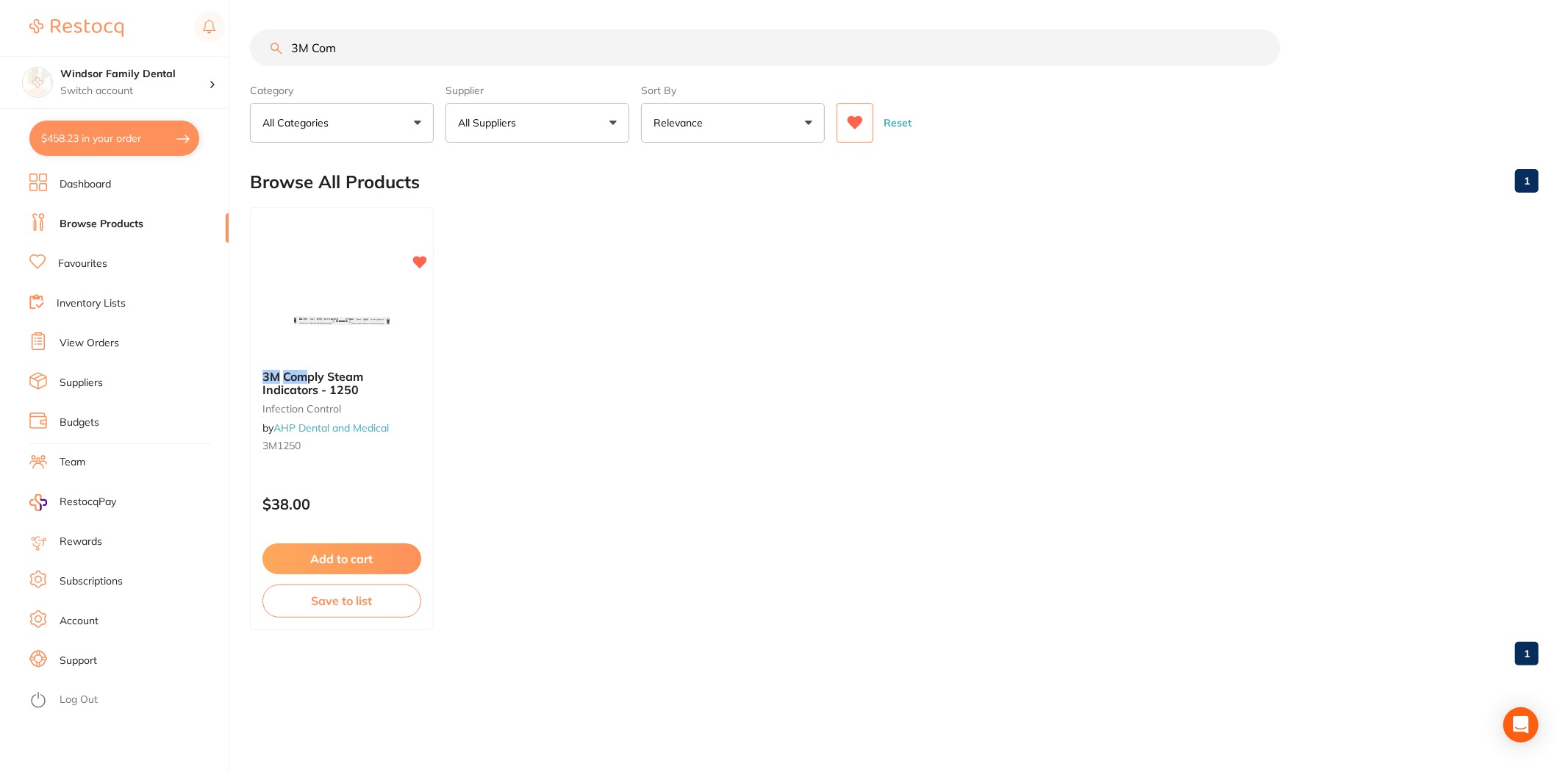
click at [89, 265] on link "Favourites" at bounding box center [83, 264] width 49 height 15
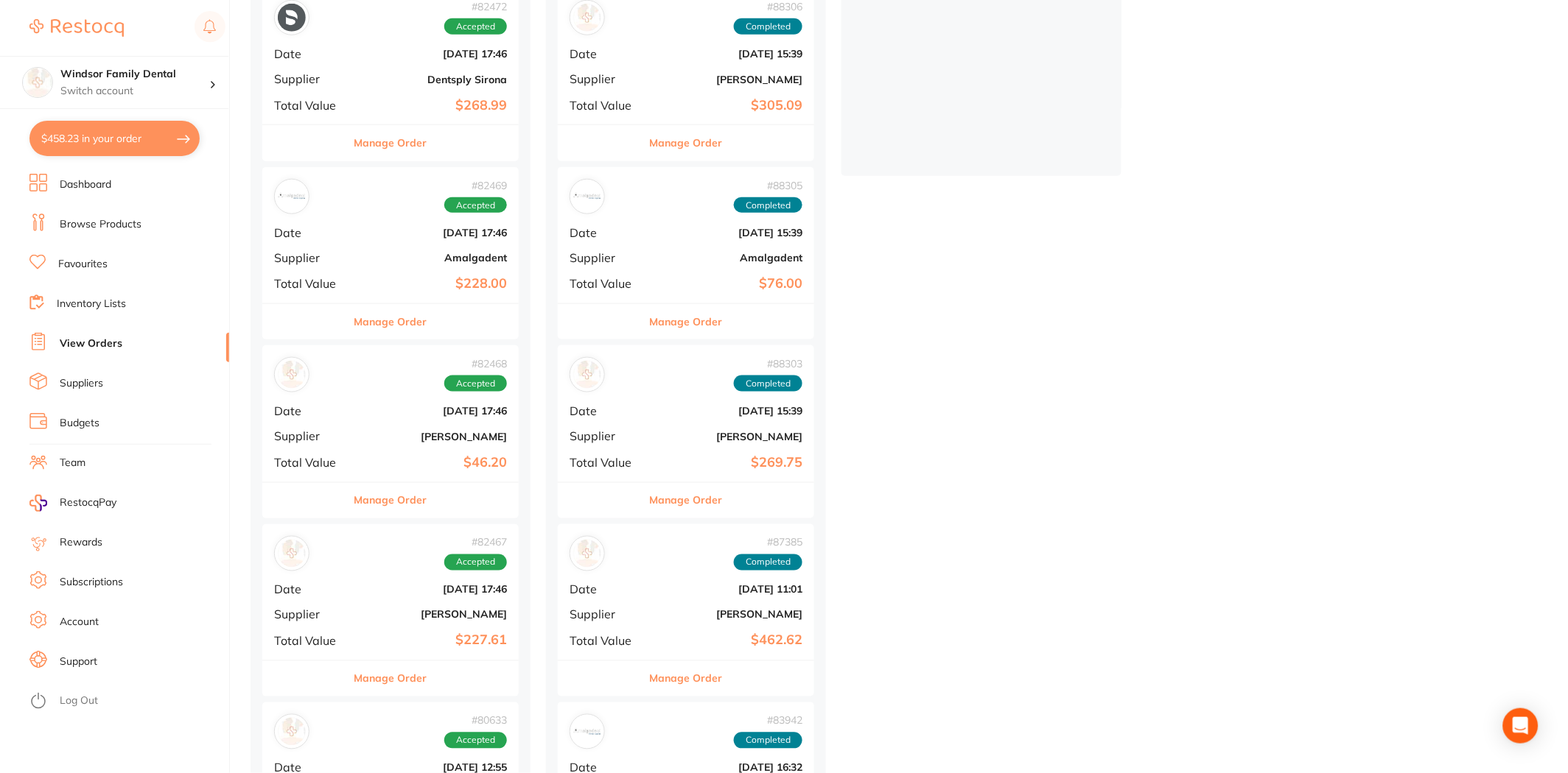
scroll to position [490, 0]
